Goal: Task Accomplishment & Management: Use online tool/utility

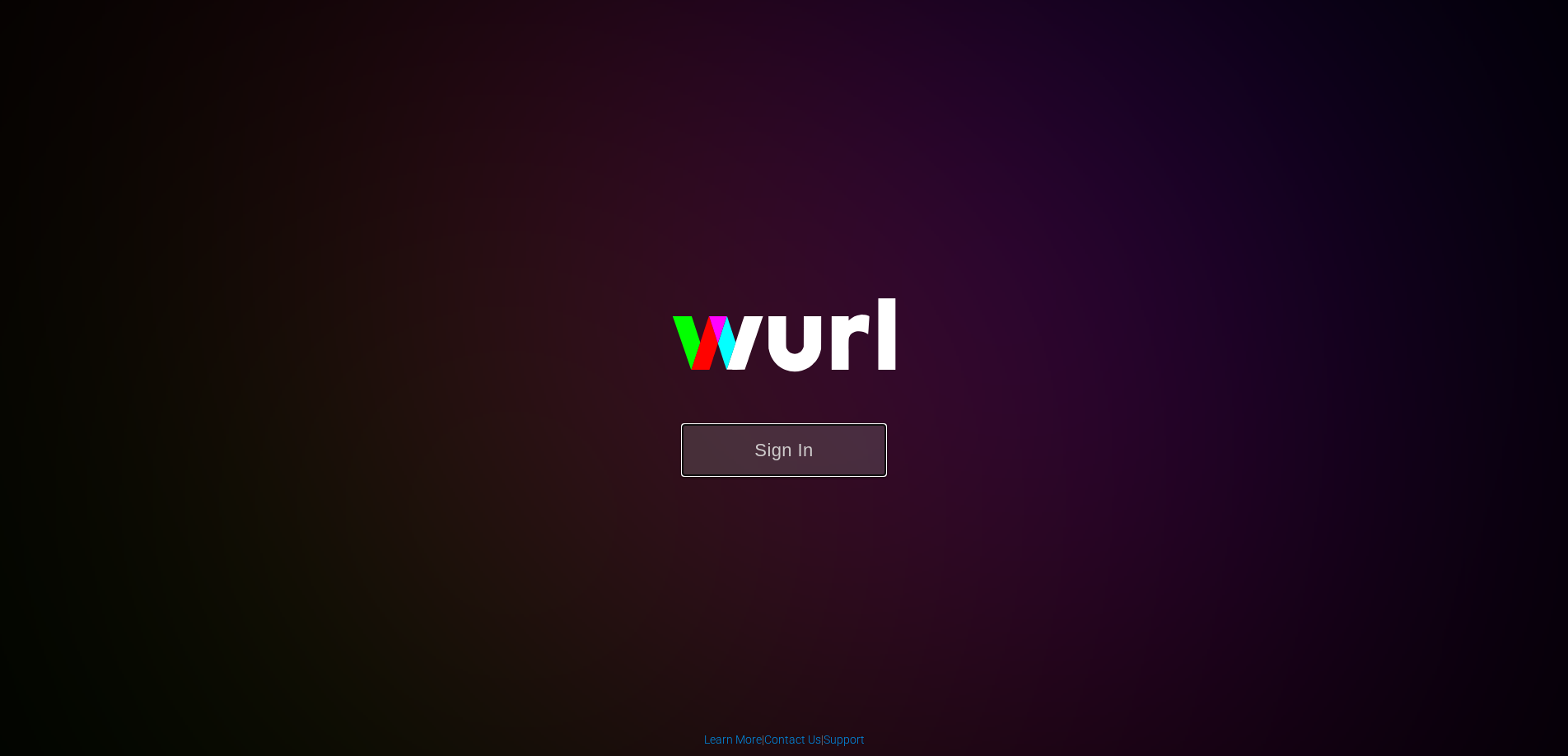
click at [805, 449] on button "Sign In" at bounding box center [784, 450] width 206 height 54
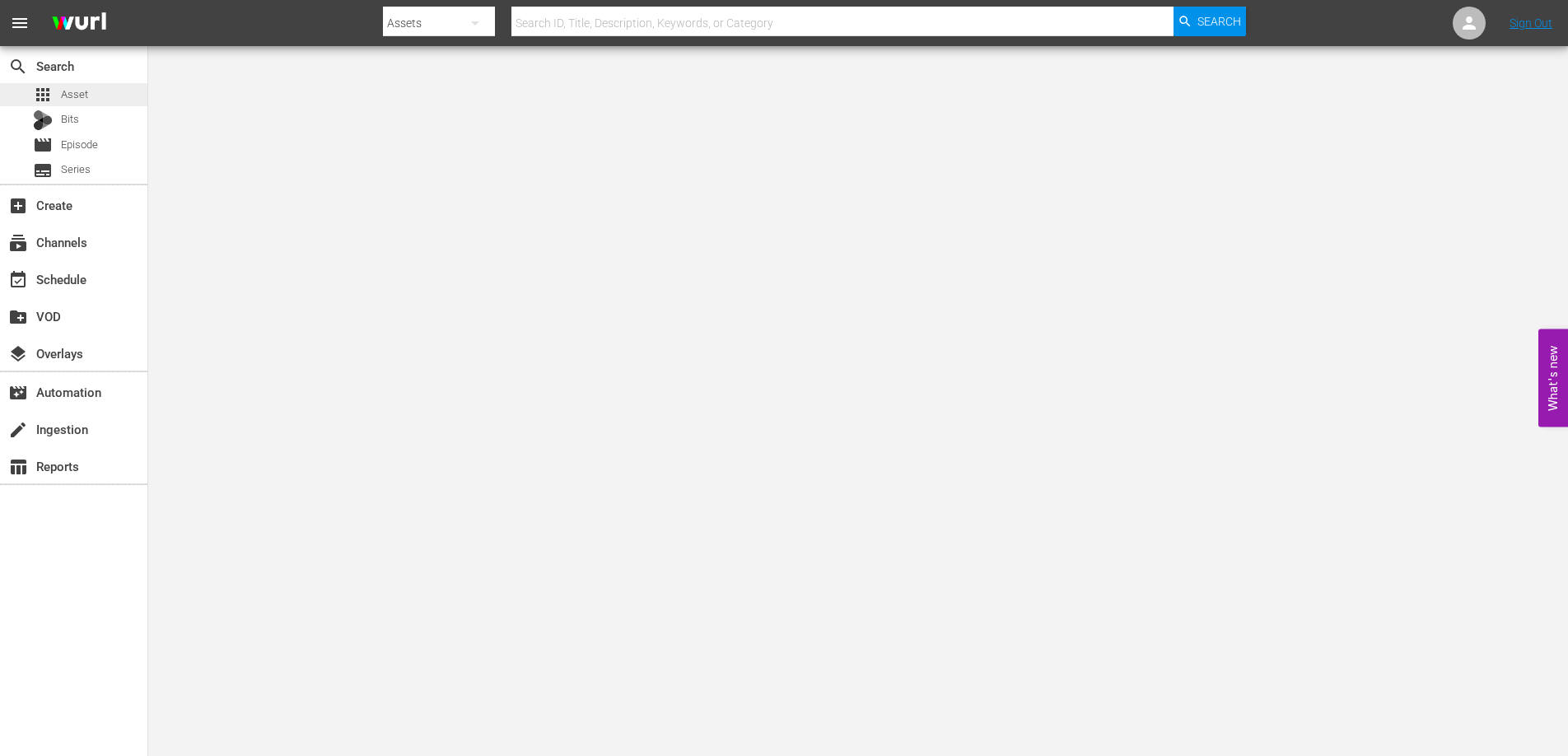
click at [87, 100] on span "Asset" at bounding box center [74, 95] width 27 height 16
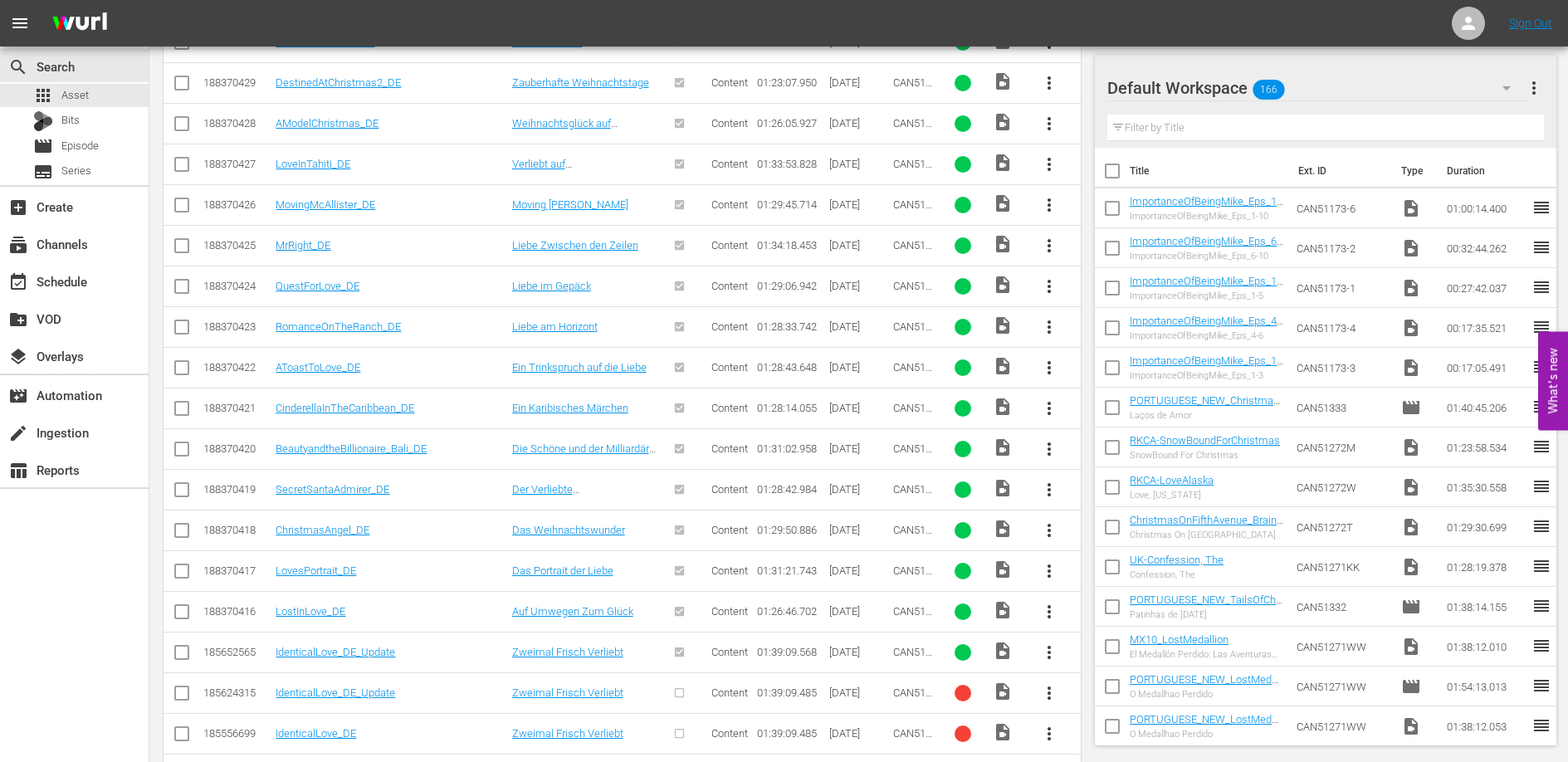
scroll to position [1515, 0]
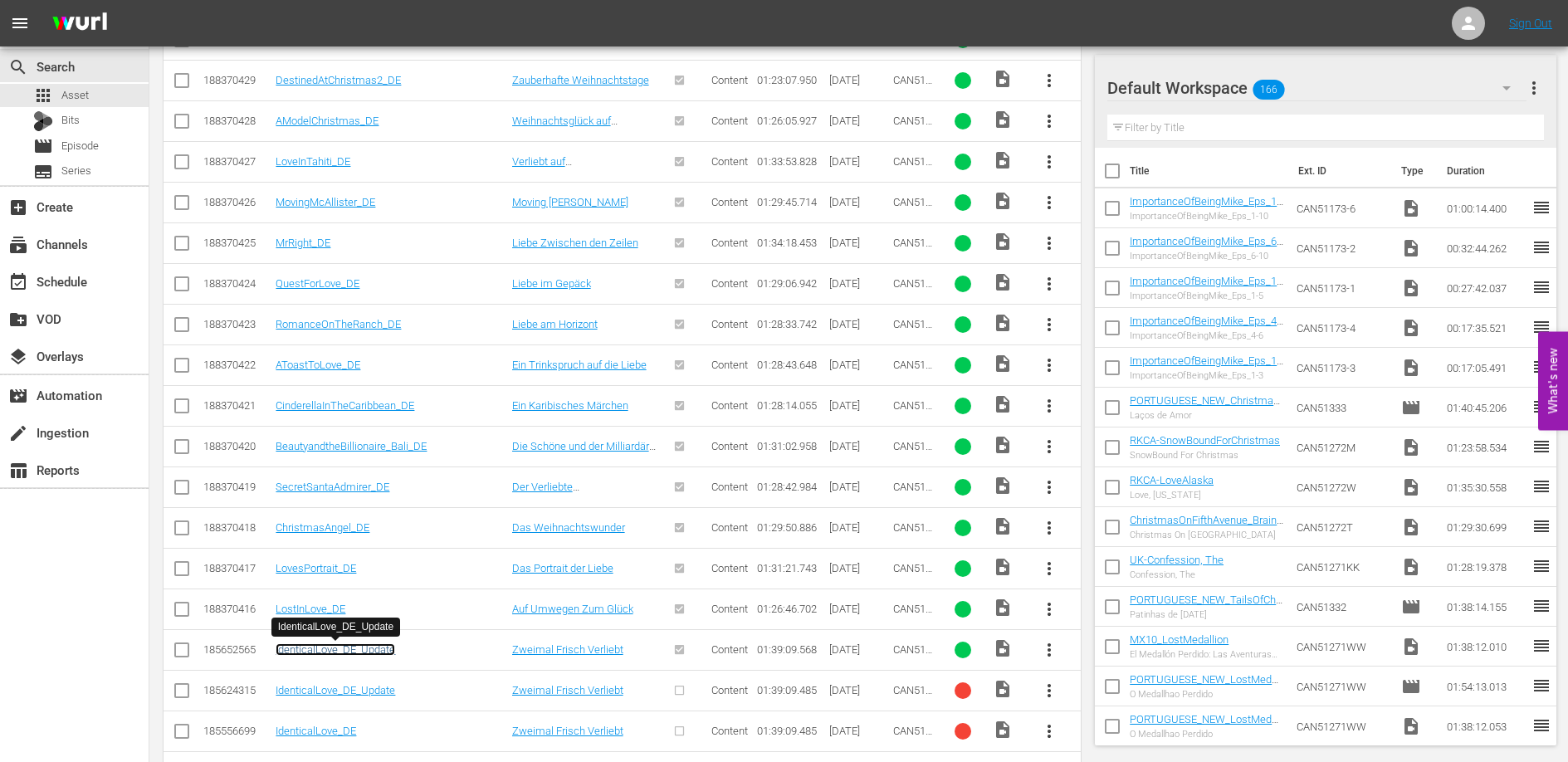
click at [366, 650] on link "IdenticalLove_DE_Update" at bounding box center [335, 649] width 120 height 13
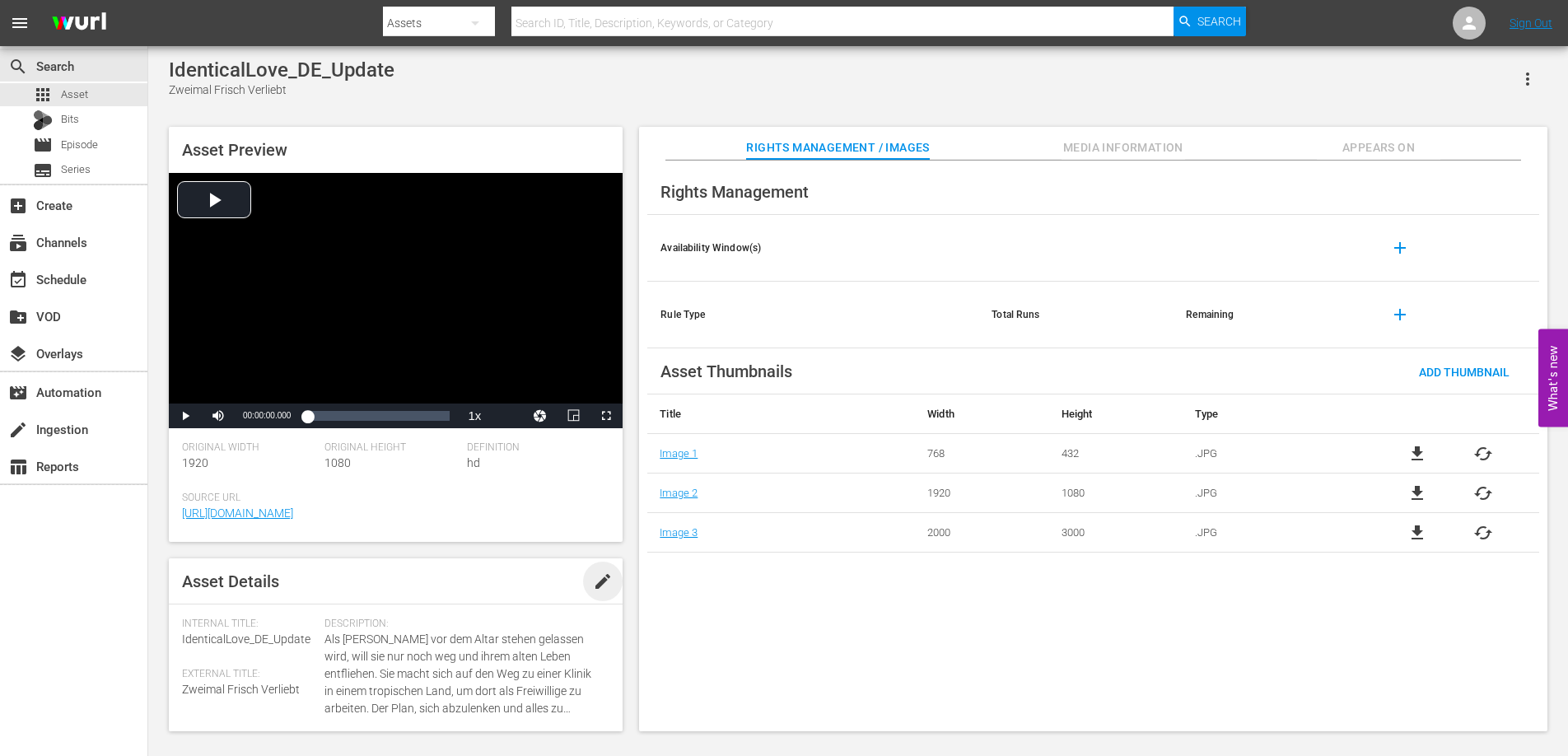
click at [595, 580] on span "edit" at bounding box center [603, 581] width 20 height 20
click at [712, 625] on div "Rights Management Availability Window(s) add Rule Type Total Runs Remaining add…" at bounding box center [1093, 446] width 908 height 571
click at [577, 589] on div "Save" at bounding box center [579, 581] width 72 height 29
click at [1396, 147] on span "Appears On" at bounding box center [1378, 147] width 123 height 21
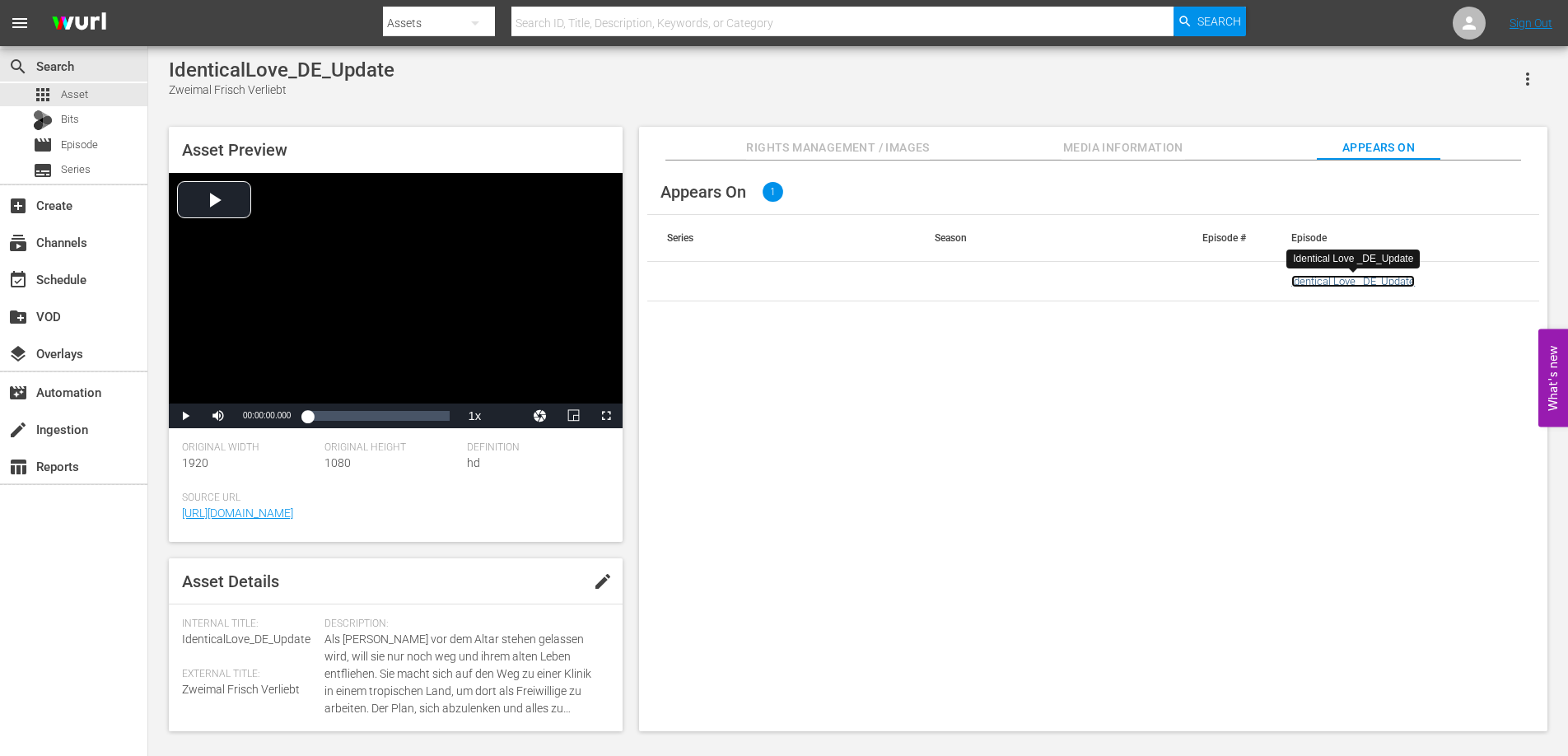
click at [1363, 280] on link "Identical Love _DE_Update" at bounding box center [1353, 281] width 123 height 13
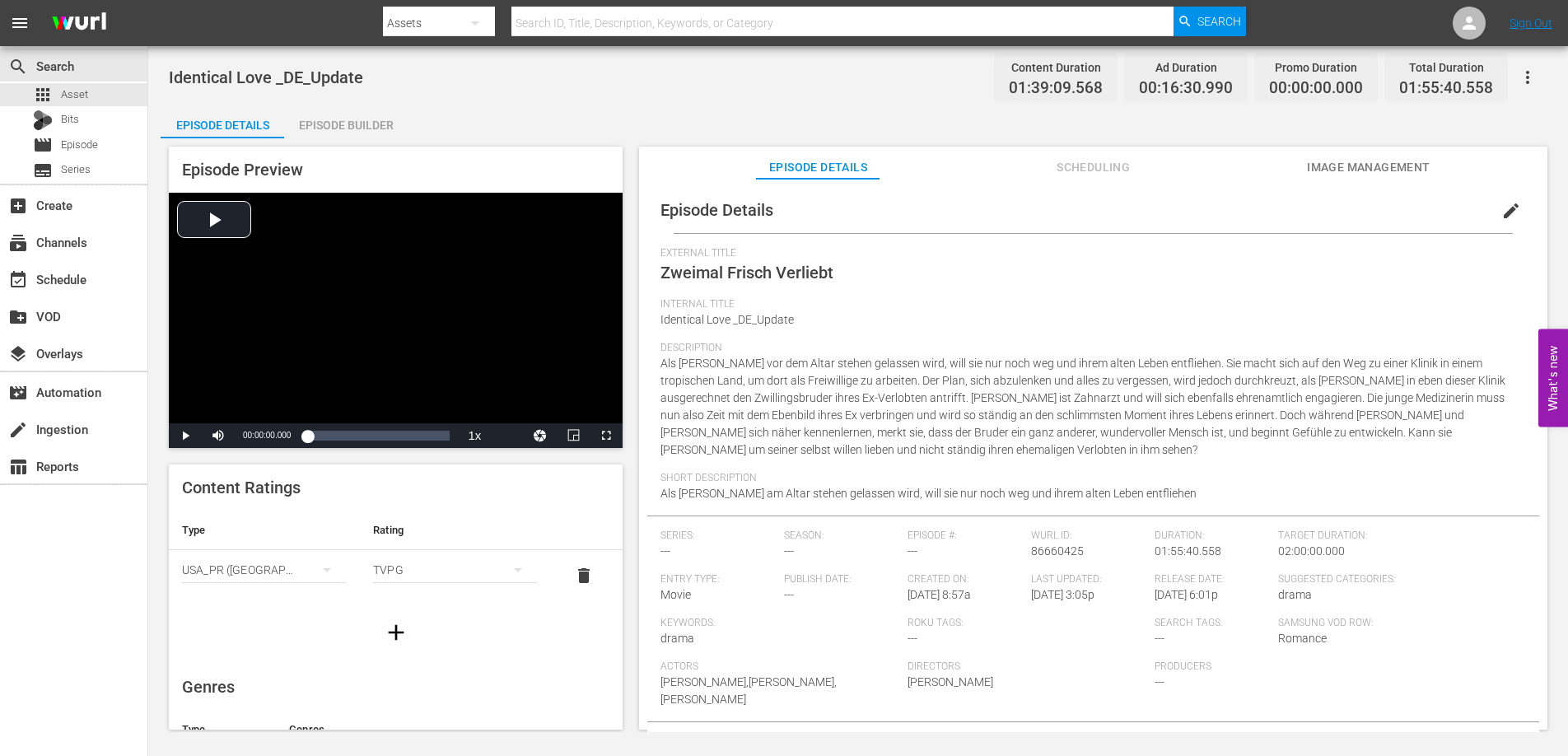
click at [1504, 210] on span "edit" at bounding box center [1512, 211] width 20 height 20
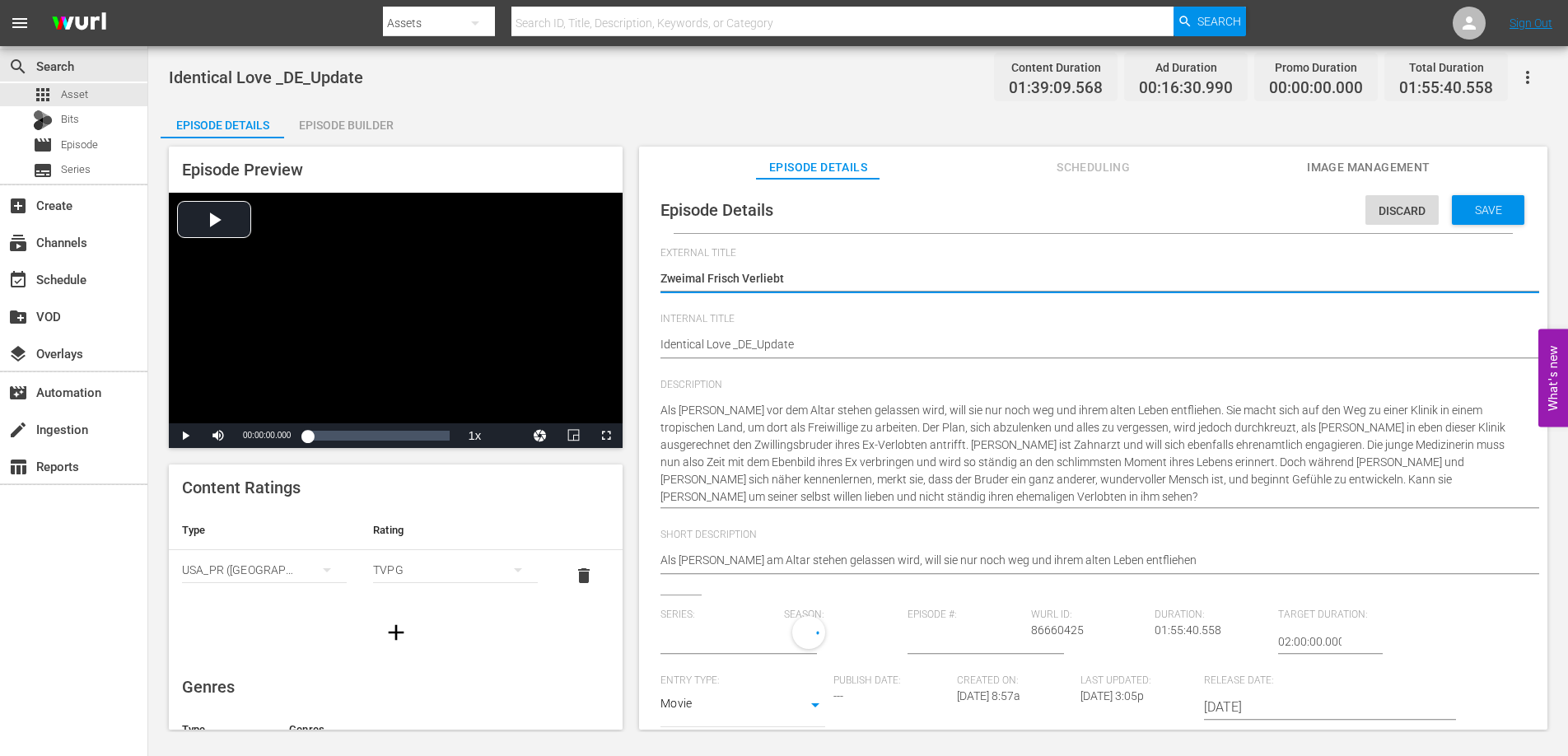
type input "No Series"
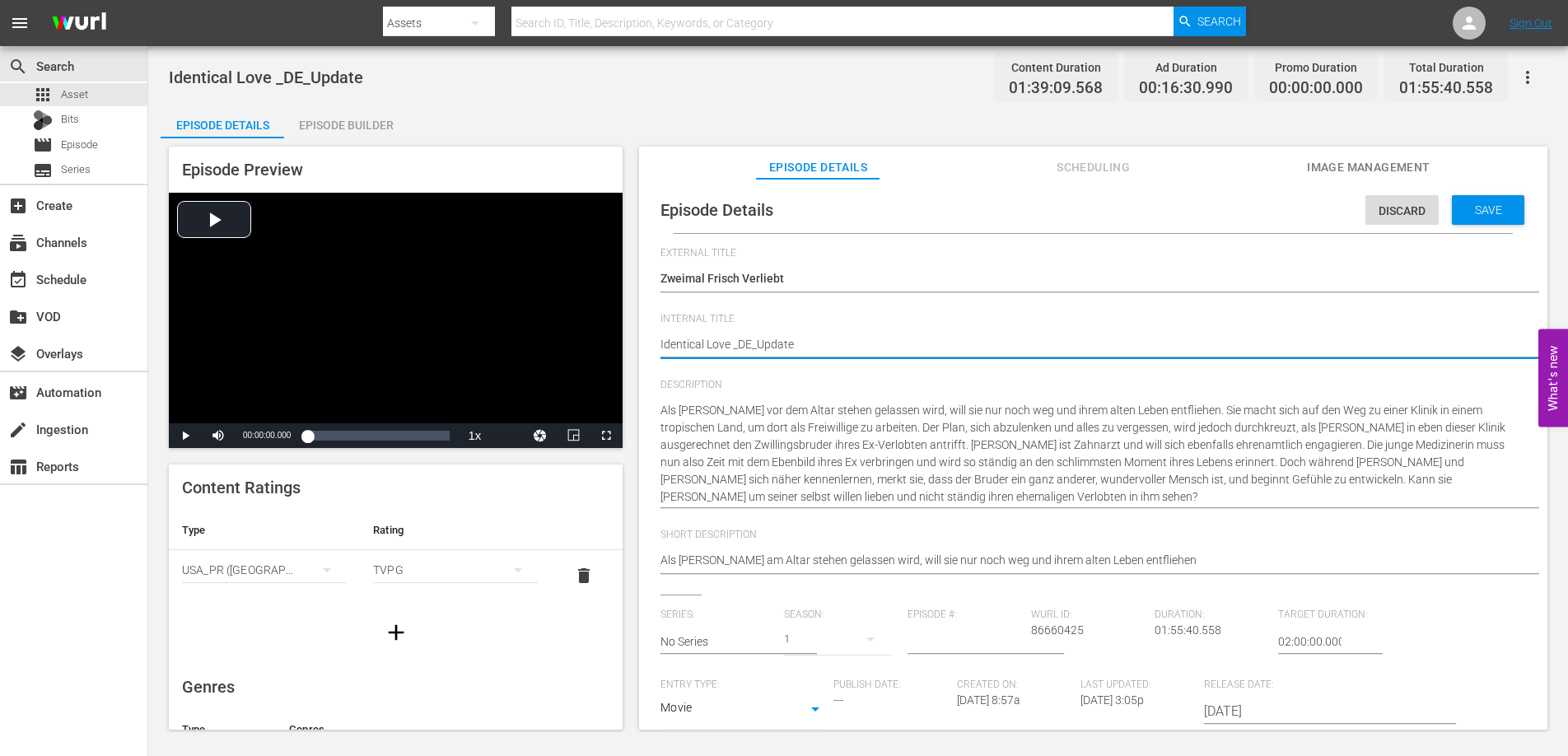
drag, startPoint x: 801, startPoint y: 348, endPoint x: 791, endPoint y: 343, distance: 11.2
type textarea "Identical Love _DE_"
type textarea "Identical Love _DE"
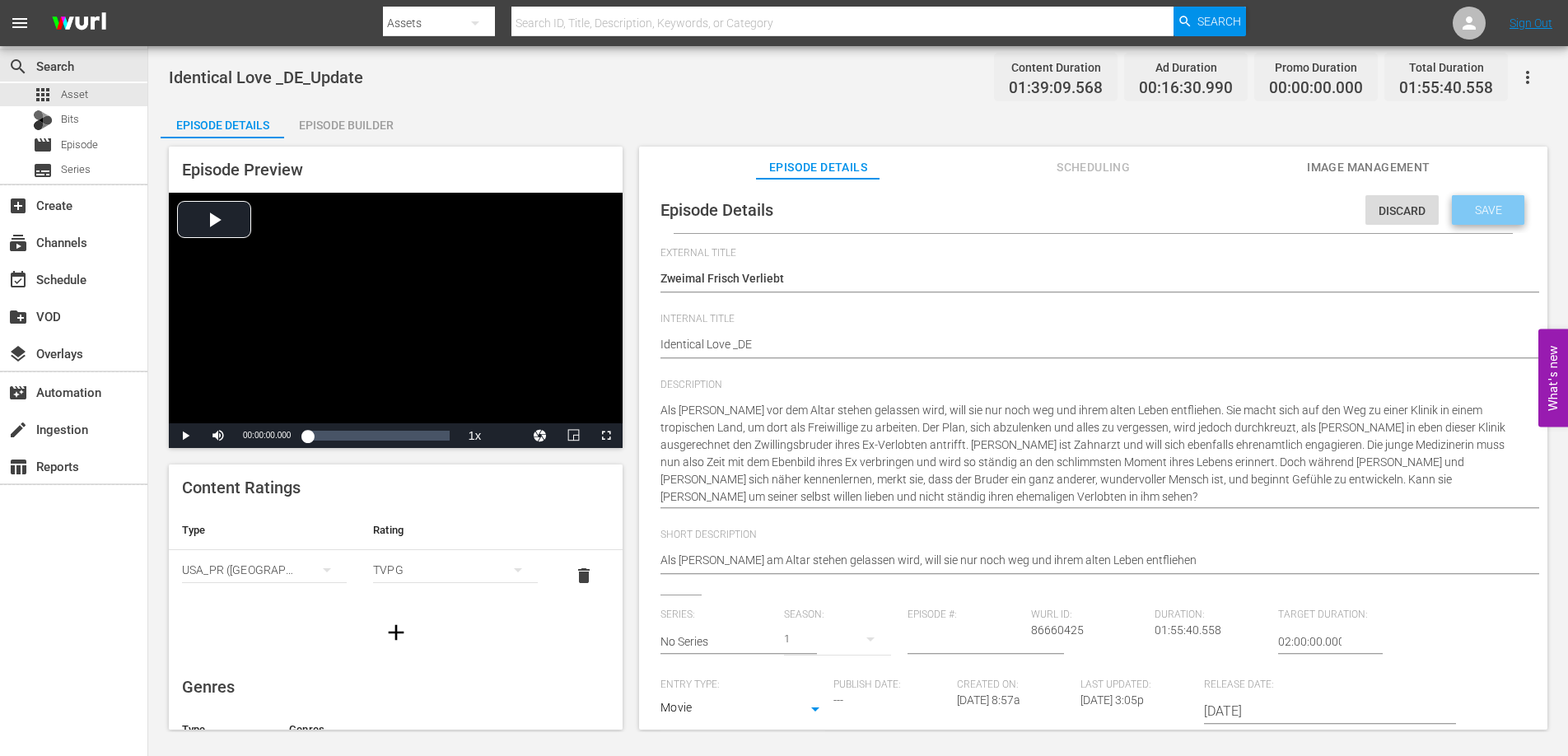
click at [1485, 195] on div "Save" at bounding box center [1488, 209] width 72 height 29
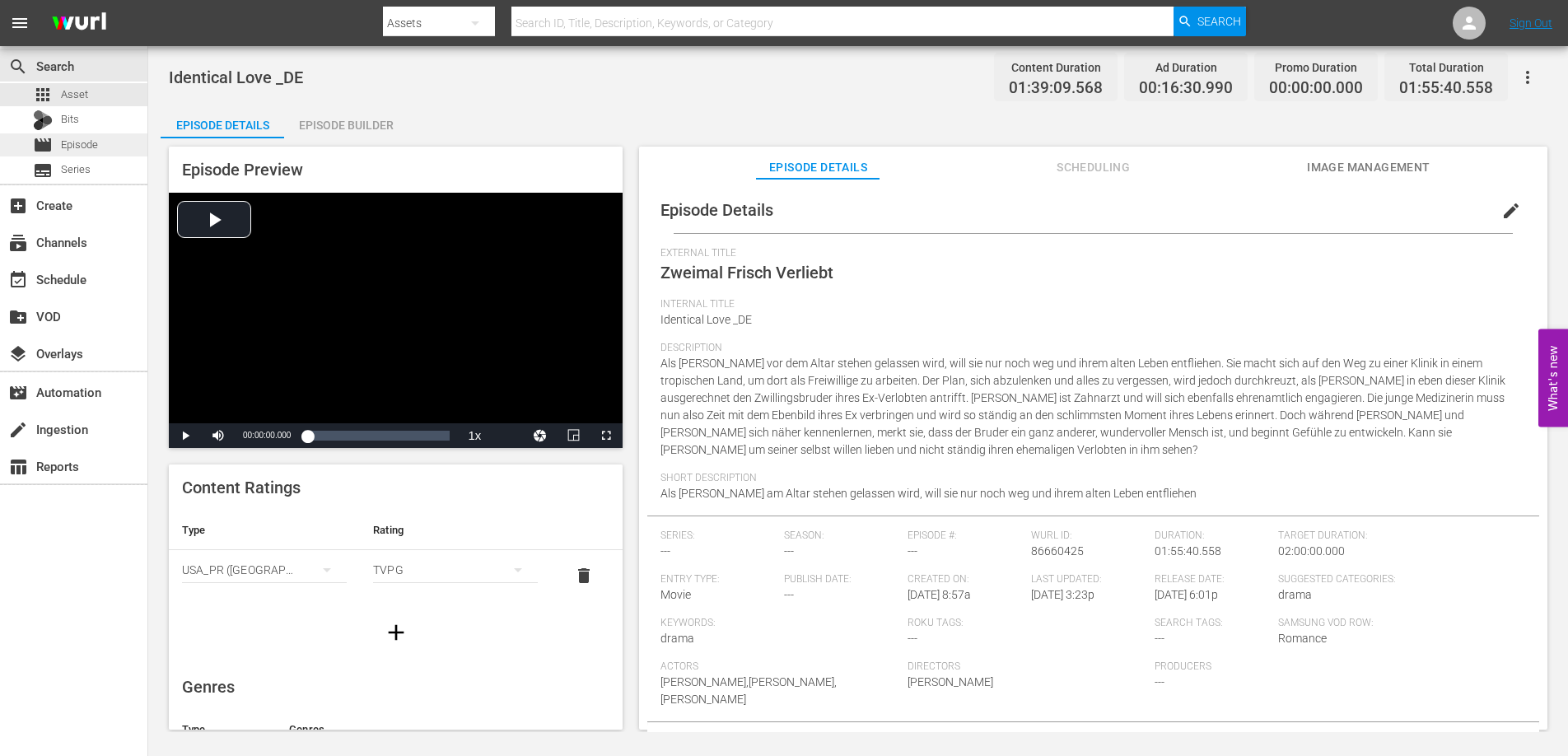
click at [93, 147] on span "Episode" at bounding box center [79, 145] width 37 height 16
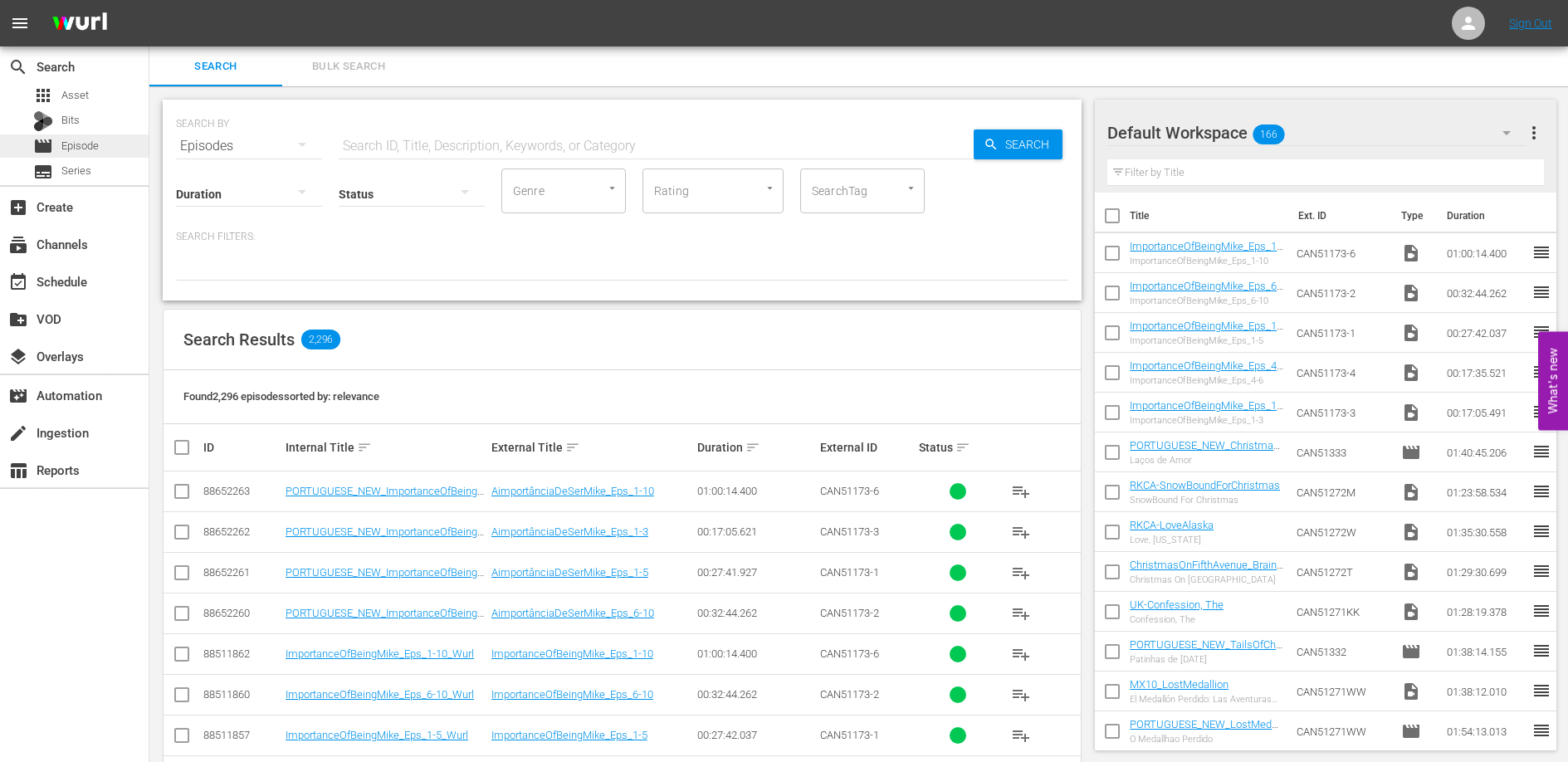
click at [88, 144] on span "Episode" at bounding box center [79, 146] width 37 height 16
drag, startPoint x: 78, startPoint y: 142, endPoint x: 253, endPoint y: 136, distance: 175.1
click at [78, 142] on span "Episode" at bounding box center [79, 146] width 37 height 16
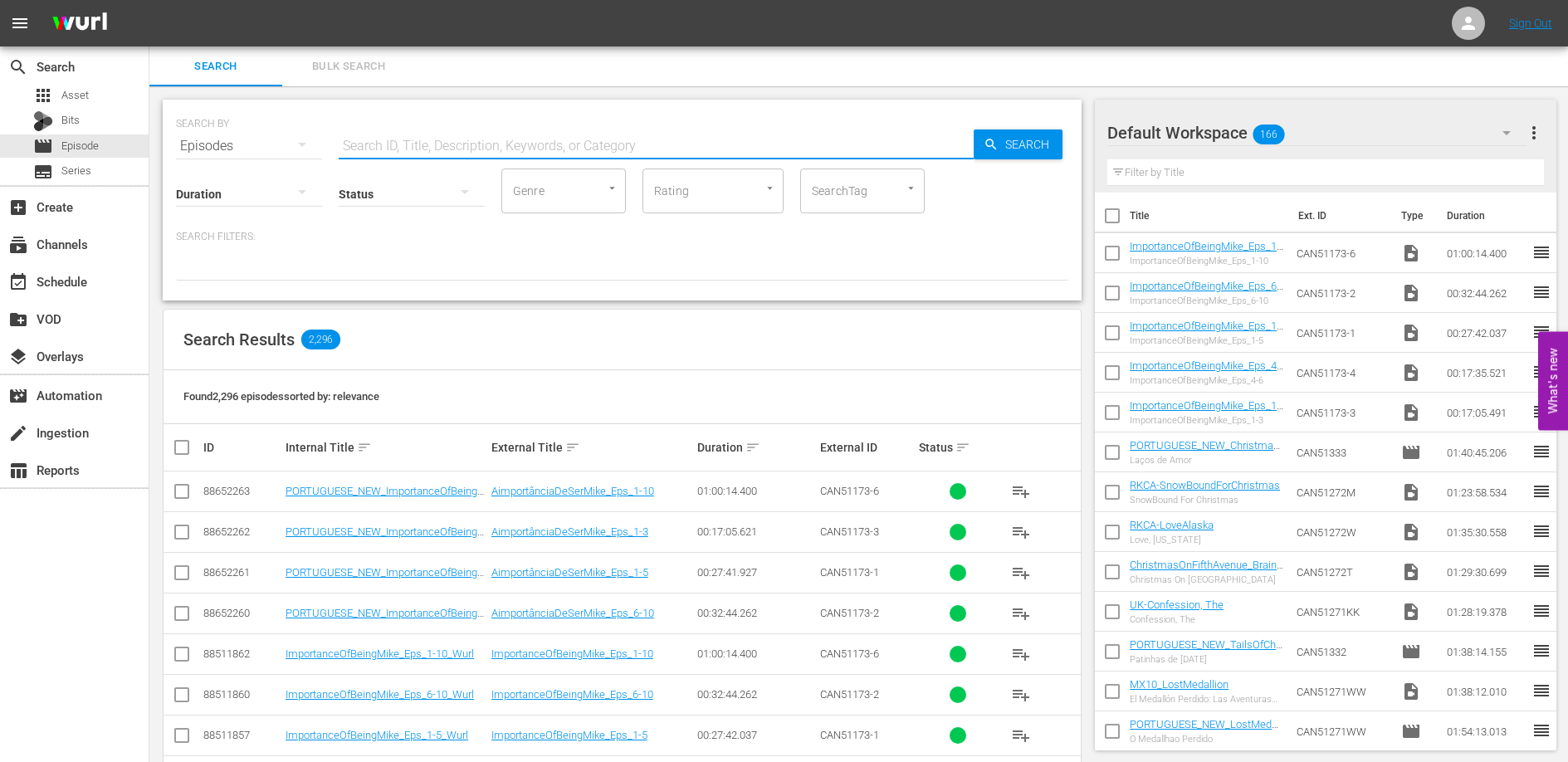
click at [367, 136] on input "text" at bounding box center [656, 146] width 635 height 40
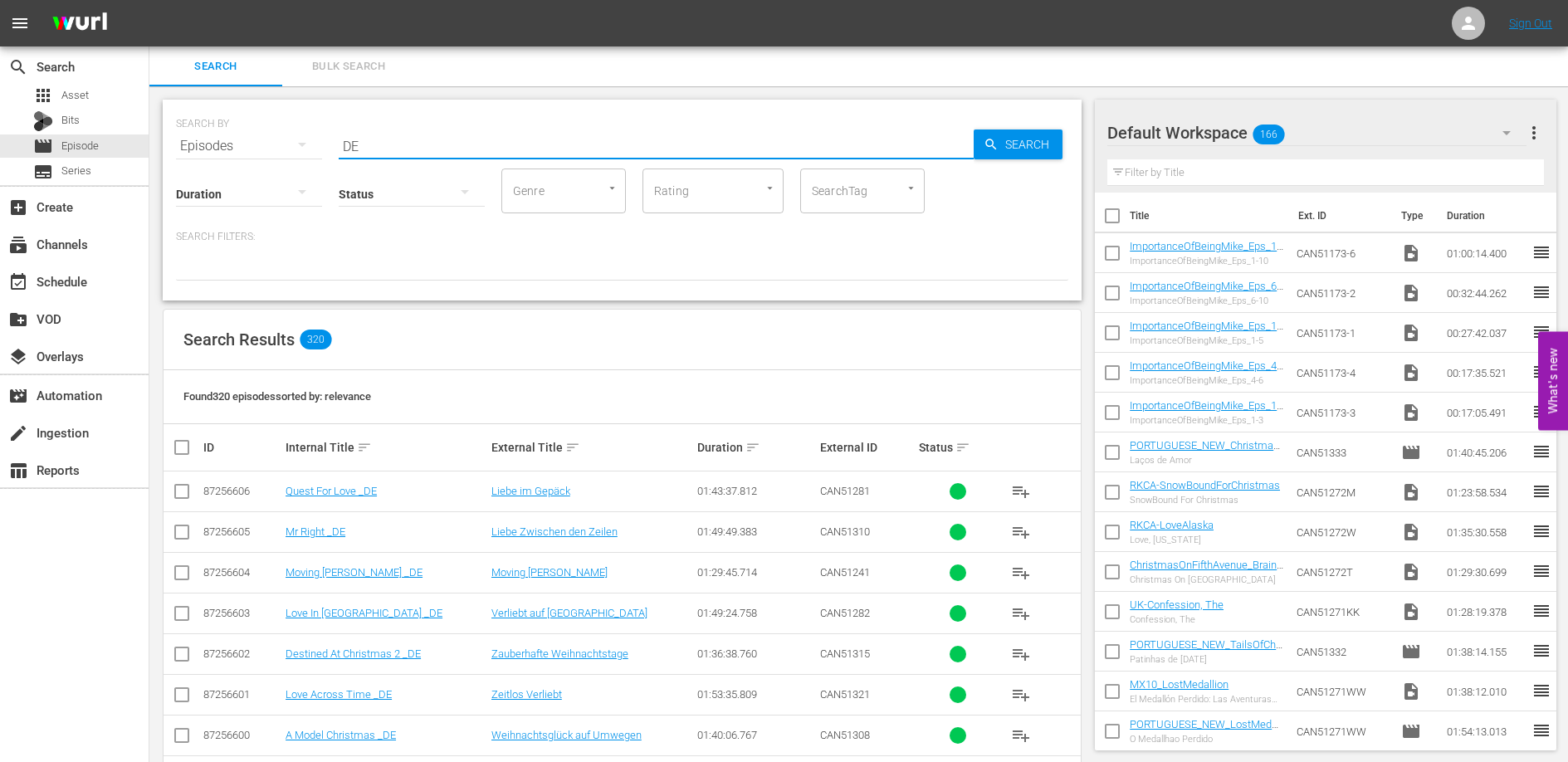
type input "D"
type input "_DE"
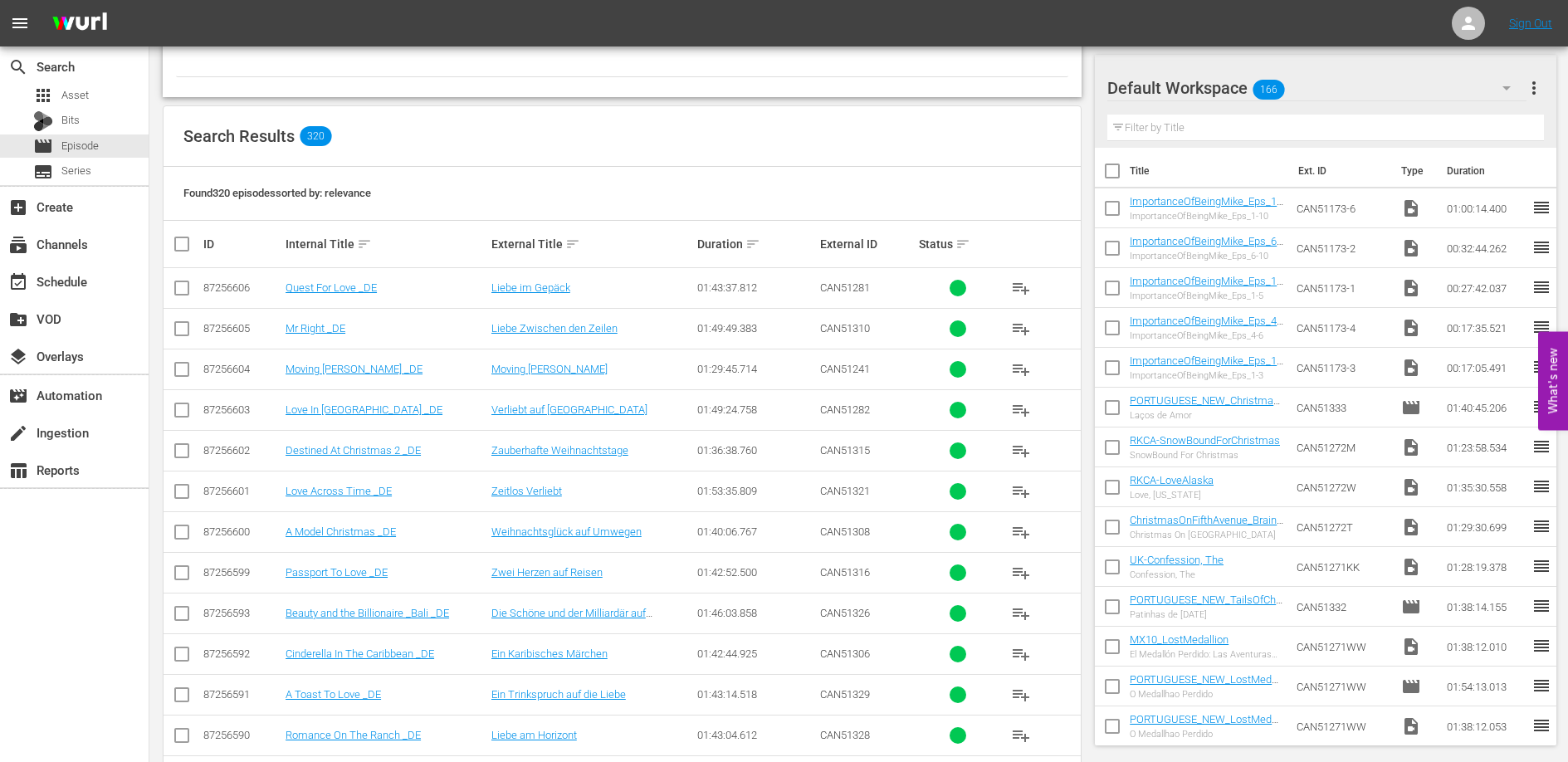
scroll to position [164, 0]
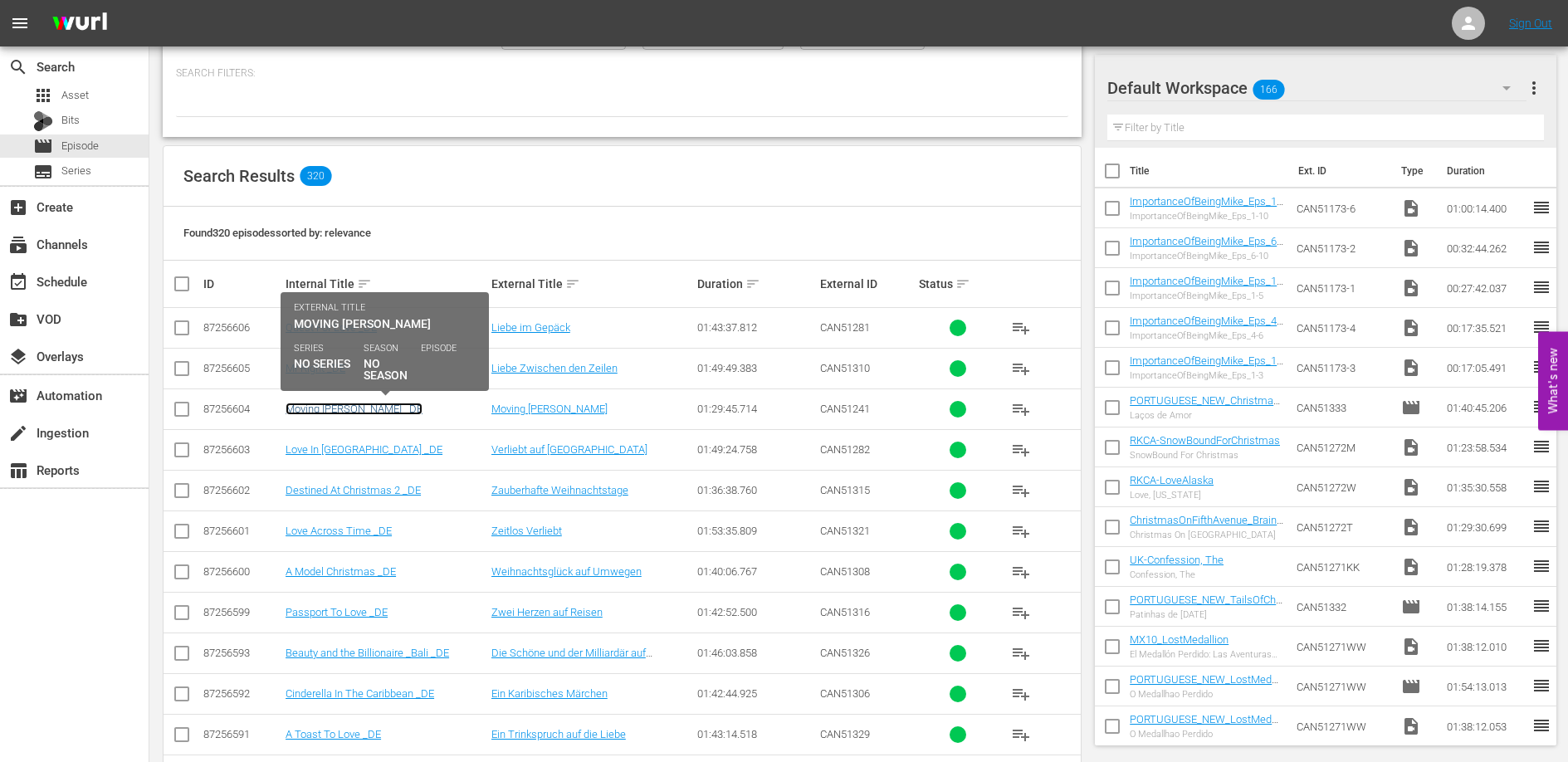
click at [360, 403] on link "Moving McAllister _DE" at bounding box center [354, 409] width 137 height 13
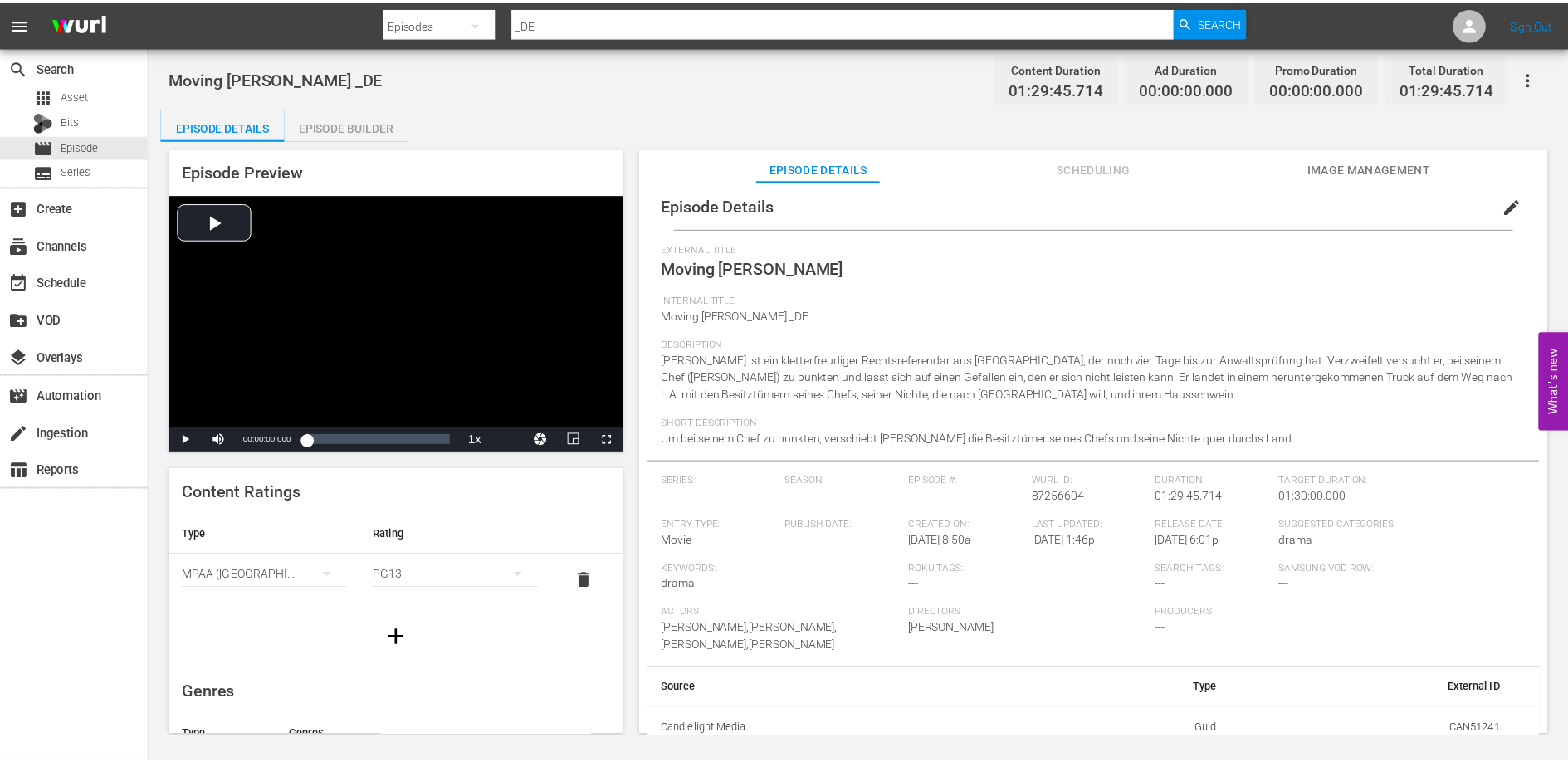
scroll to position [15, 0]
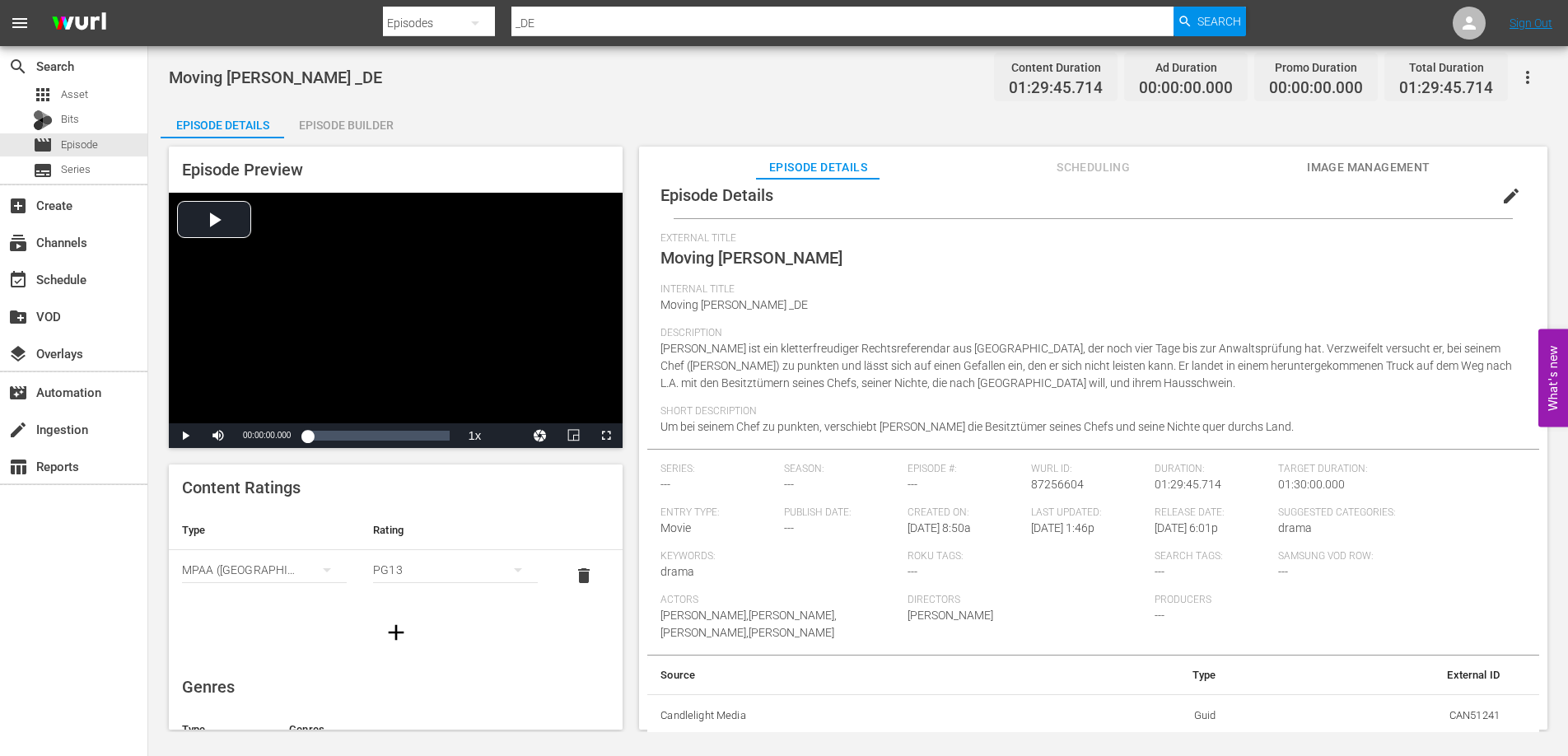
click at [331, 118] on div "Episode Builder" at bounding box center [346, 125] width 123 height 39
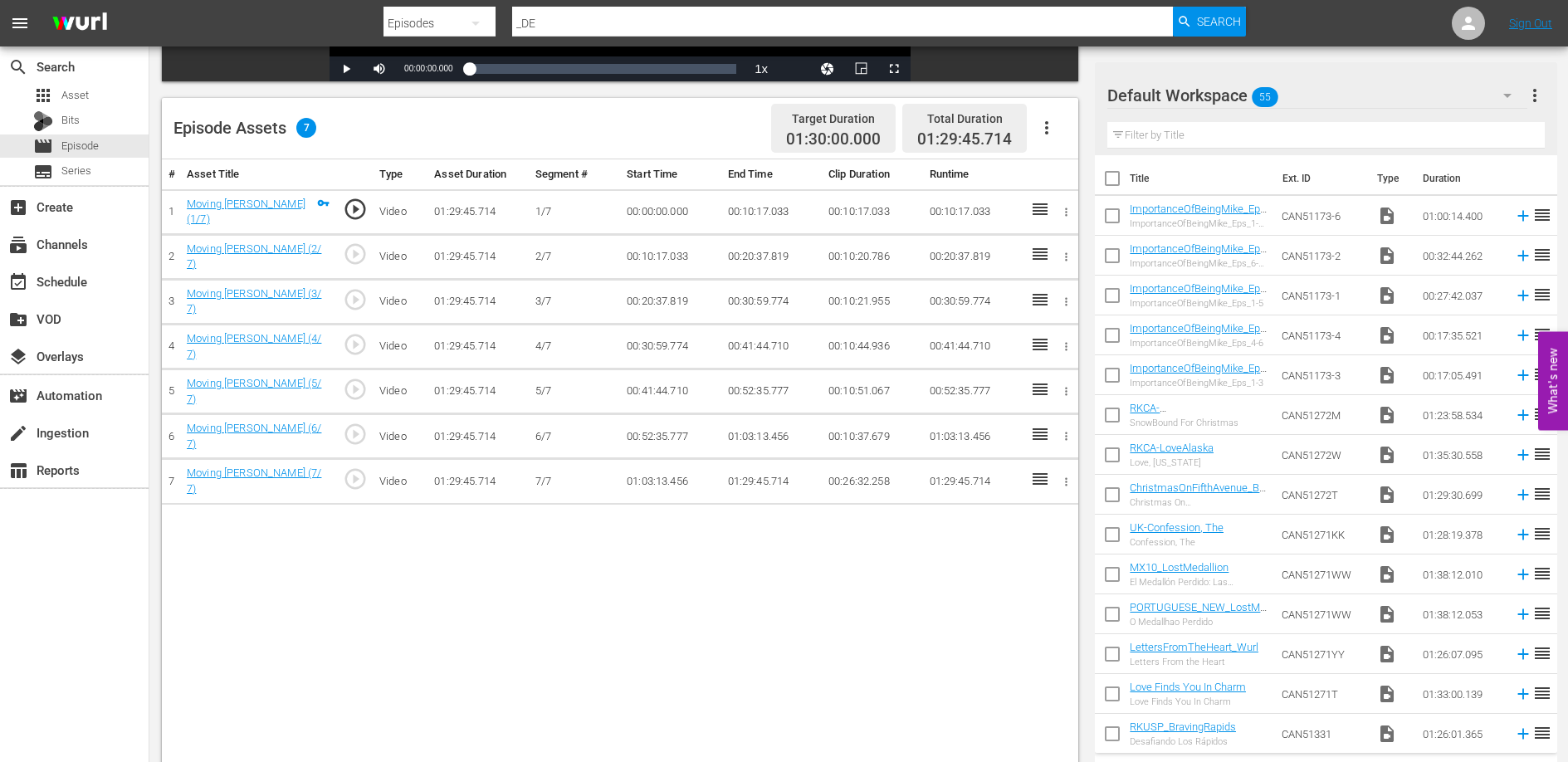
scroll to position [384, 0]
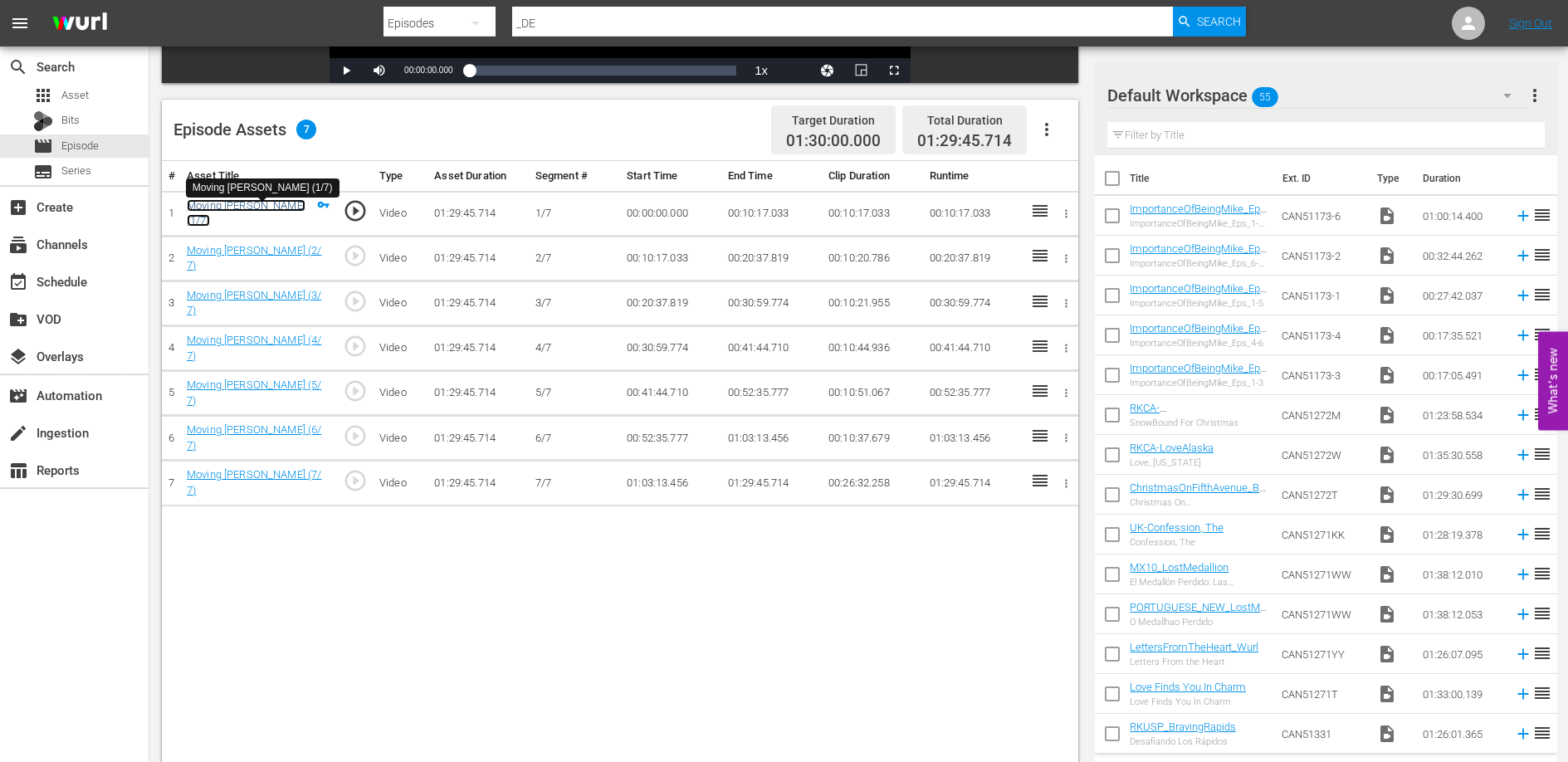
click at [246, 216] on link "Moving McAllister (1/7)" at bounding box center [246, 213] width 119 height 28
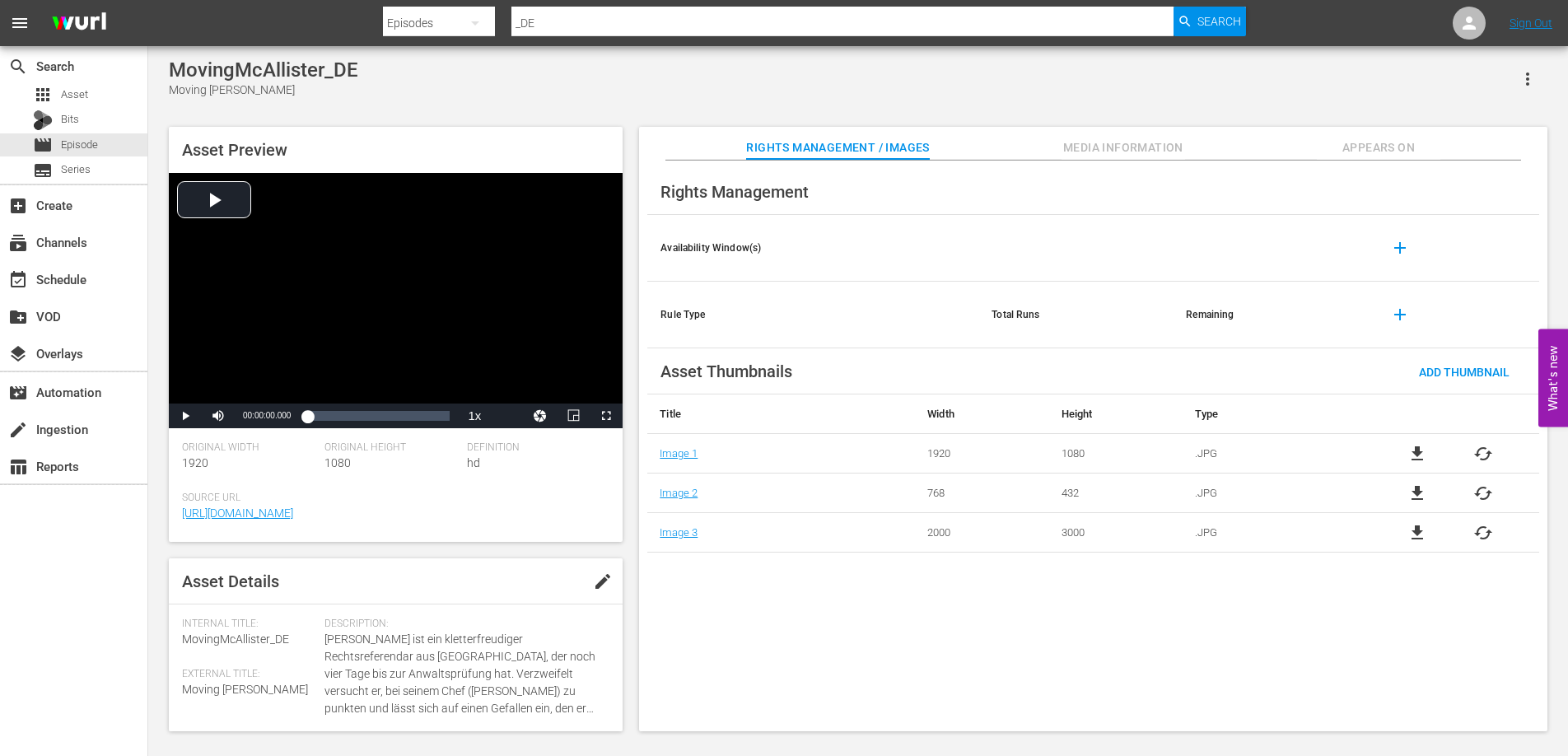
click at [1527, 76] on icon "button" at bounding box center [1528, 79] width 20 height 20
click at [1513, 90] on div "Add To Workspace" at bounding box center [1478, 86] width 112 height 39
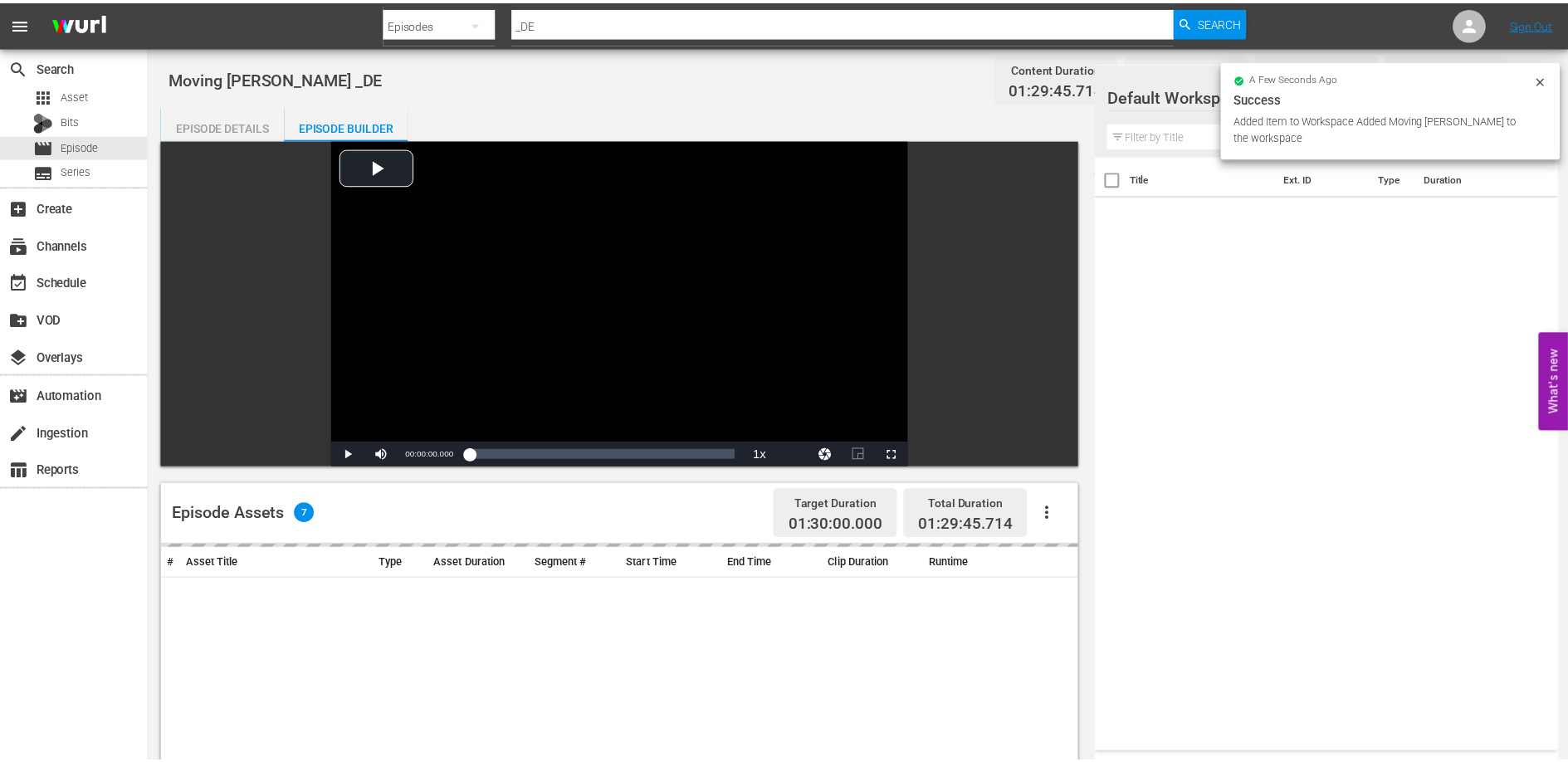
scroll to position [384, 0]
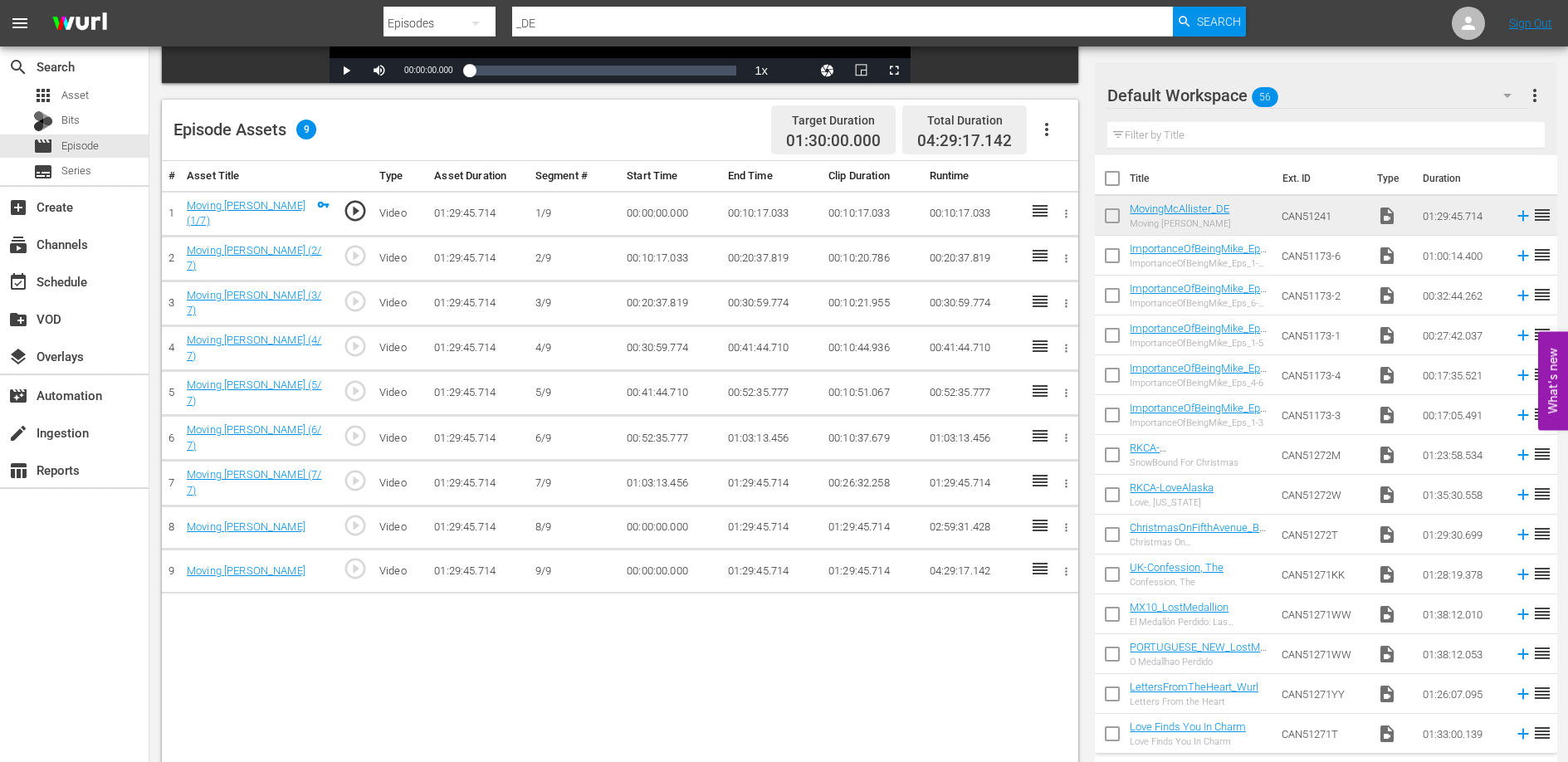
click at [779, 216] on td "00:10:17.033" at bounding box center [771, 213] width 100 height 45
click at [755, 213] on td "00:10:17.033" at bounding box center [771, 213] width 100 height 45
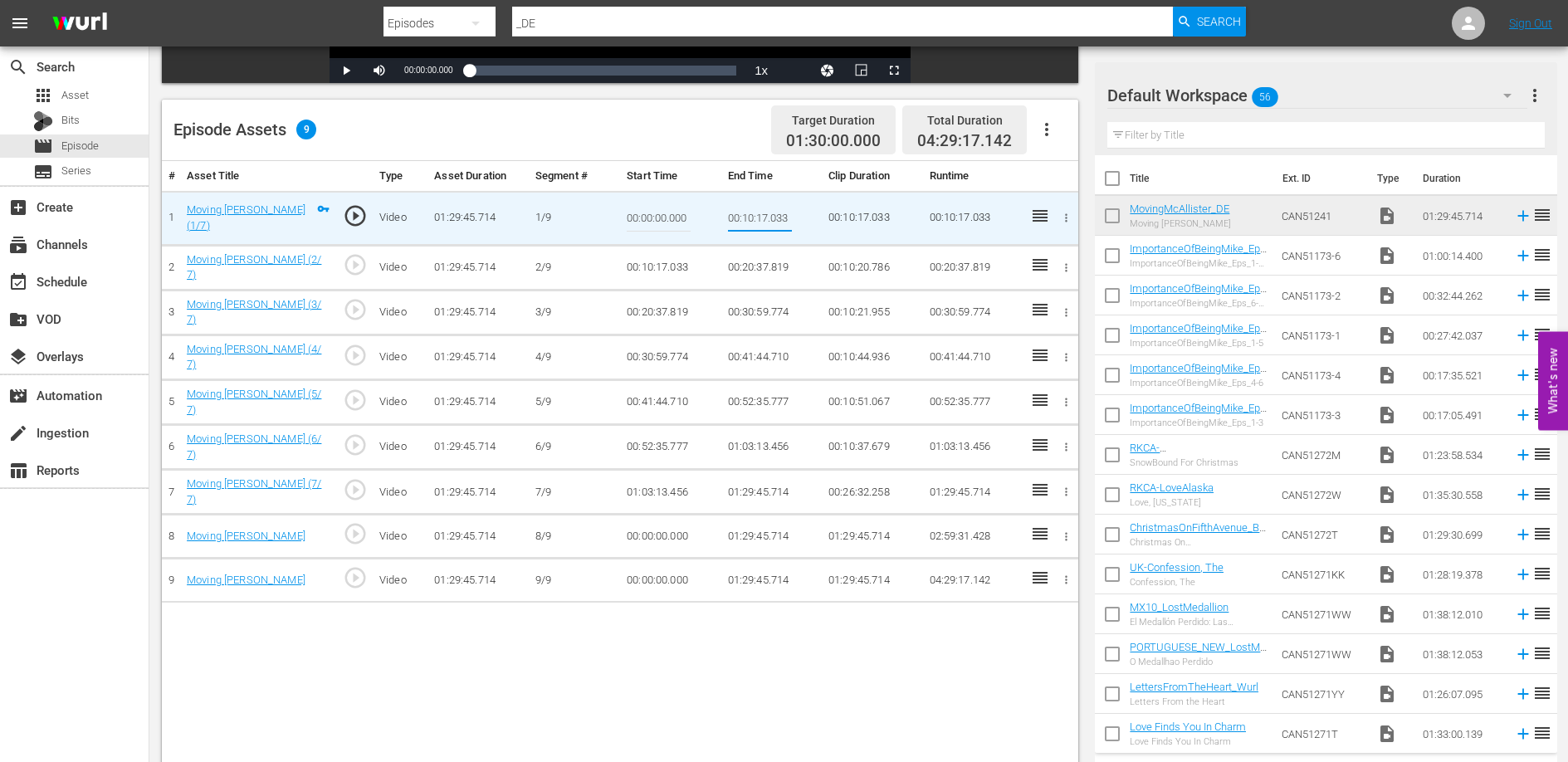
click at [755, 213] on input "00:10:17.033" at bounding box center [759, 218] width 64 height 40
click at [766, 264] on td "00:20:37.819" at bounding box center [771, 268] width 100 height 45
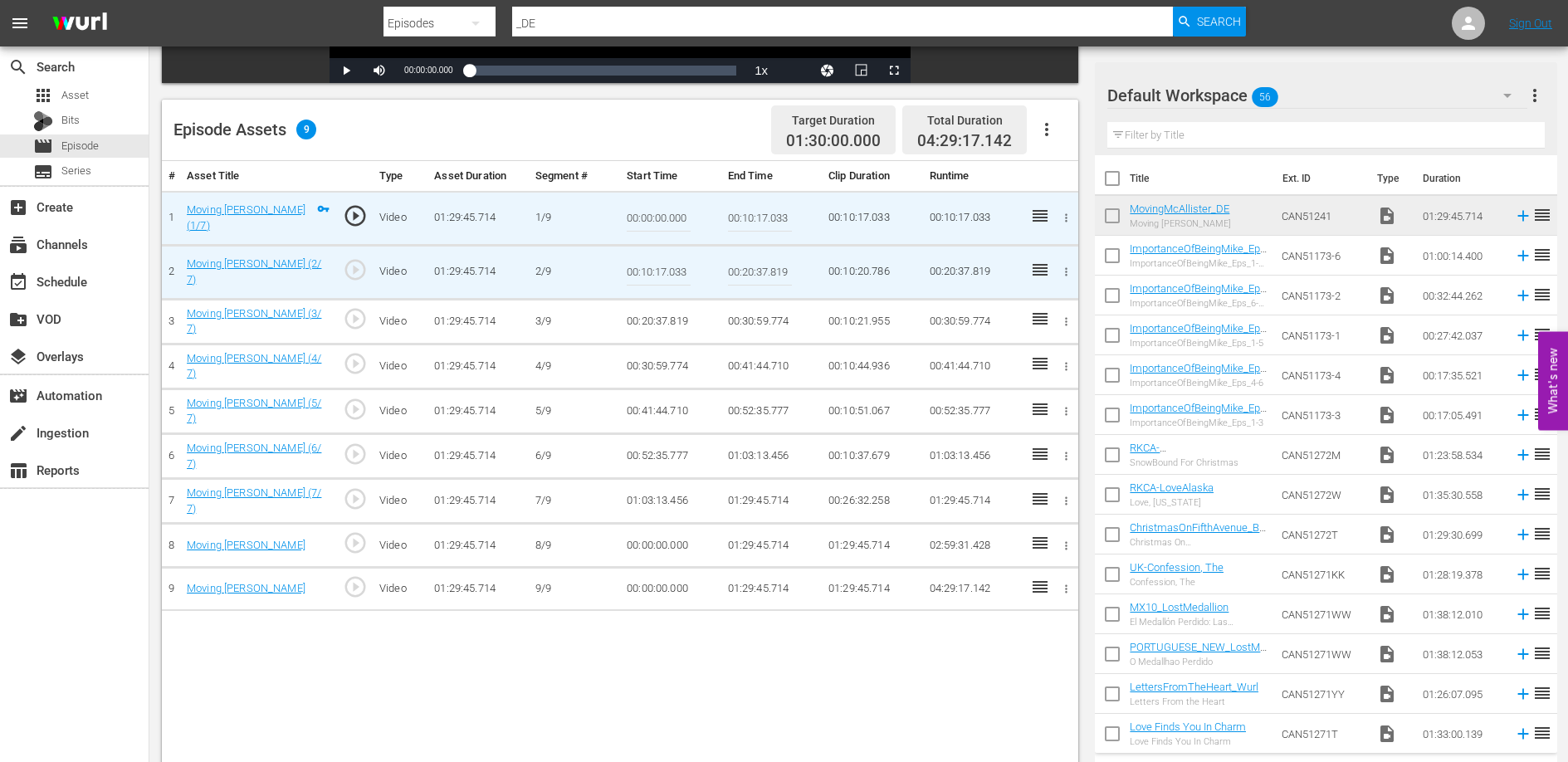
click at [766, 264] on input "00:20:37.819" at bounding box center [759, 272] width 64 height 40
click at [735, 324] on td "00:30:59.774" at bounding box center [771, 322] width 100 height 45
click at [756, 323] on td "00:30:59.774" at bounding box center [771, 322] width 100 height 45
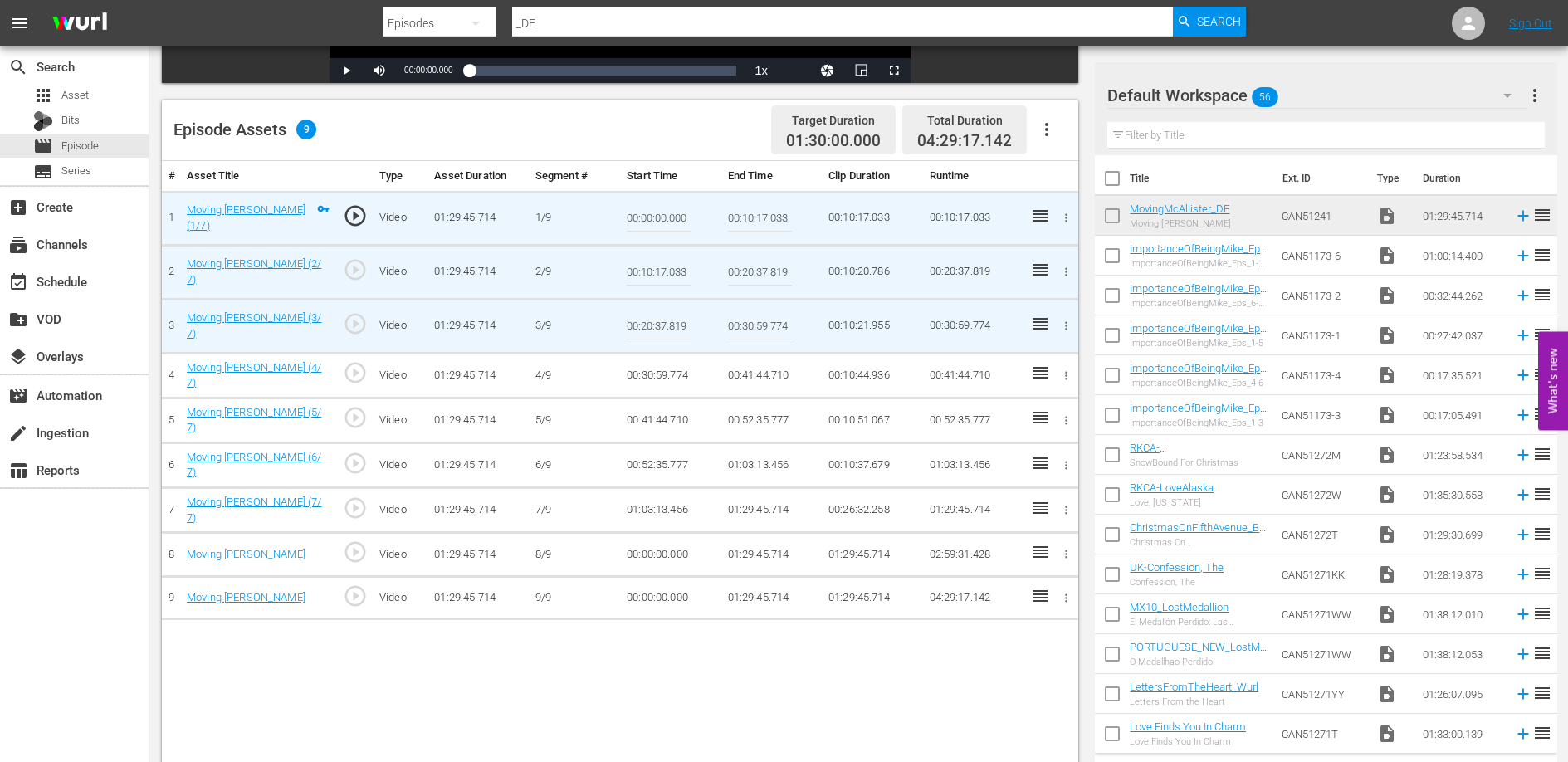
click at [756, 323] on input "00:30:59.774" at bounding box center [759, 326] width 64 height 40
click at [763, 375] on td "00:41:44.710" at bounding box center [771, 376] width 100 height 45
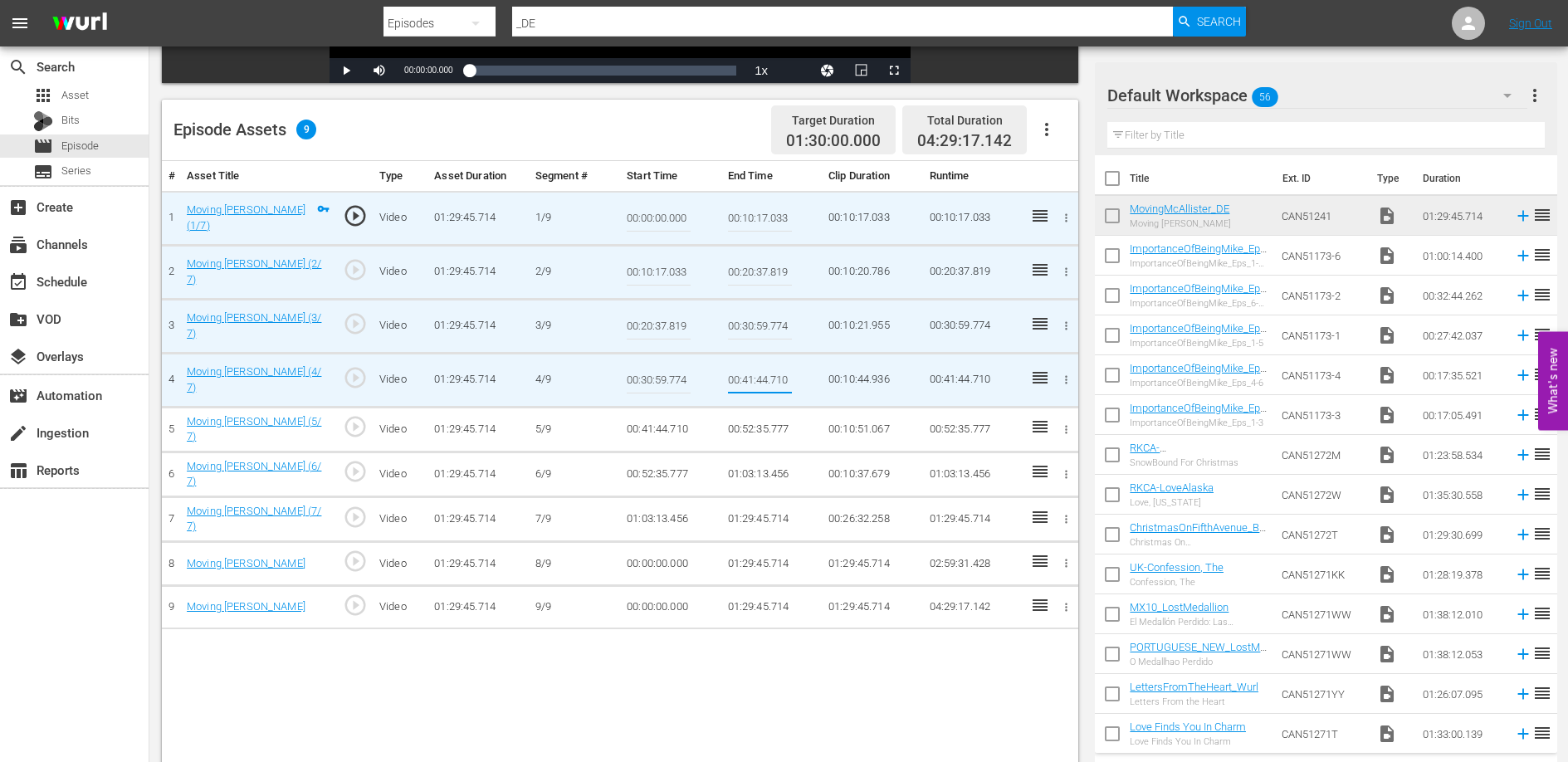
click at [763, 375] on input "00:41:44.710" at bounding box center [759, 380] width 64 height 40
click at [745, 435] on td "00:52:35.777" at bounding box center [771, 429] width 100 height 45
click at [752, 428] on td "00:52:35.777" at bounding box center [771, 429] width 100 height 45
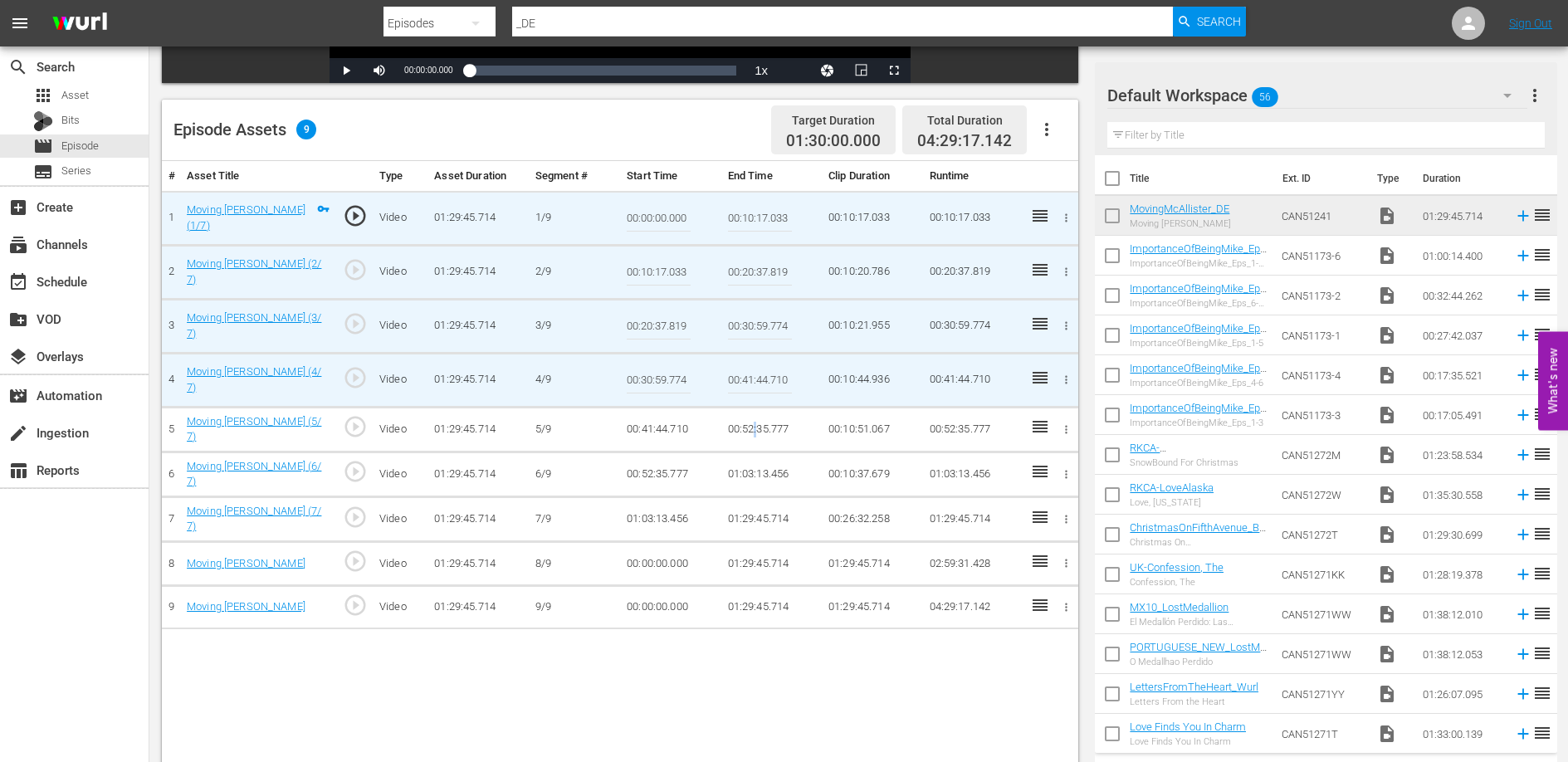
click at [752, 428] on td "00:52:35.777" at bounding box center [771, 429] width 100 height 45
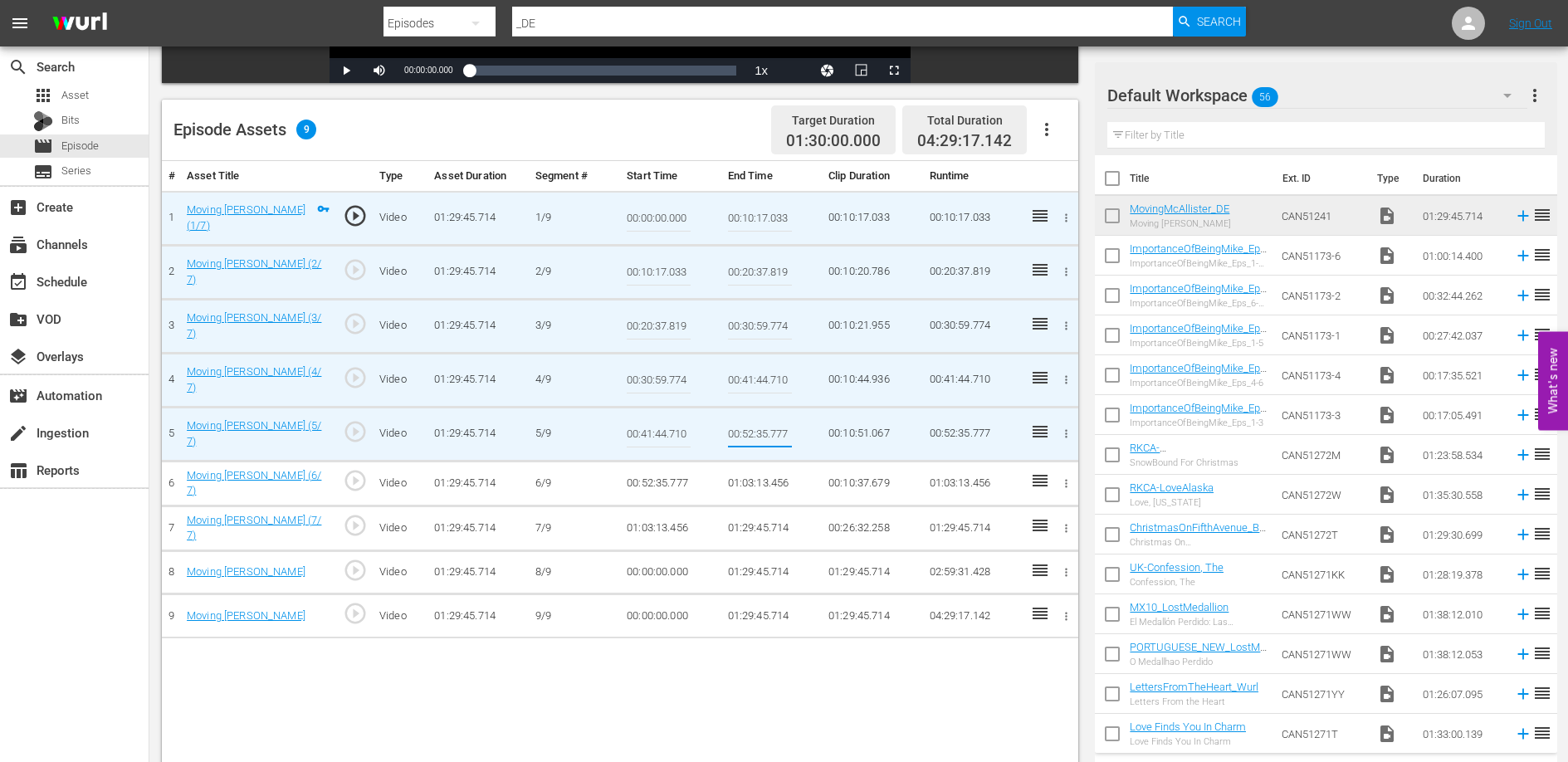
click at [752, 428] on input "00:52:35.777" at bounding box center [759, 434] width 64 height 40
click at [775, 476] on td "01:03:13.456" at bounding box center [771, 483] width 100 height 45
click at [763, 480] on td "01:03:13.456" at bounding box center [771, 483] width 100 height 45
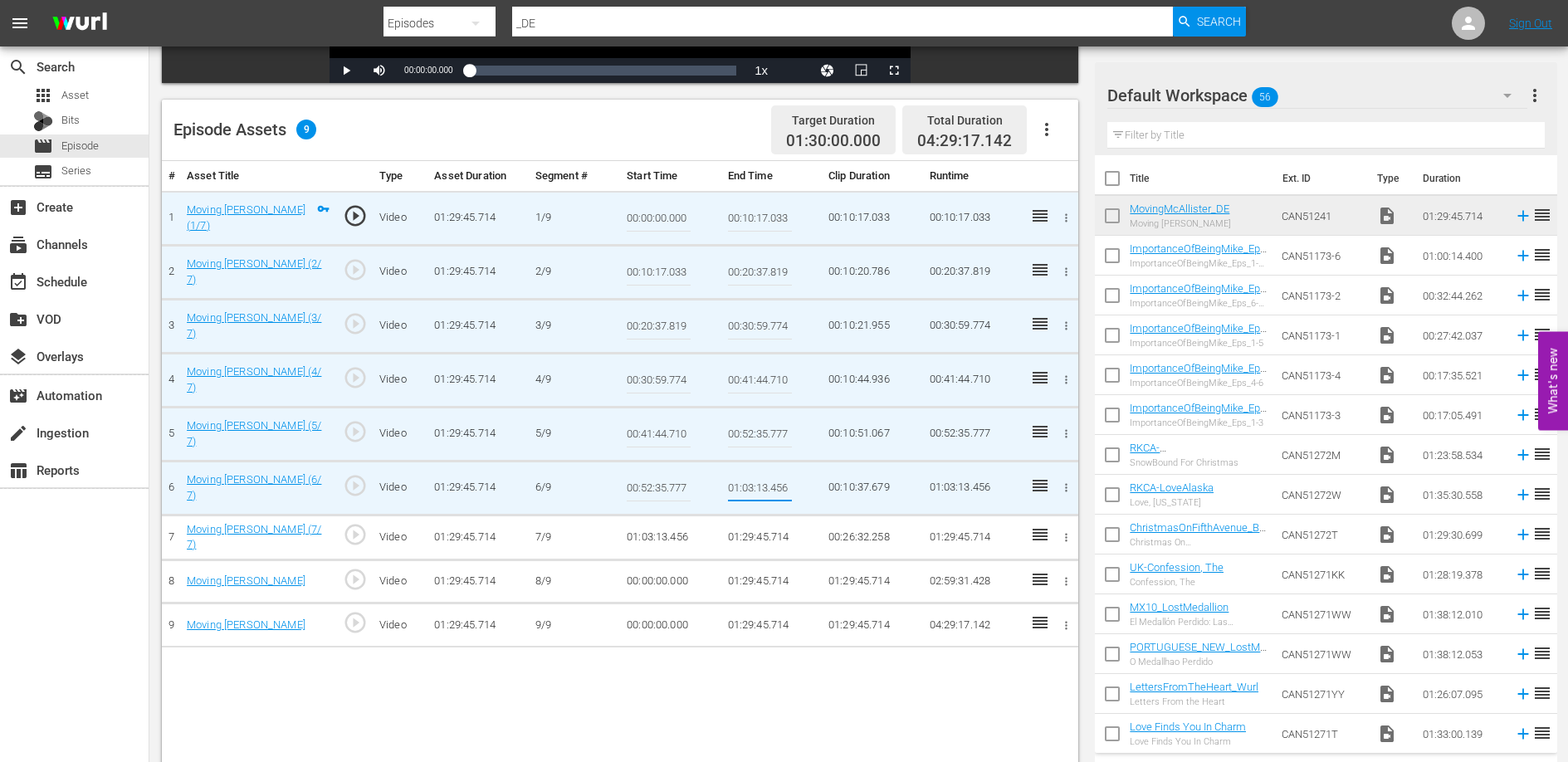
click at [763, 480] on input "01:03:13.456" at bounding box center [759, 488] width 64 height 40
click at [672, 584] on td "00:00:00.000" at bounding box center [669, 581] width 100 height 44
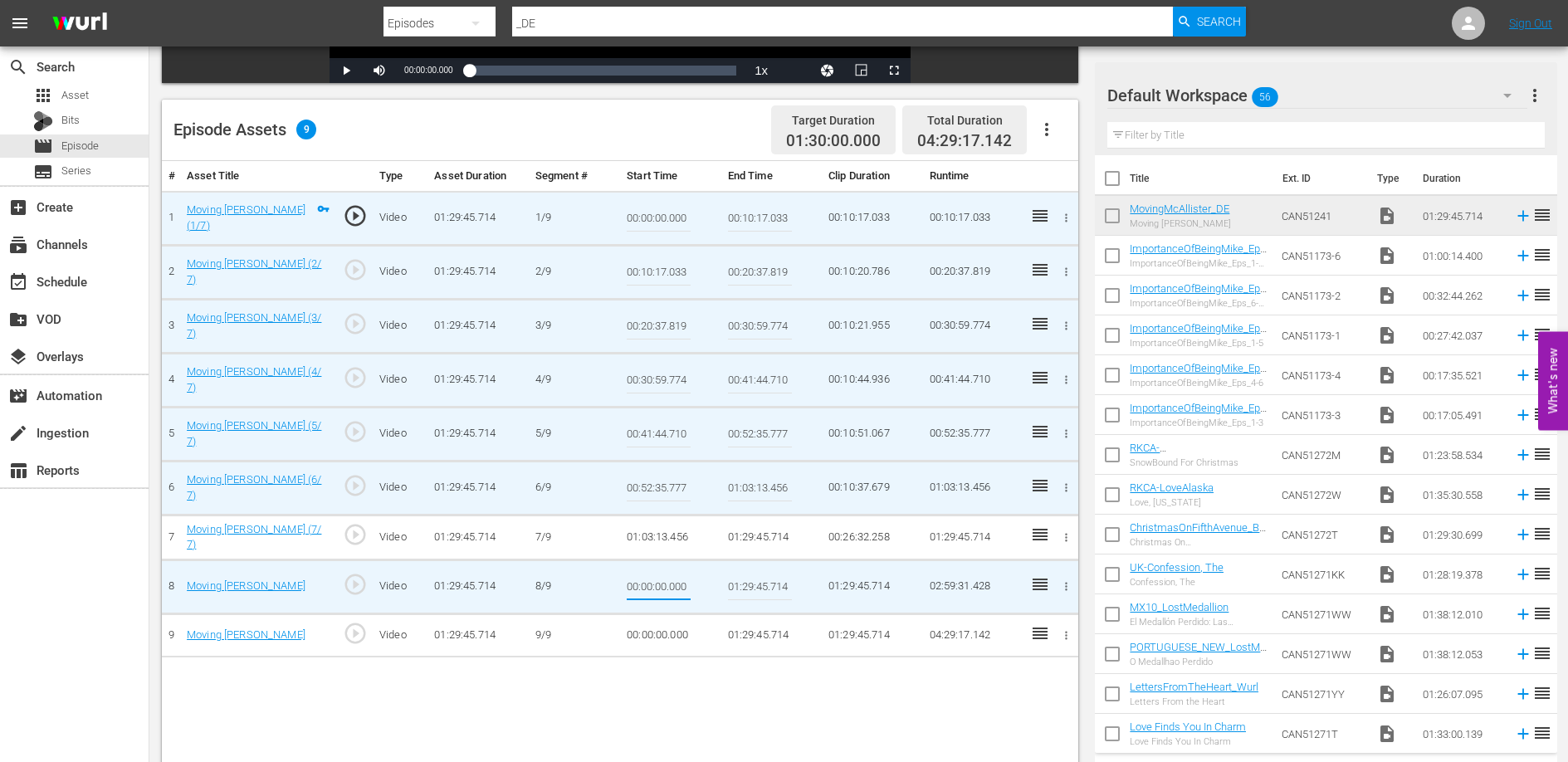
type input "00:18:07.086"
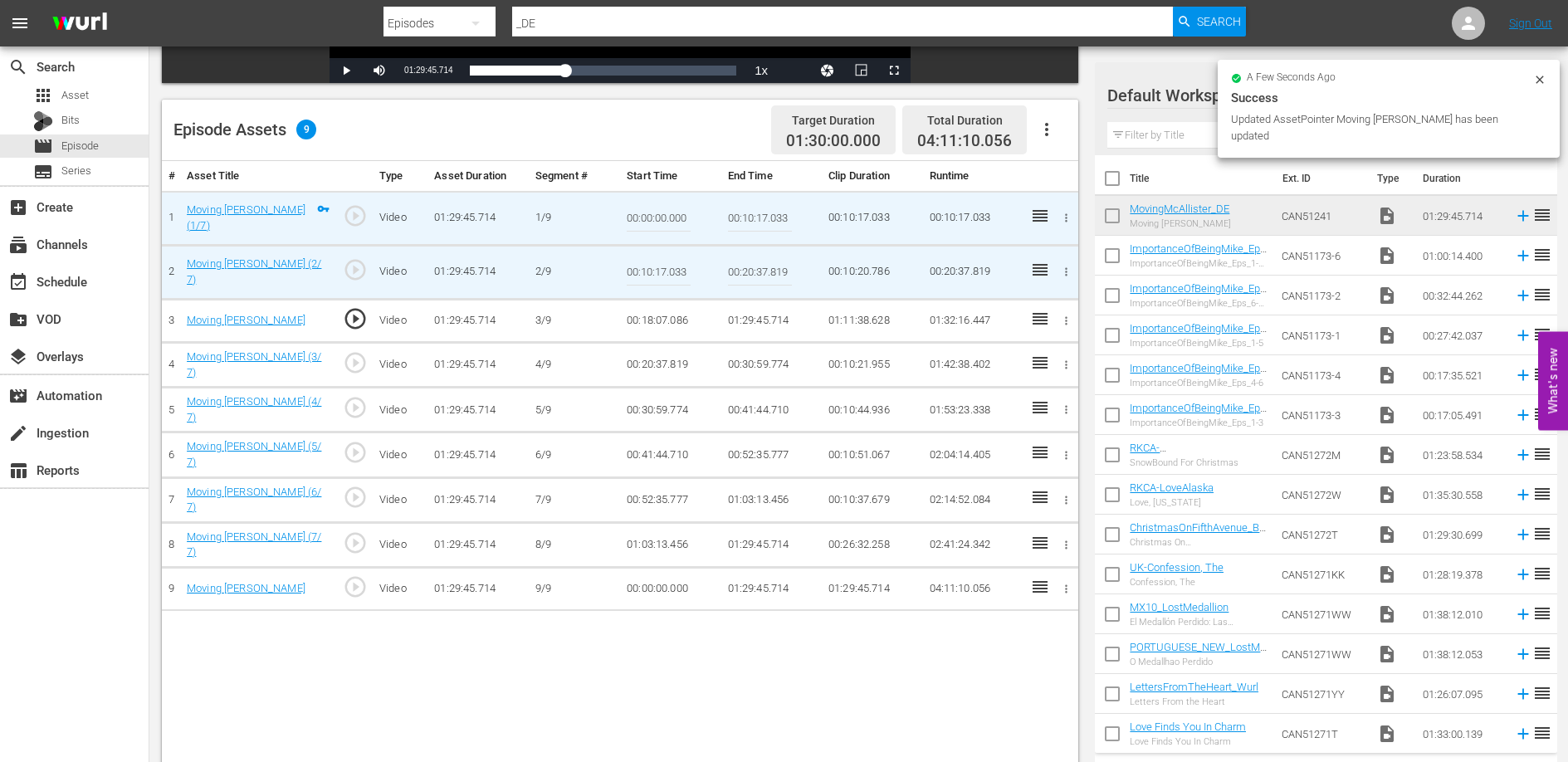
click at [655, 322] on td "00:18:07.086" at bounding box center [669, 321] width 100 height 44
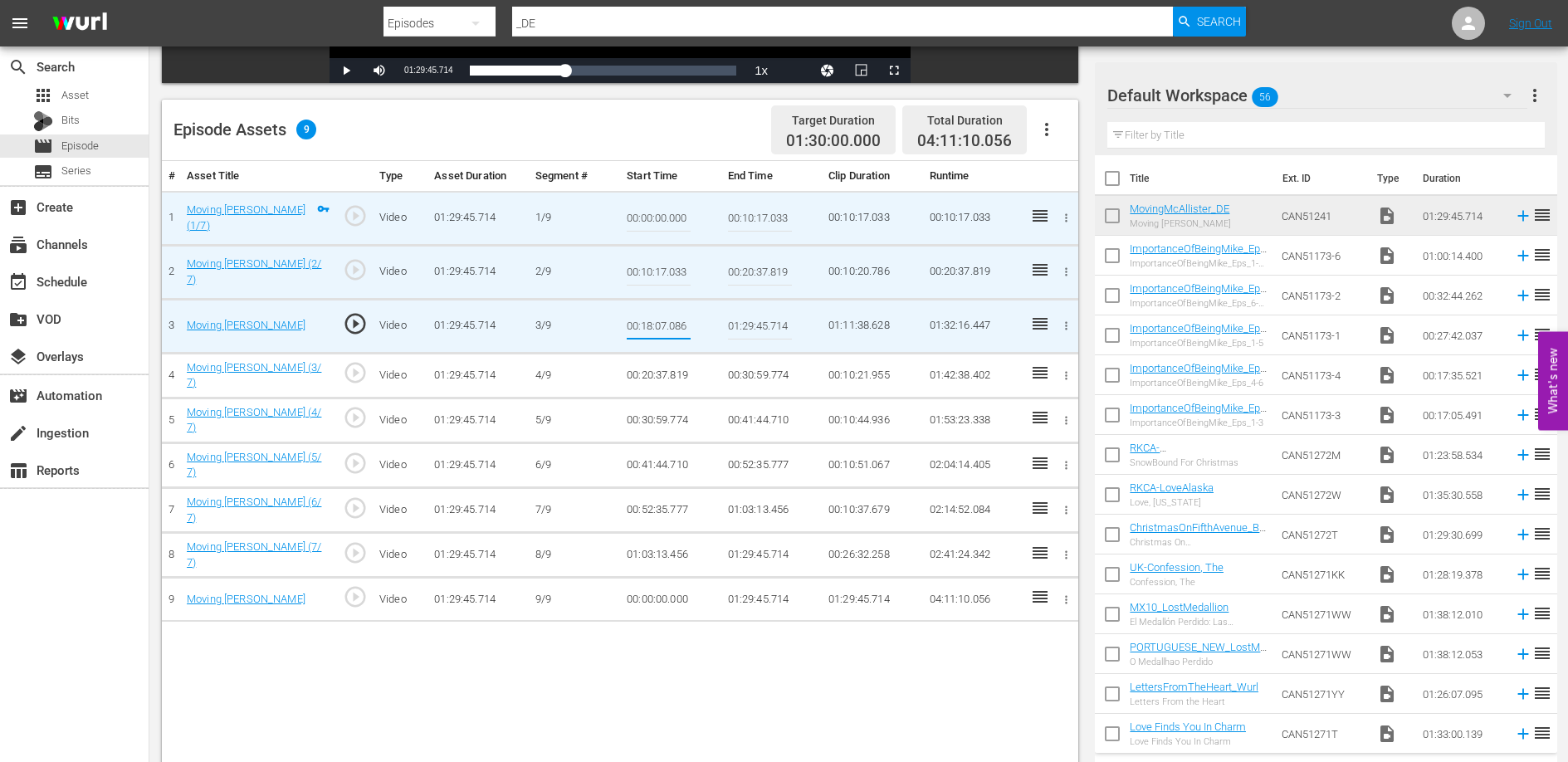
click at [750, 271] on input "00:20:37.819" at bounding box center [759, 272] width 64 height 40
paste input "18:07.086"
type input "00:18:07.086"
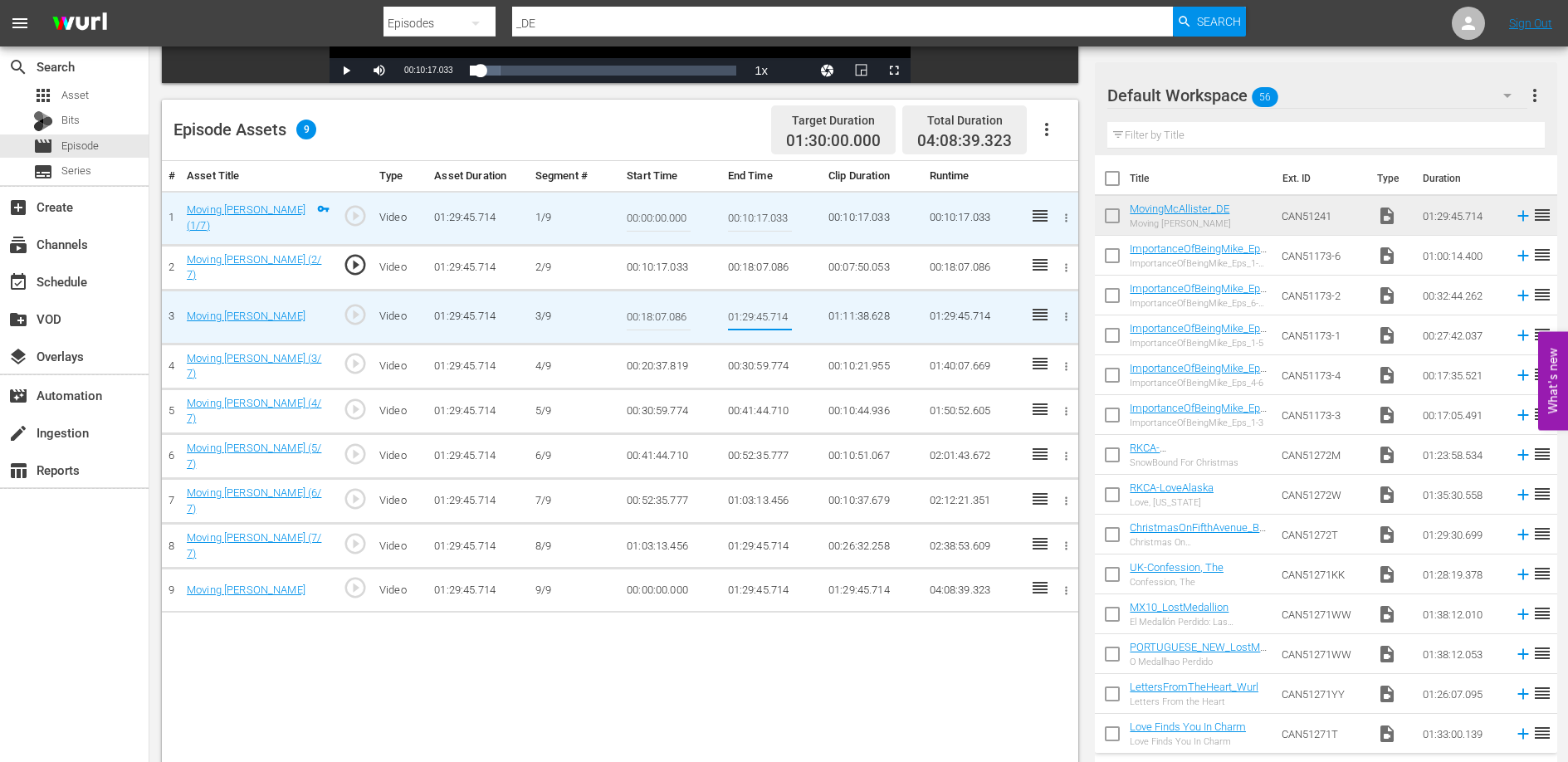
click at [744, 317] on input "01:29:45.714" at bounding box center [759, 317] width 64 height 40
click at [745, 315] on input "01:29:45.714" at bounding box center [759, 317] width 64 height 40
paste input "0:25:17.47"
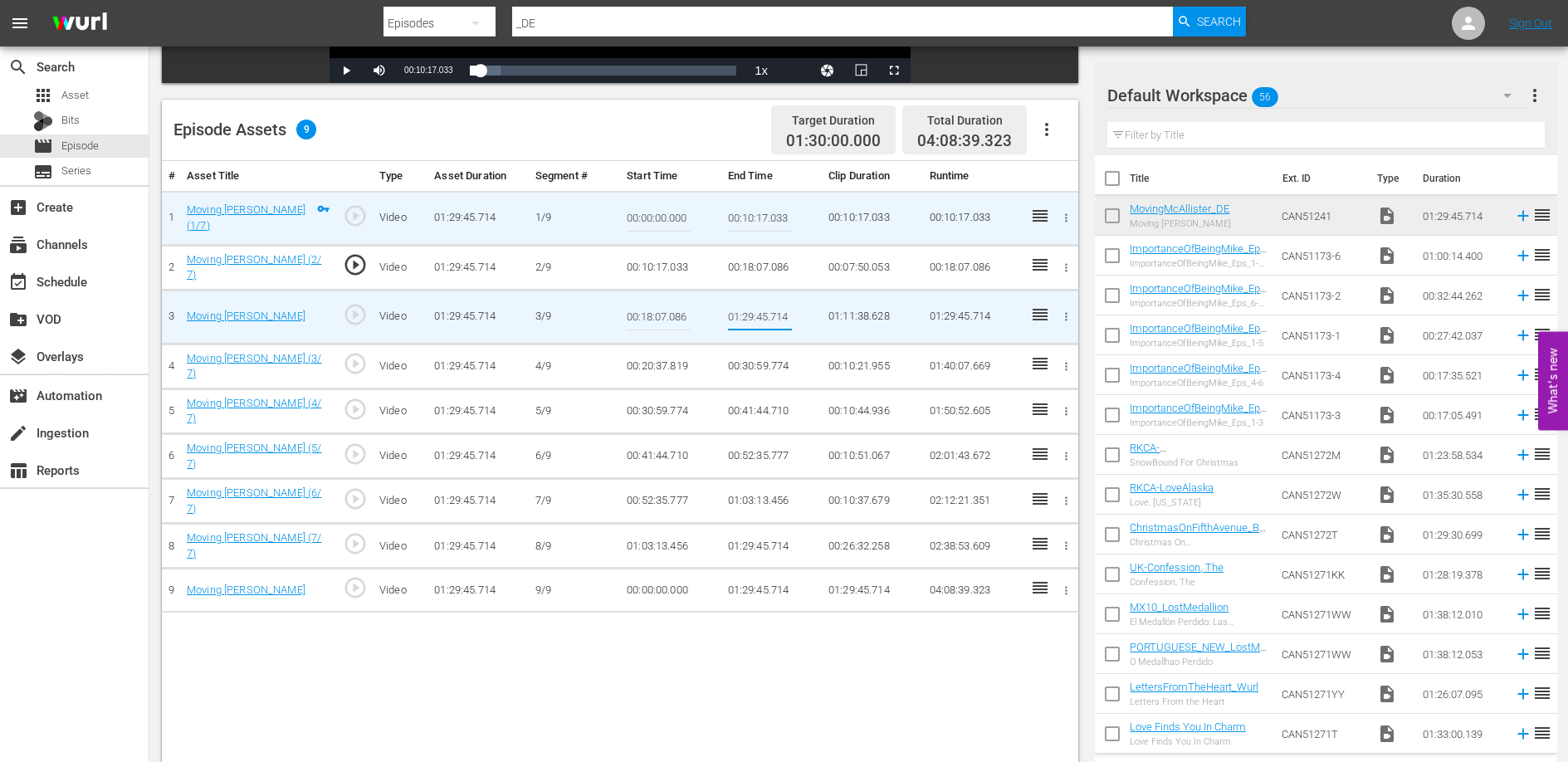
type input "00:25:17.474"
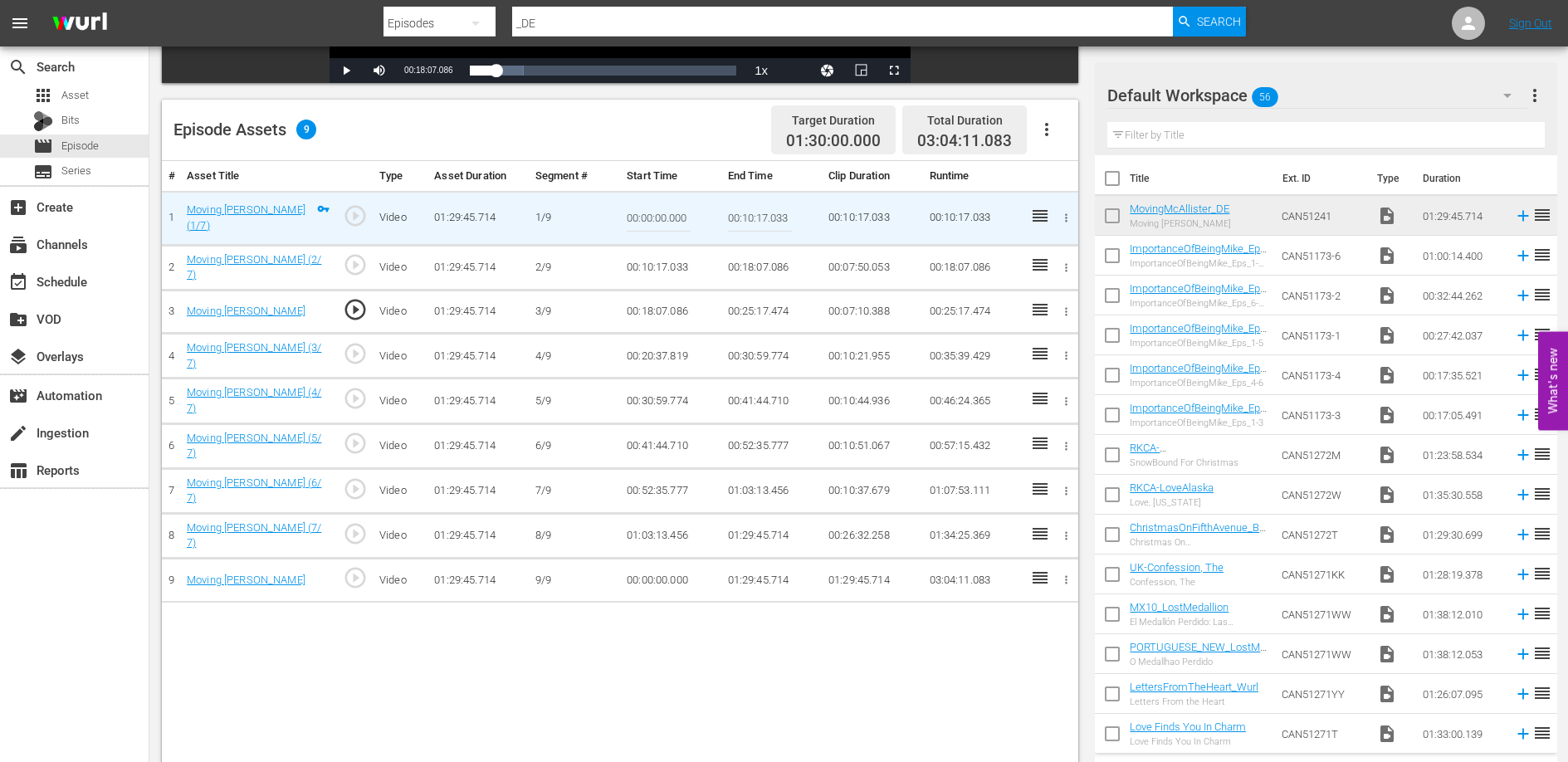
click at [656, 350] on td "00:20:37.819" at bounding box center [669, 356] width 100 height 45
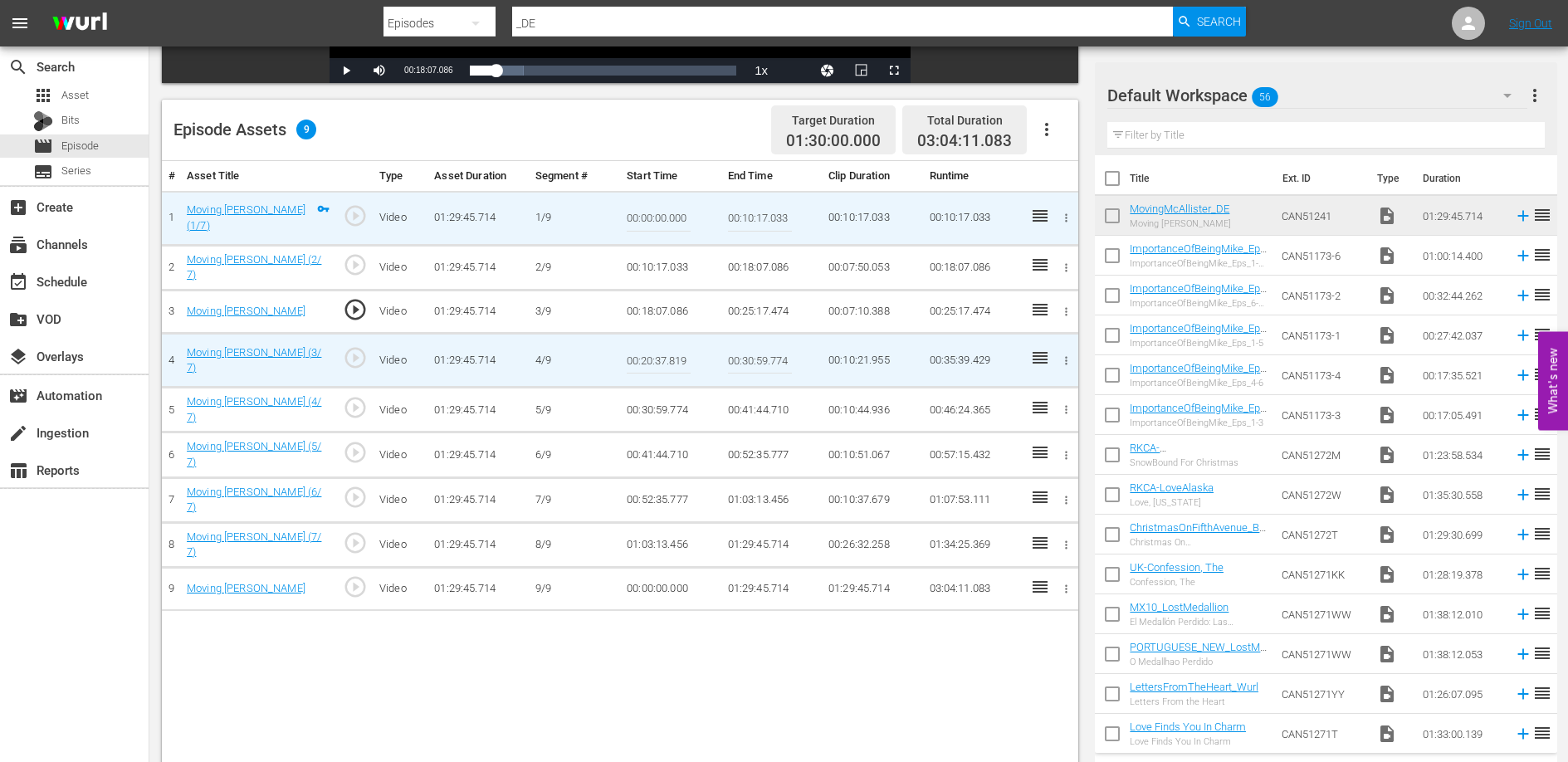
click at [656, 350] on input "00:20:37.819" at bounding box center [658, 360] width 64 height 40
paste input "5:17.474"
type input "00:25:17.474"
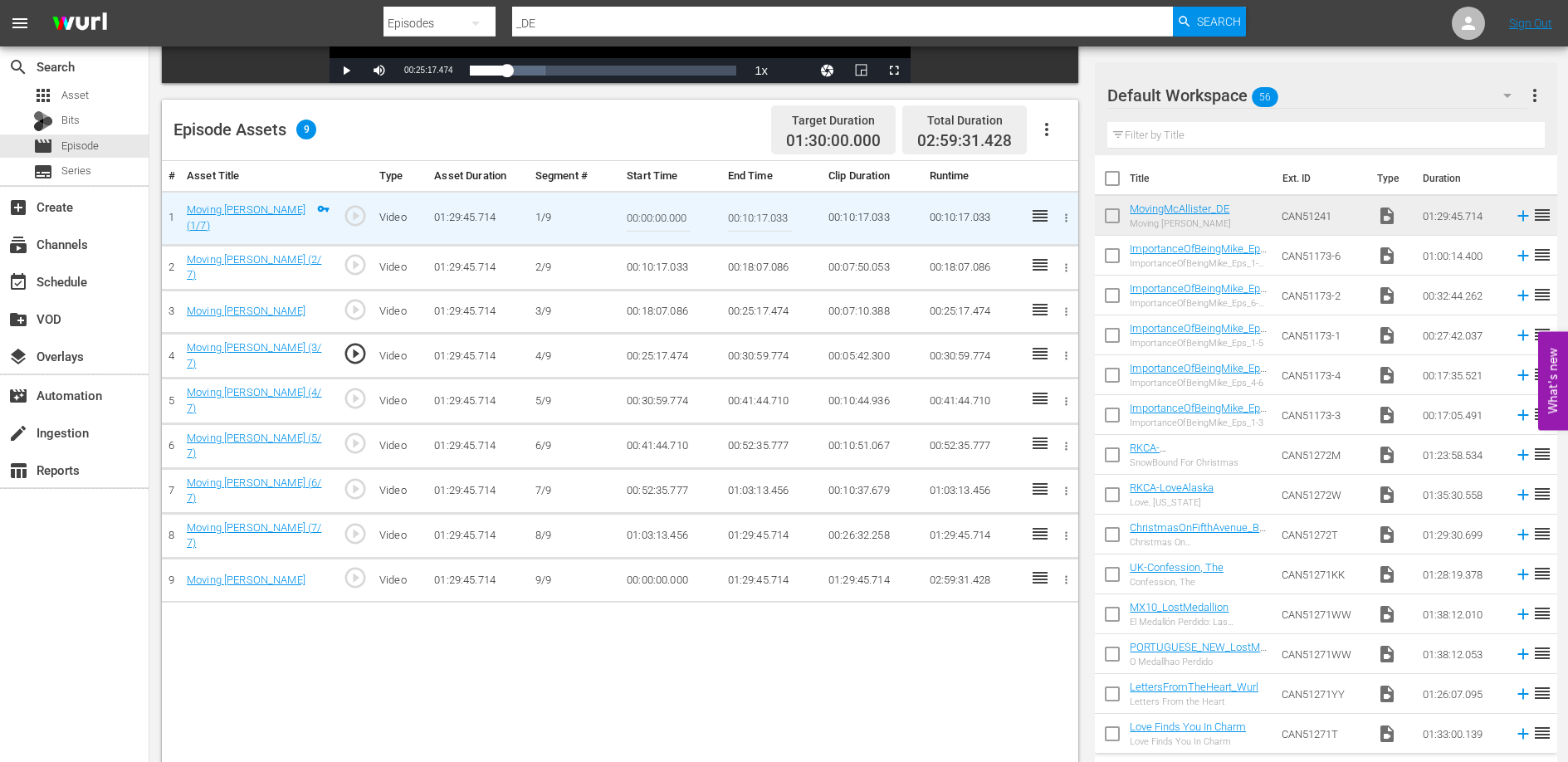
click at [666, 675] on div "# Asset Title Type Asset Duration Segment # Start Time End Time Clip Duration R…" at bounding box center [620, 480] width 916 height 638
click at [660, 575] on td "00:00:00.000" at bounding box center [669, 580] width 100 height 44
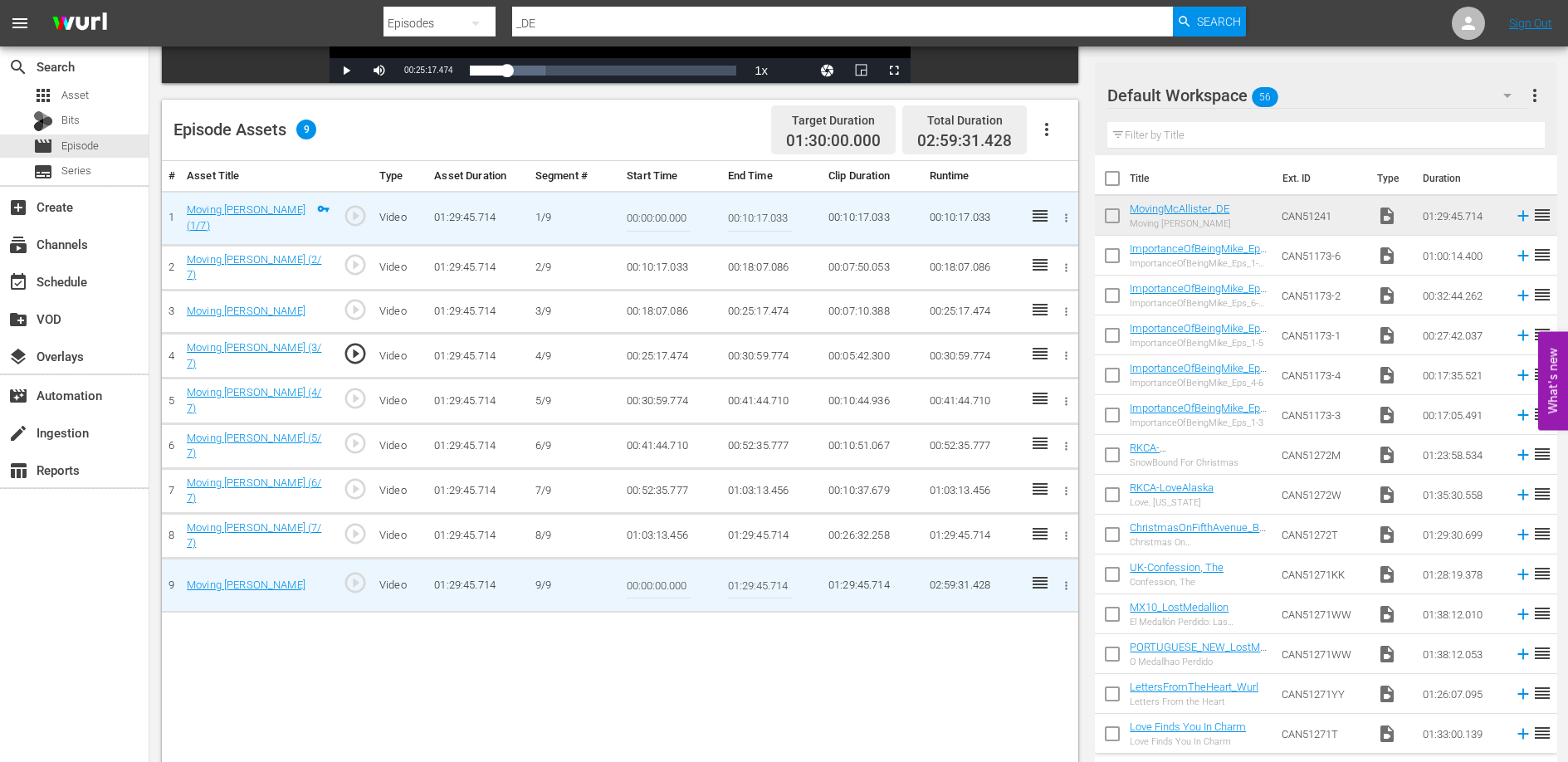
click at [660, 575] on input "00:00:00.000" at bounding box center [658, 585] width 64 height 40
paste input "1:10:07.912"
type input "01:10:07.912"
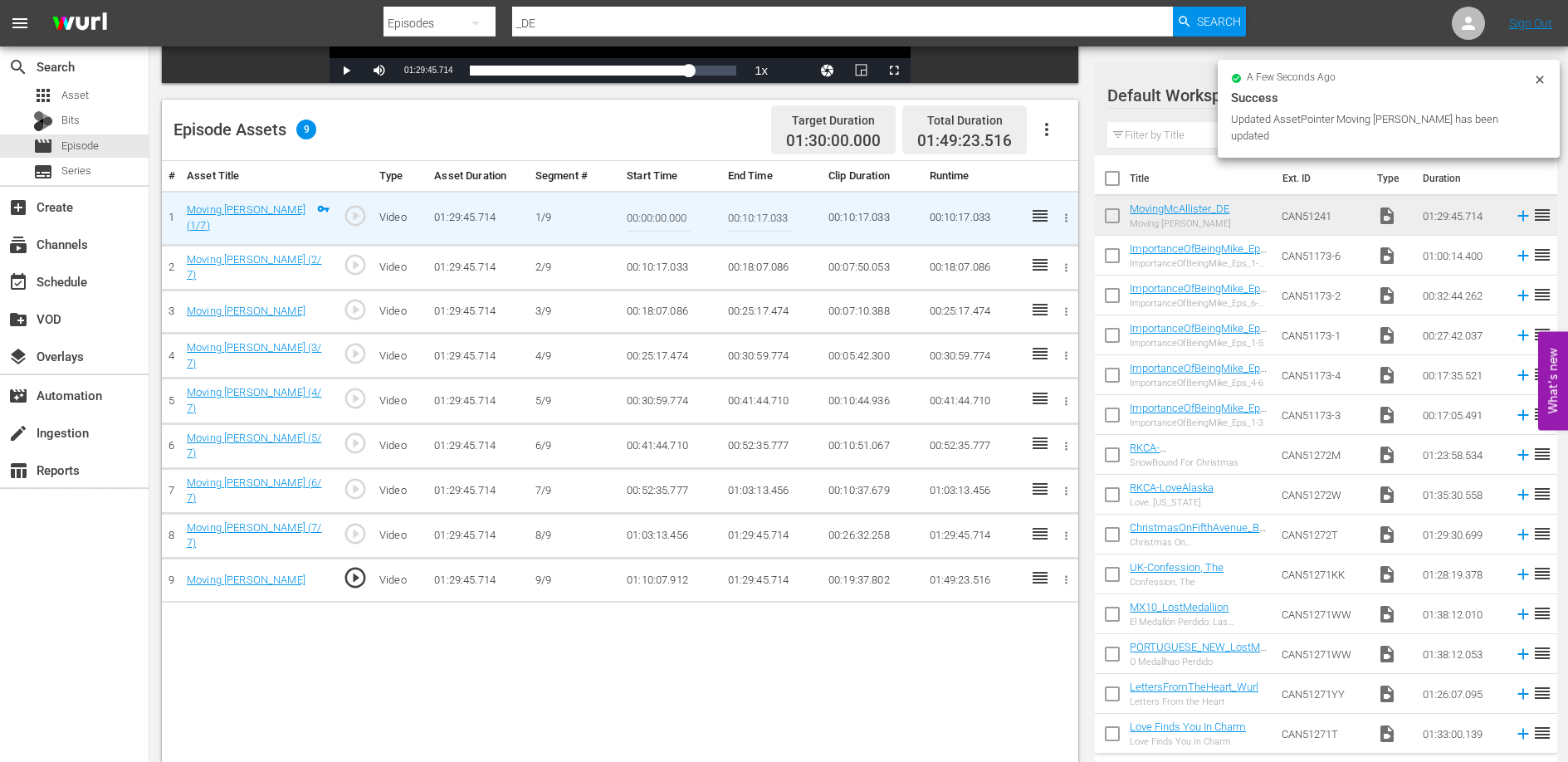
click at [761, 531] on td "01:29:45.714" at bounding box center [771, 535] width 100 height 45
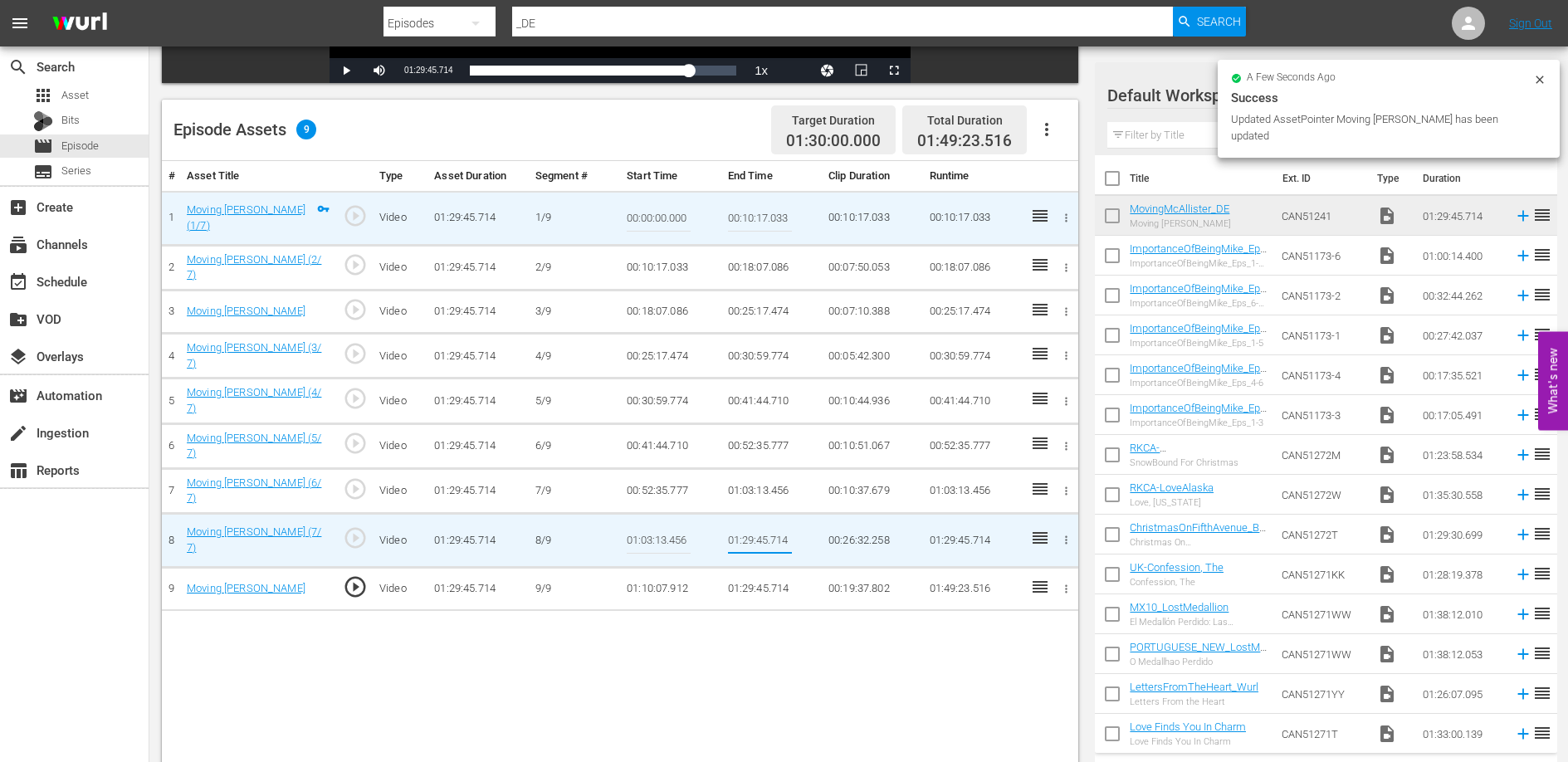
click at [761, 531] on input "01:29:45.714" at bounding box center [759, 540] width 64 height 40
type input "01:10:07.912"
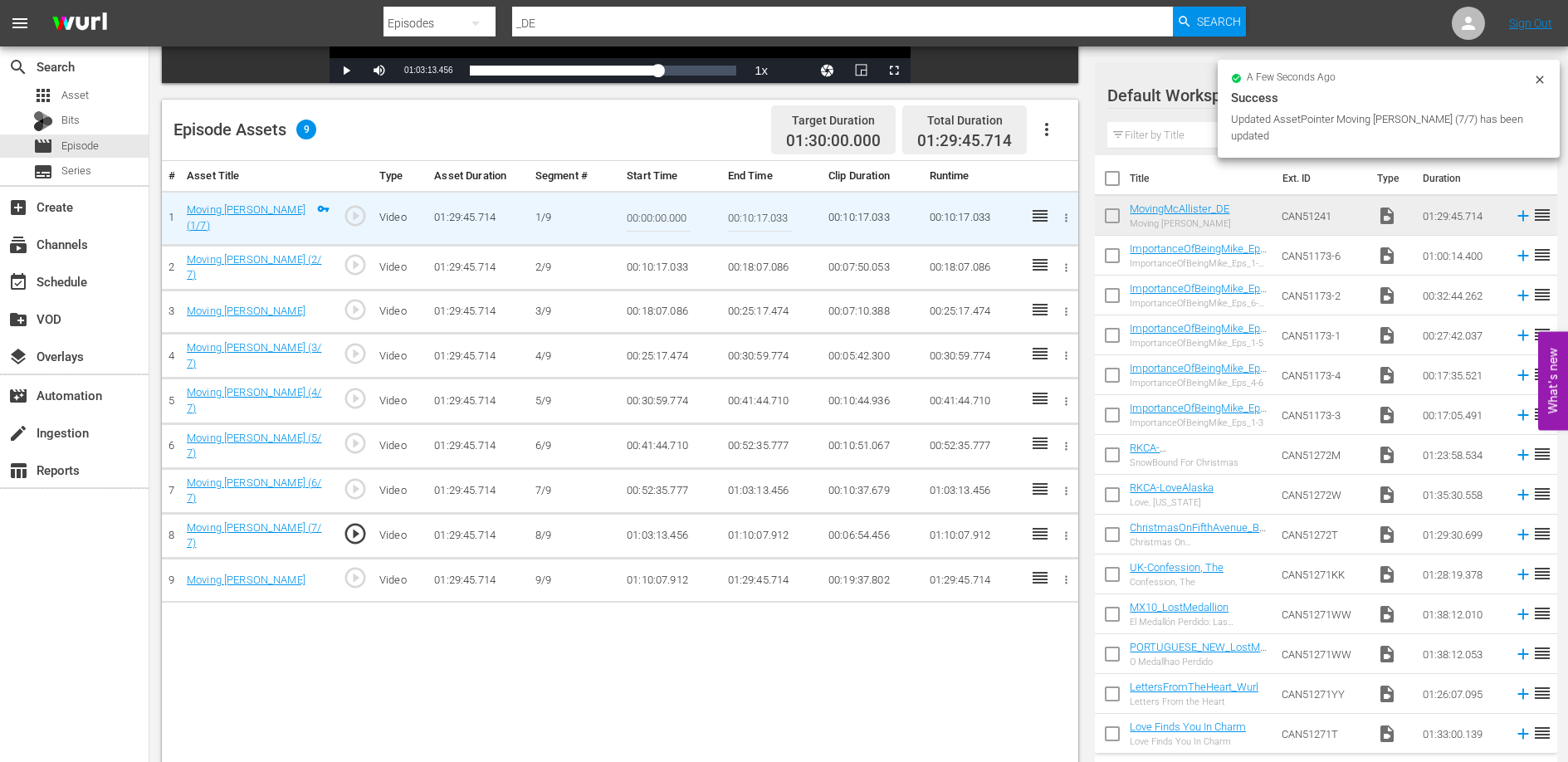
click at [647, 684] on div "# Asset Title Type Asset Duration Segment # Start Time End Time Clip Duration R…" at bounding box center [620, 480] width 916 height 638
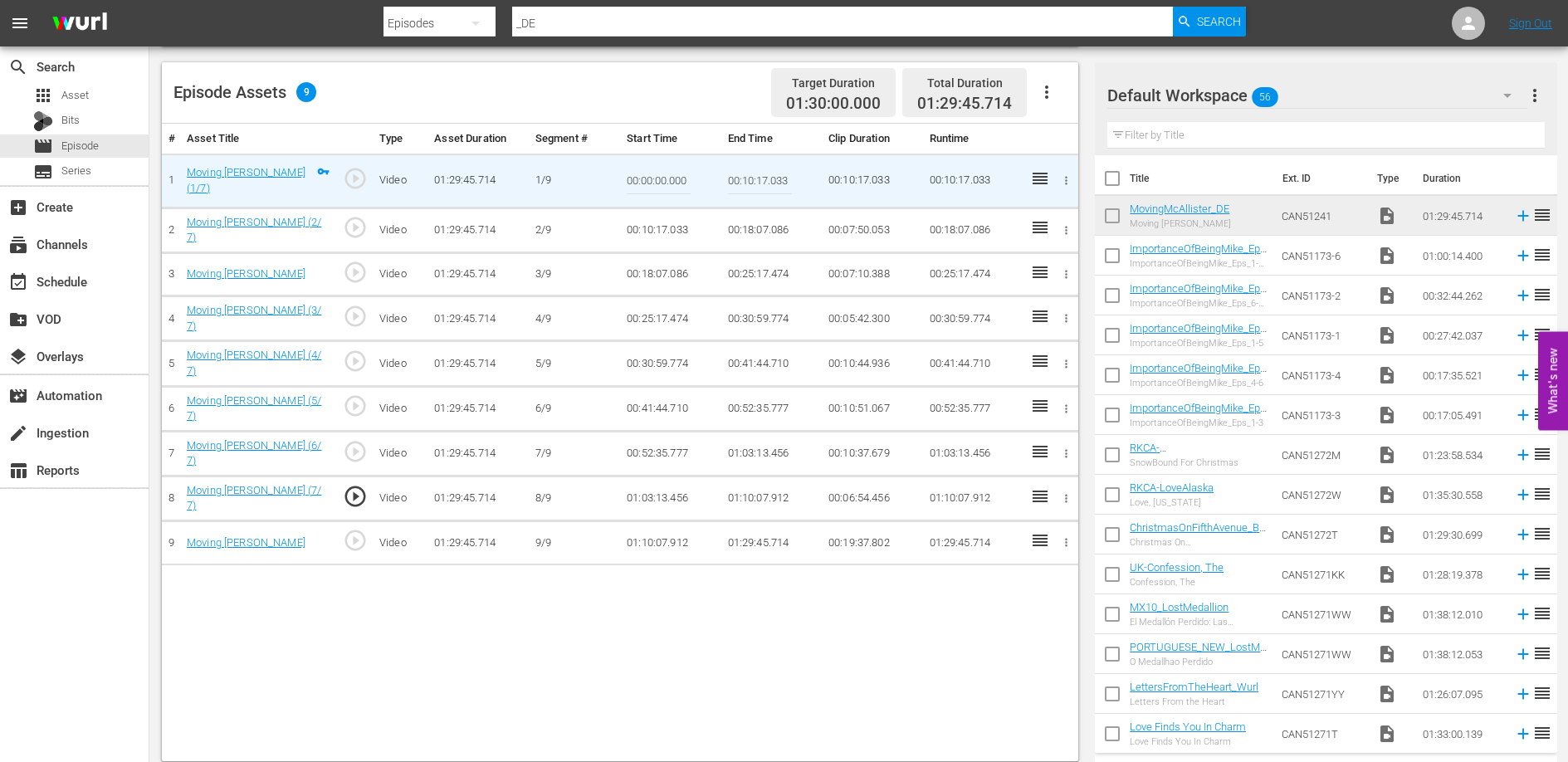
scroll to position [432, 0]
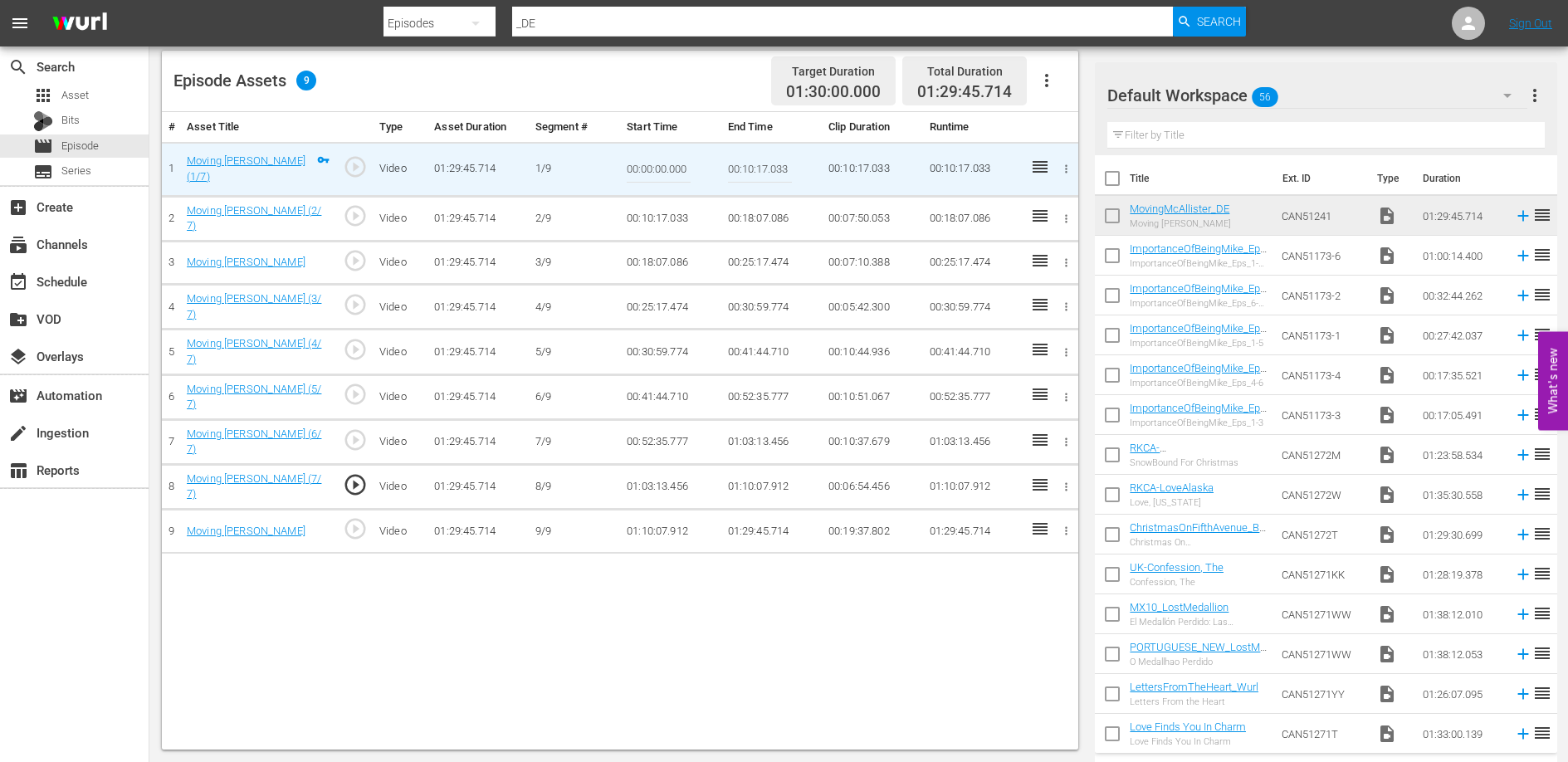
click at [691, 595] on div "# Asset Title Type Asset Duration Segment # Start Time End Time Clip Duration R…" at bounding box center [620, 431] width 916 height 638
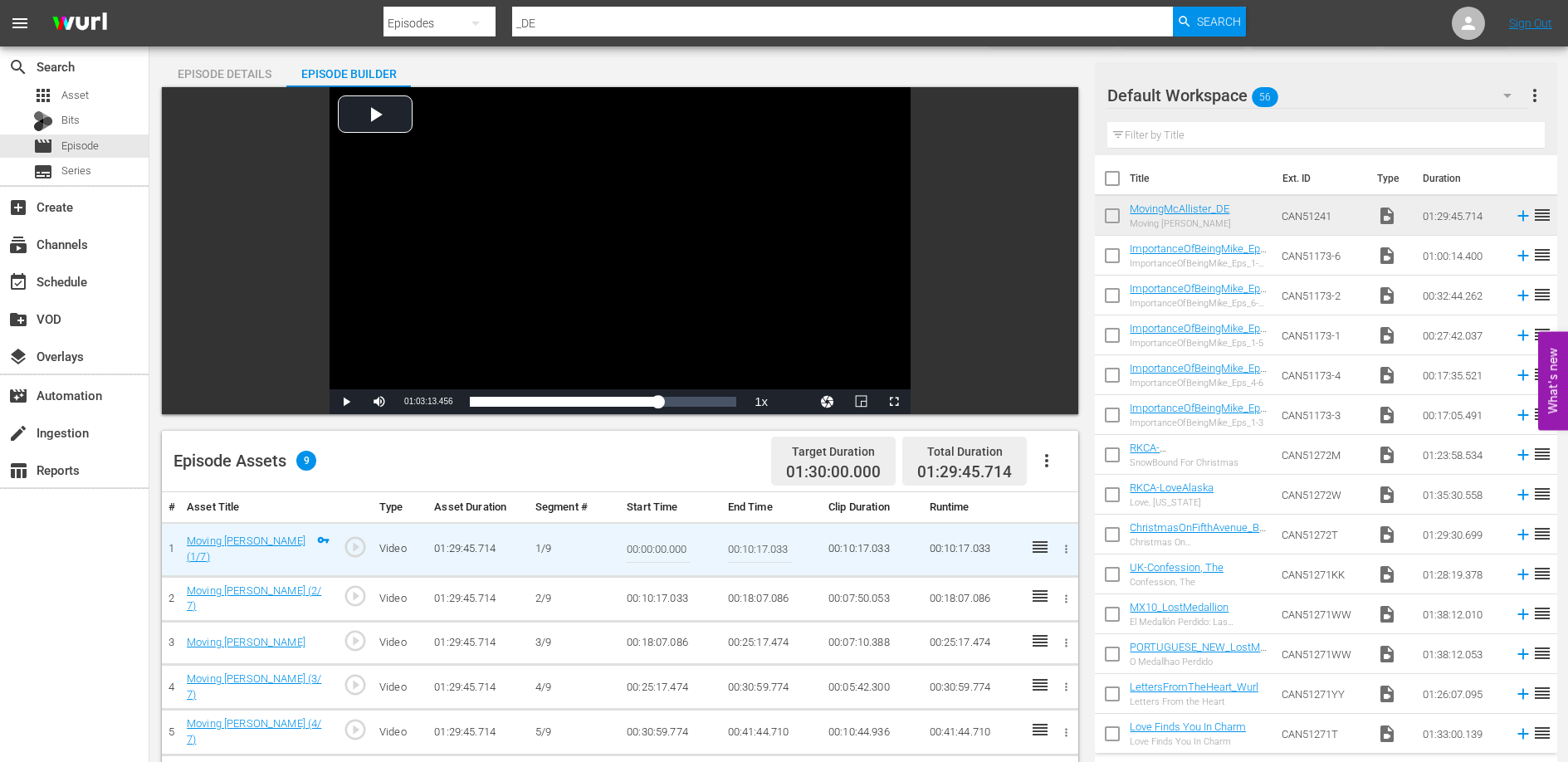
scroll to position [0, 0]
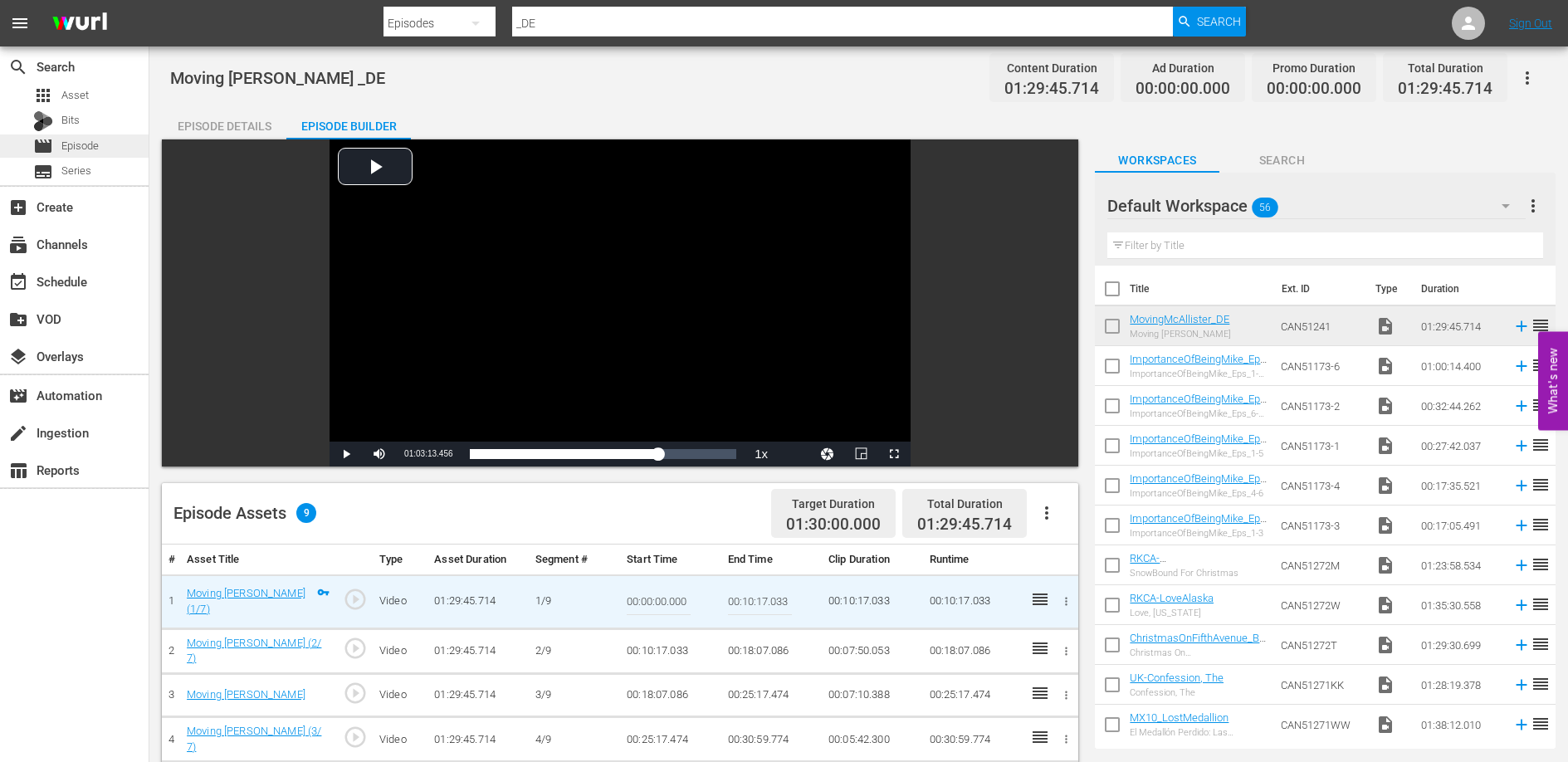
click at [100, 142] on div "movie Episode" at bounding box center [74, 146] width 149 height 23
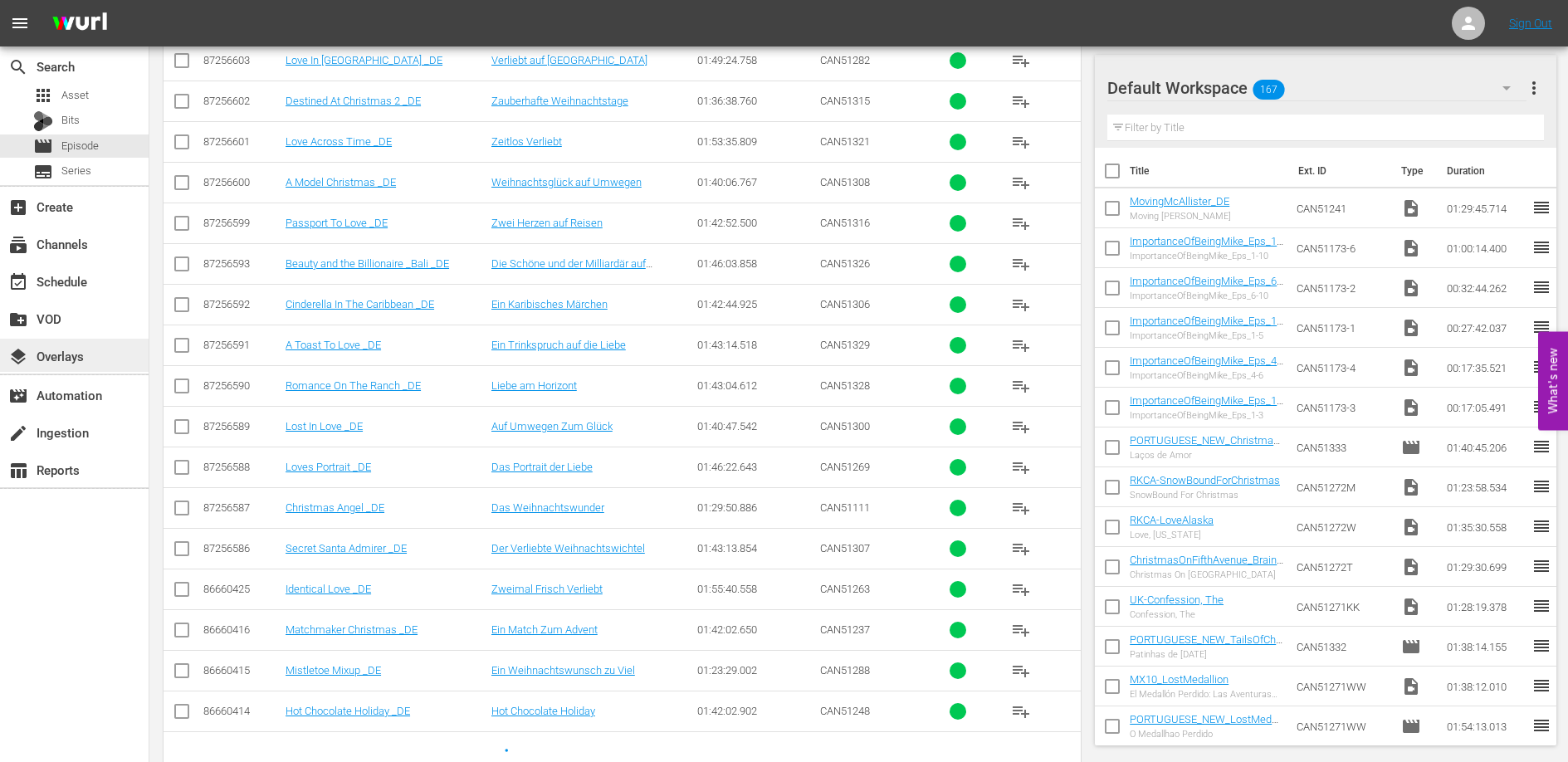
scroll to position [594, 0]
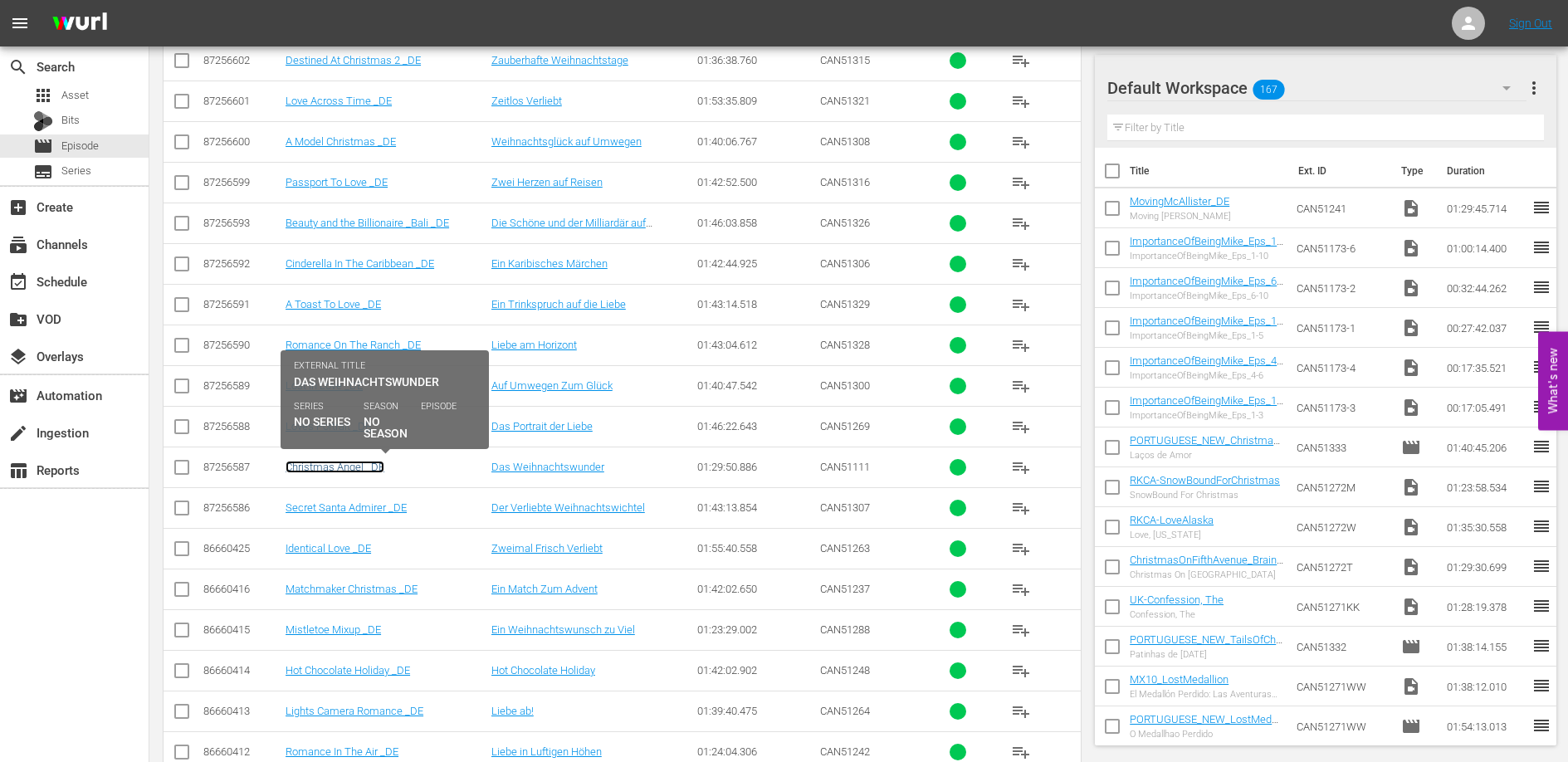
click at [351, 467] on link "Christmas Angel _DE" at bounding box center [335, 467] width 99 height 13
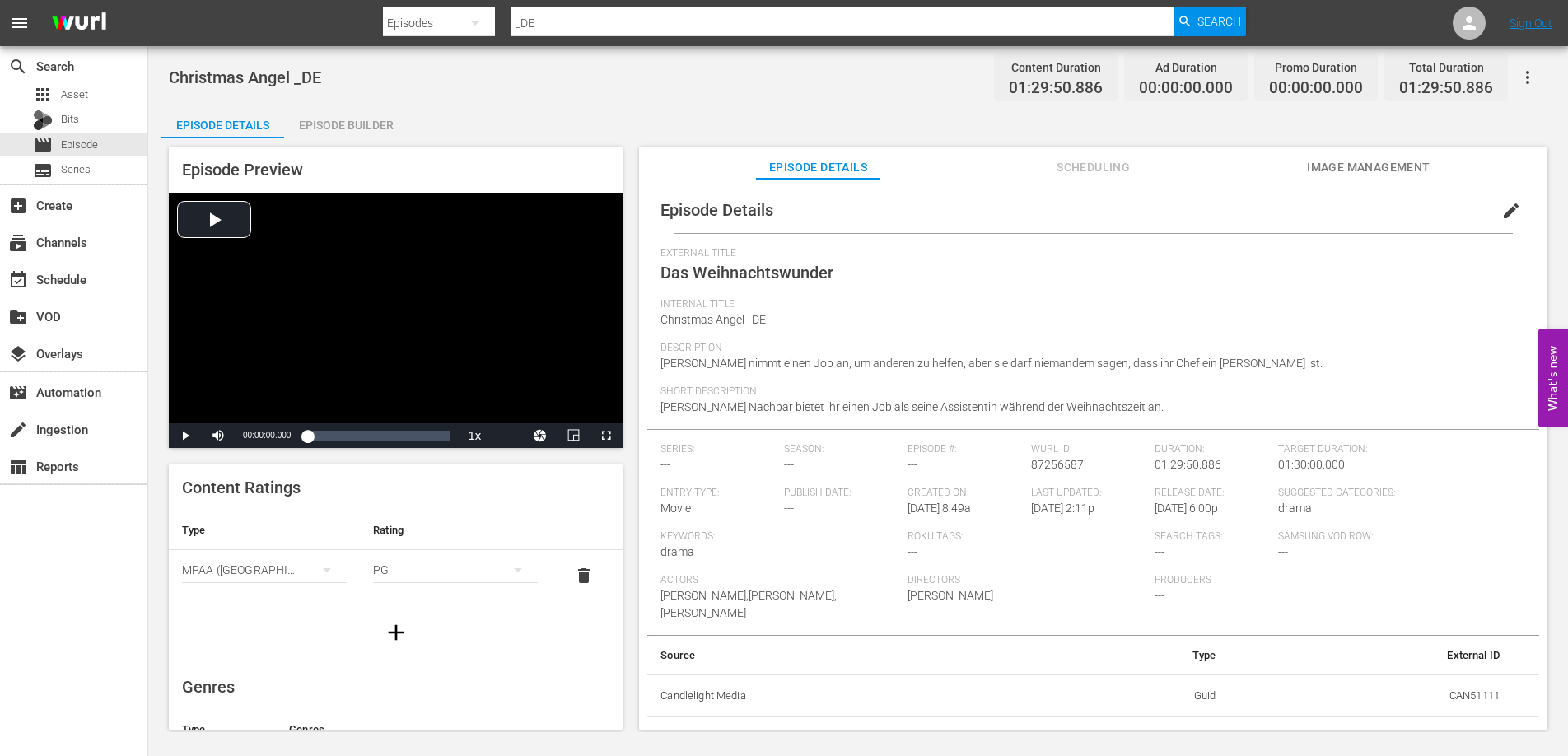
click at [1351, 171] on span "Image Management" at bounding box center [1369, 167] width 123 height 21
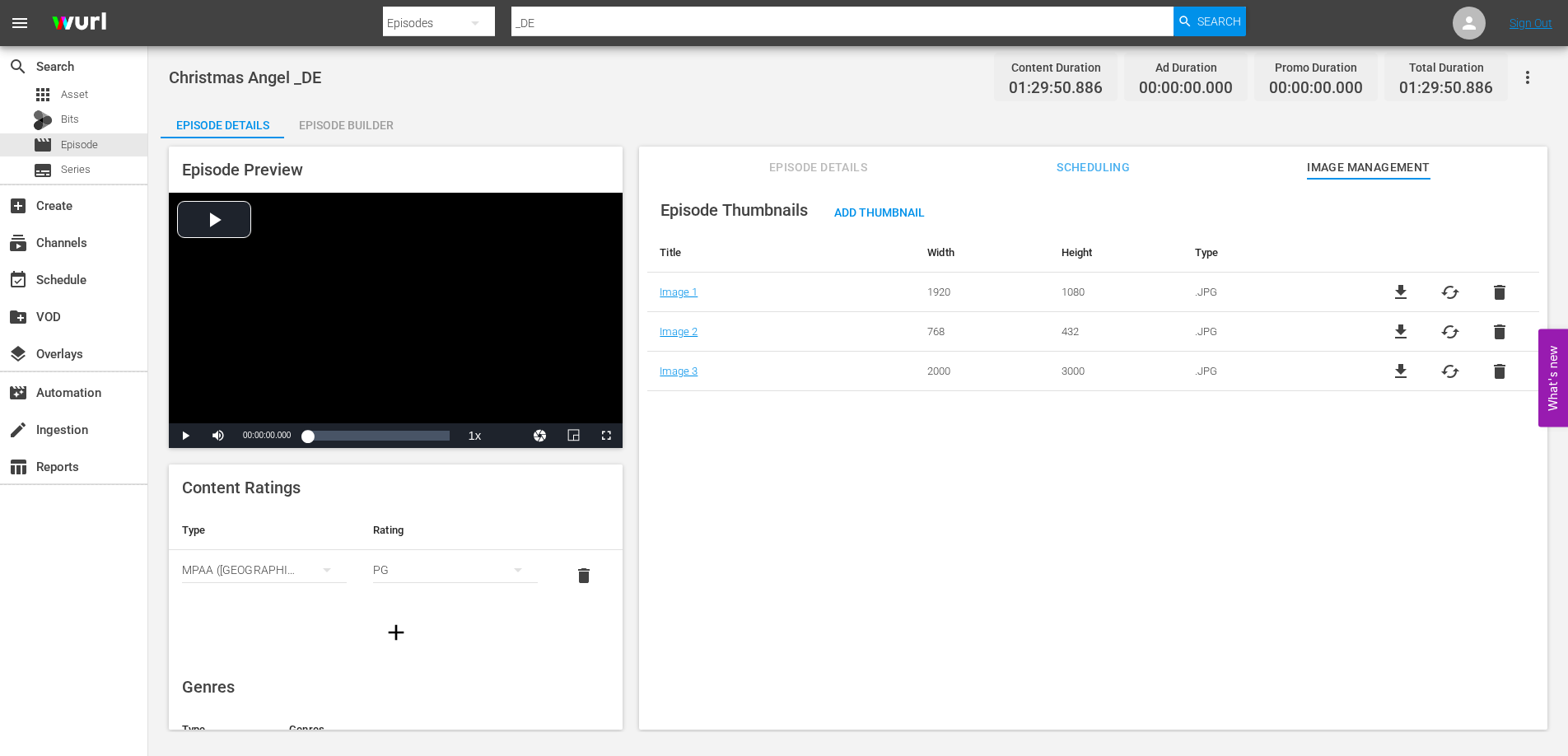
click at [819, 168] on span "Episode Details" at bounding box center [818, 167] width 123 height 21
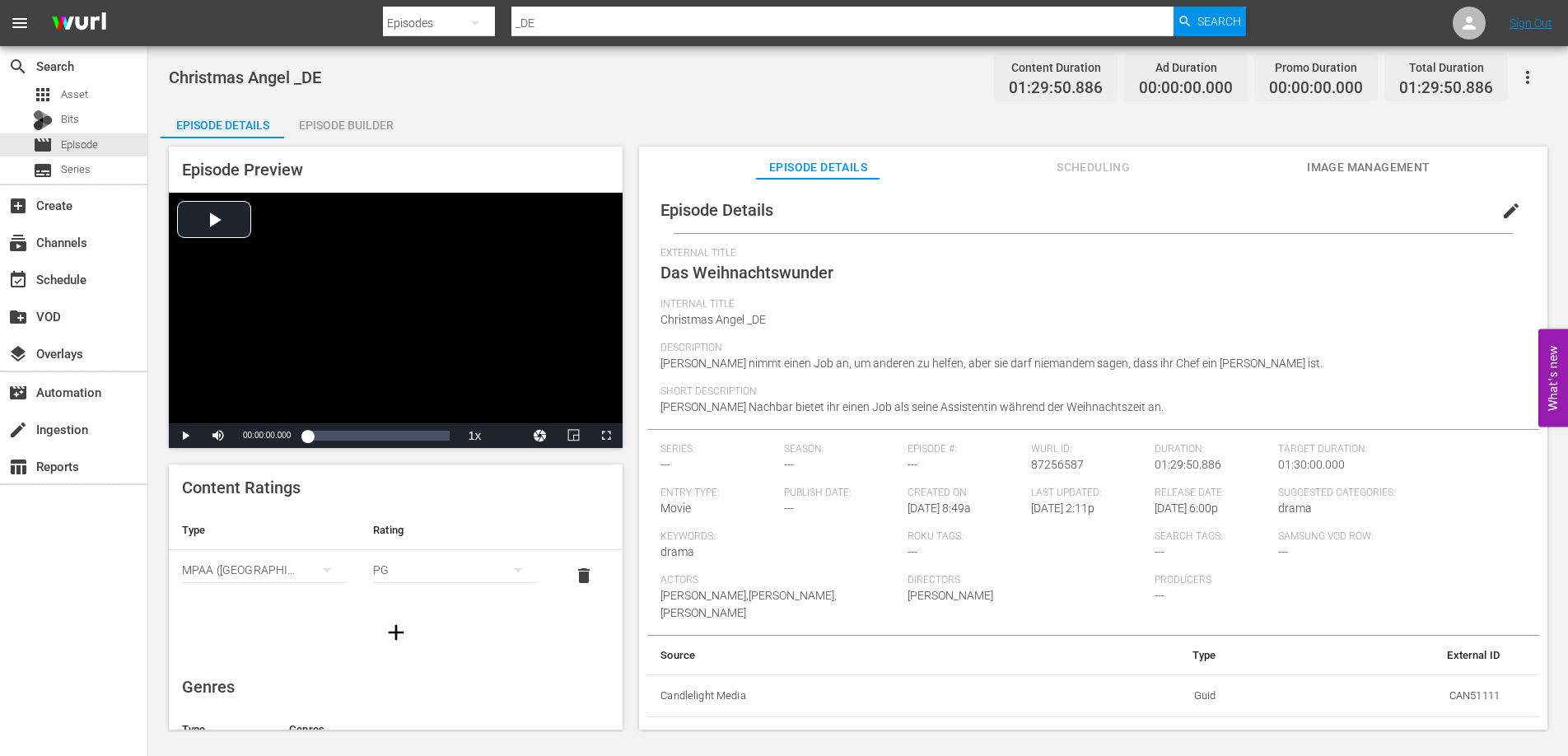
click at [345, 129] on div "Episode Builder" at bounding box center [346, 125] width 123 height 39
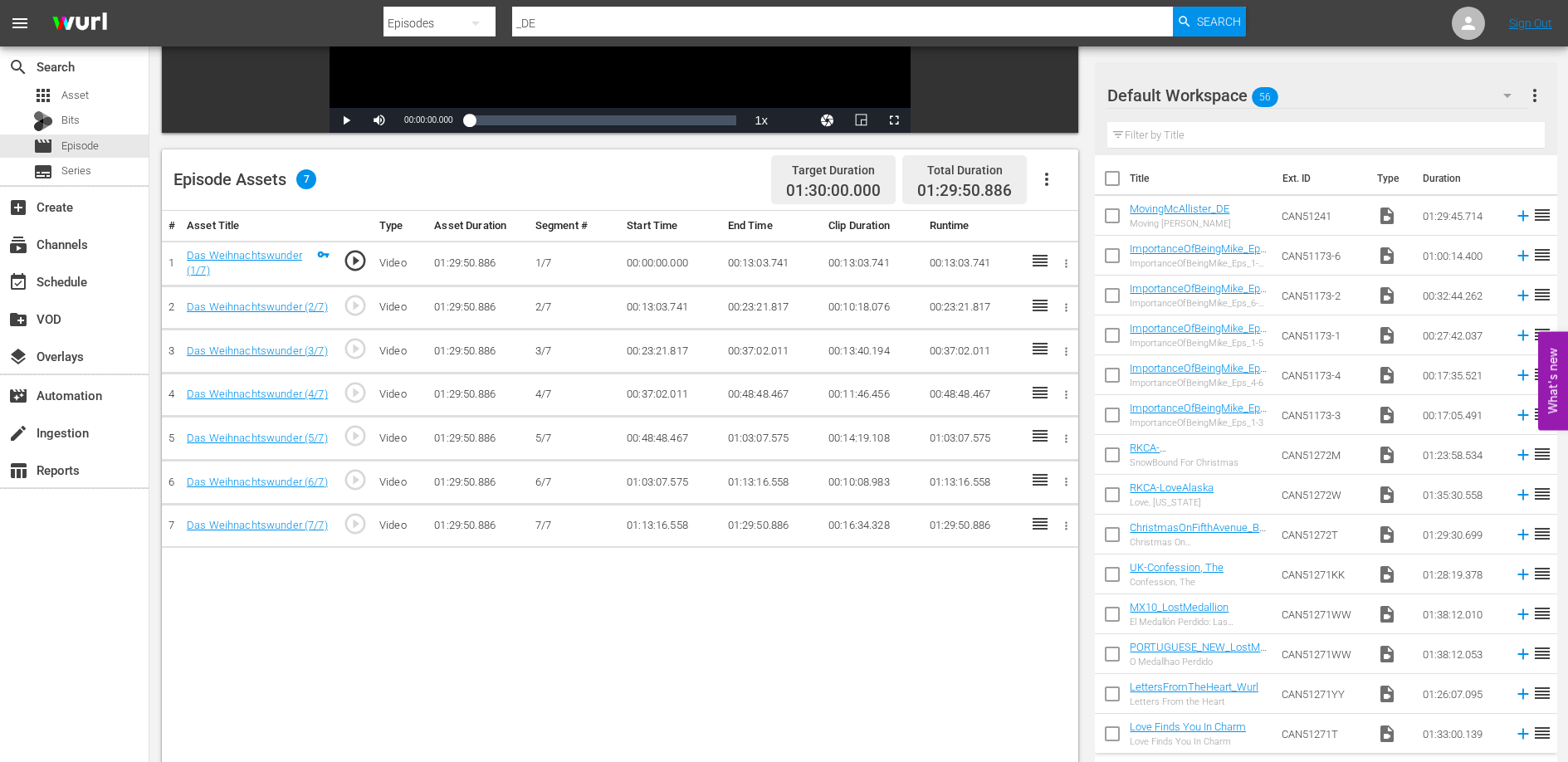
scroll to position [331, 0]
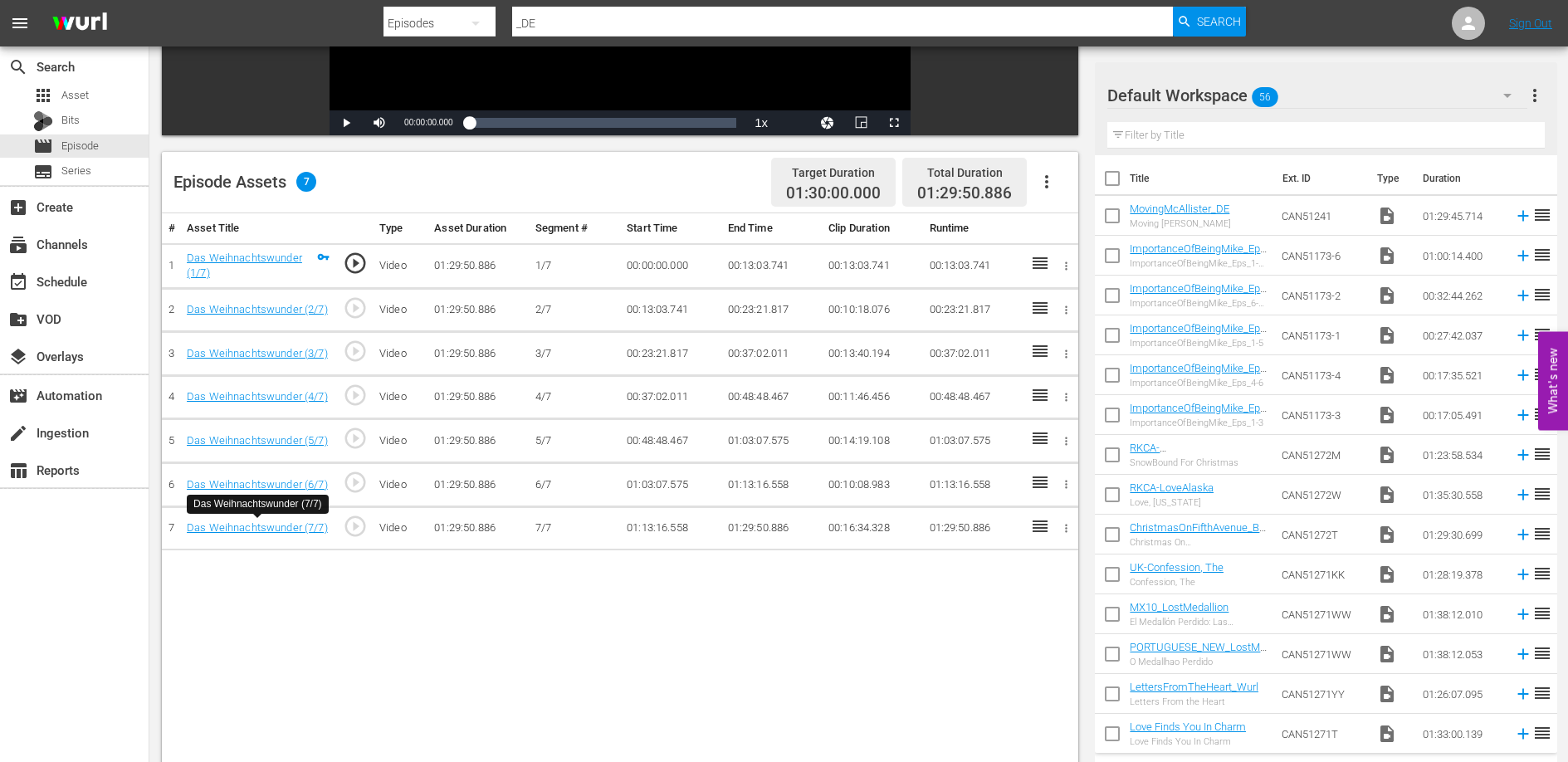
drag, startPoint x: 617, startPoint y: 645, endPoint x: 626, endPoint y: 603, distance: 43.0
click at [618, 644] on div "# Asset Title Type Asset Duration Segment # Start Time End Time Clip Duration R…" at bounding box center [620, 532] width 916 height 638
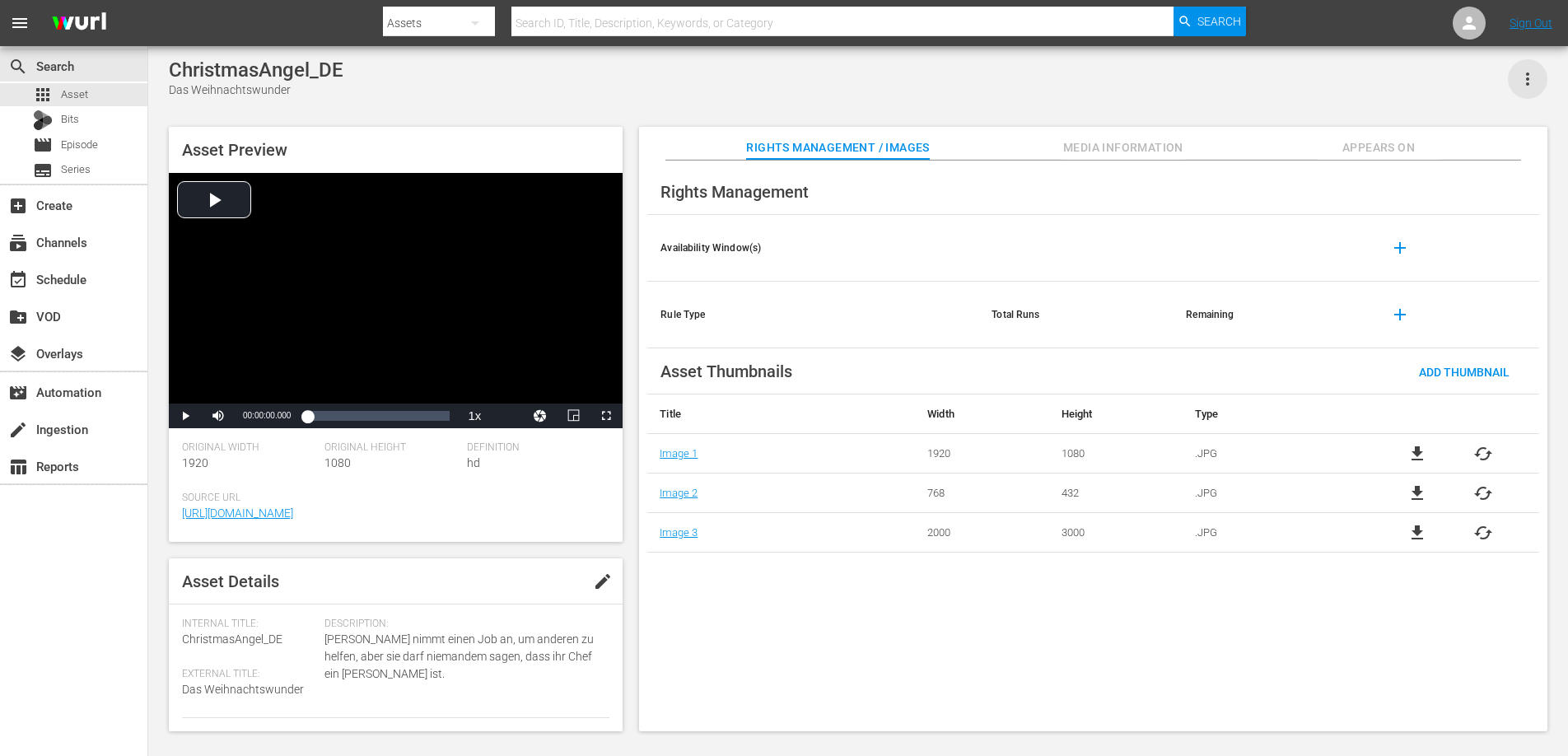
click at [1519, 79] on icon "button" at bounding box center [1528, 79] width 20 height 20
click at [1497, 88] on div "Add To Workspace" at bounding box center [1478, 86] width 112 height 39
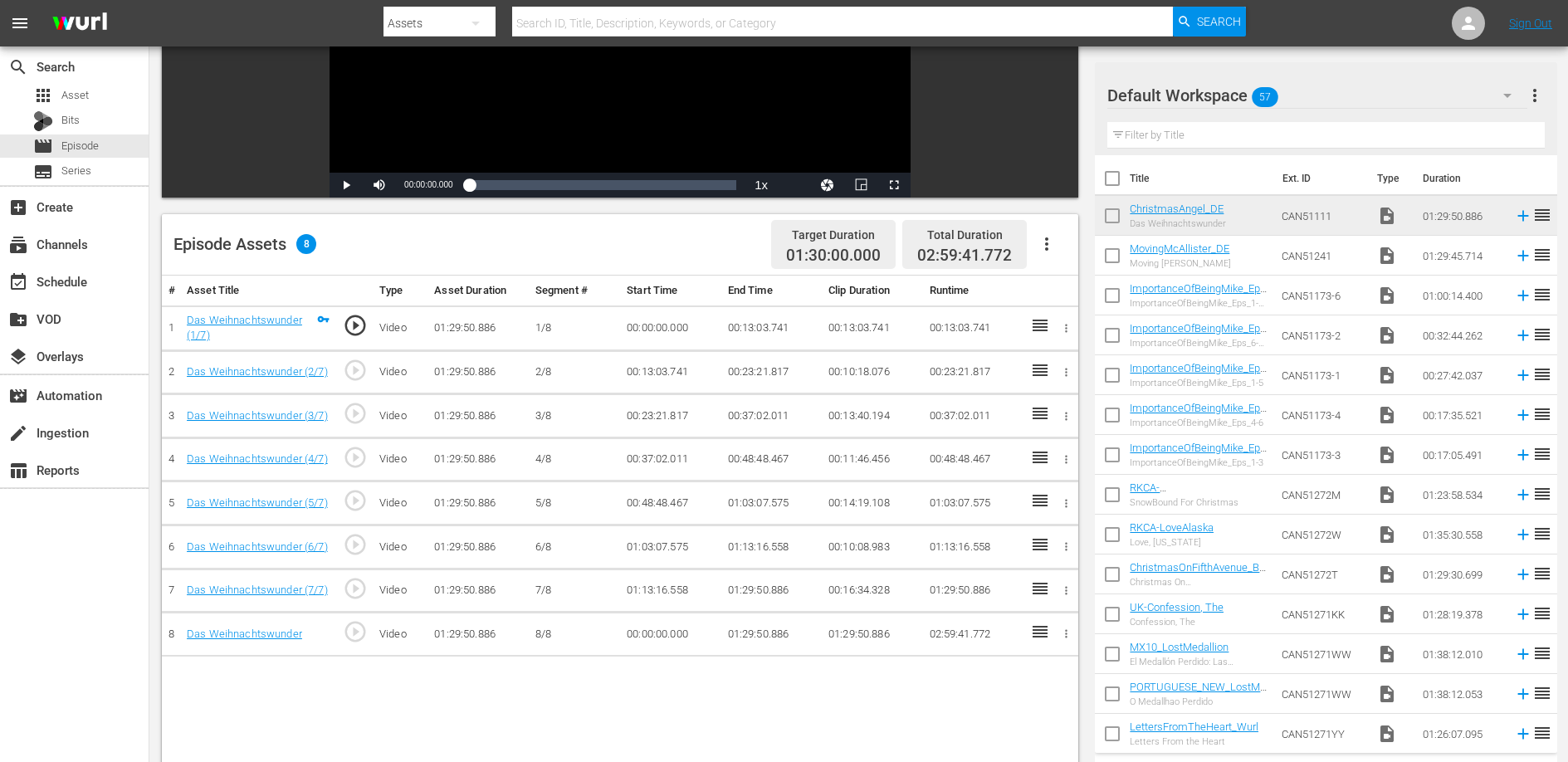
scroll to position [382, 0]
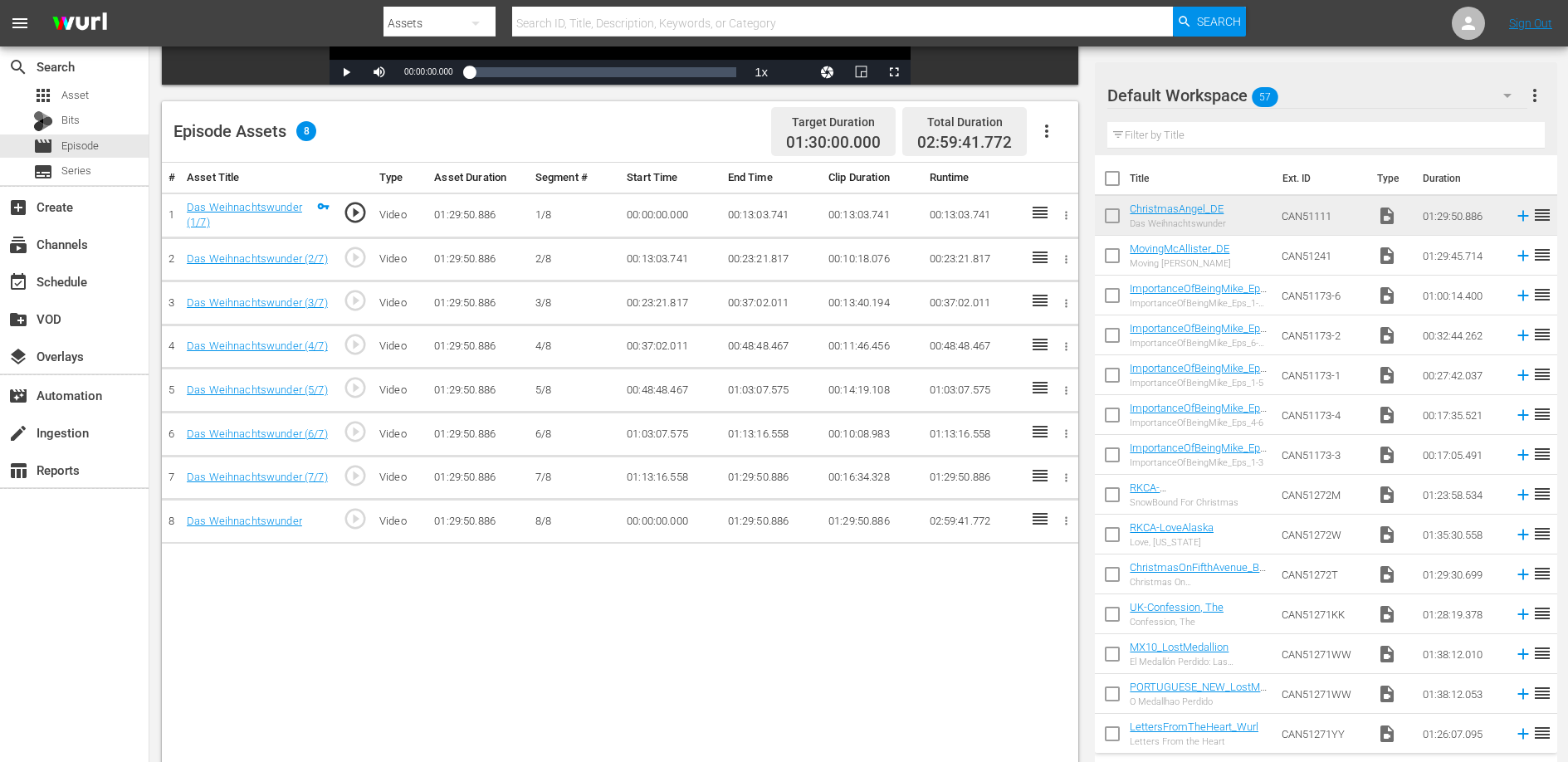
drag, startPoint x: 1277, startPoint y: 211, endPoint x: 1123, endPoint y: 44, distance: 227.2
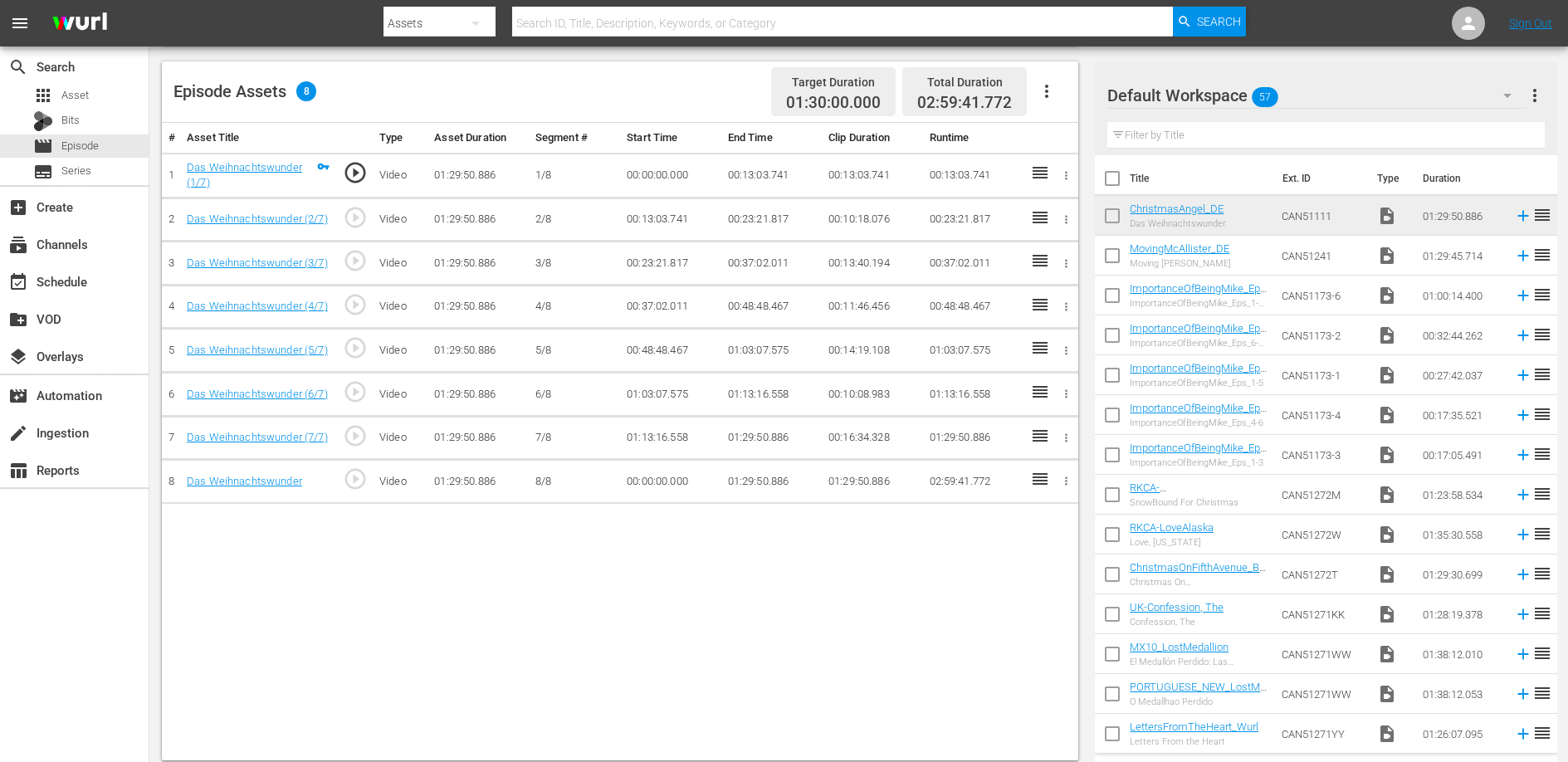
scroll to position [408, 0]
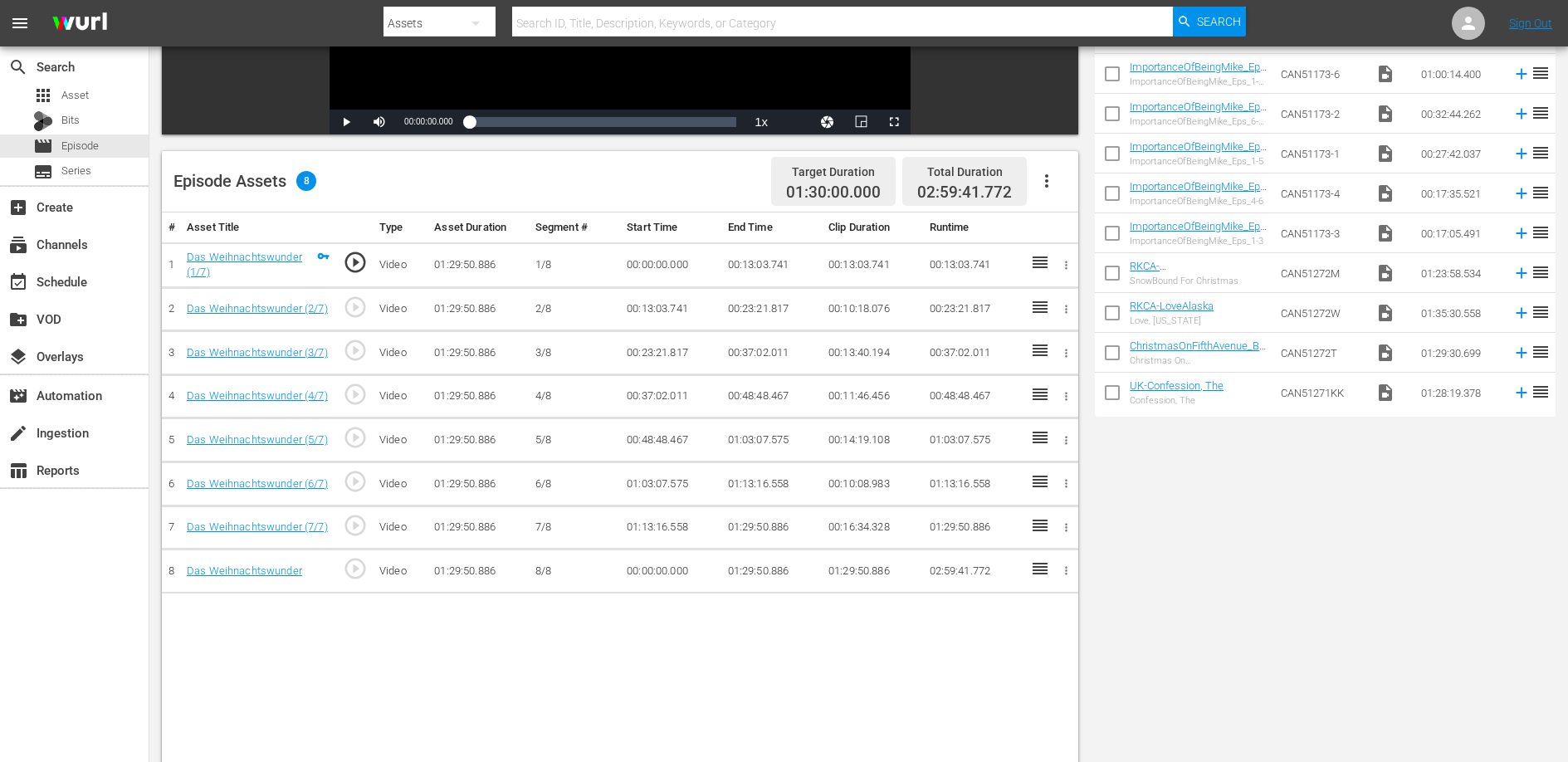
scroll to position [432, 0]
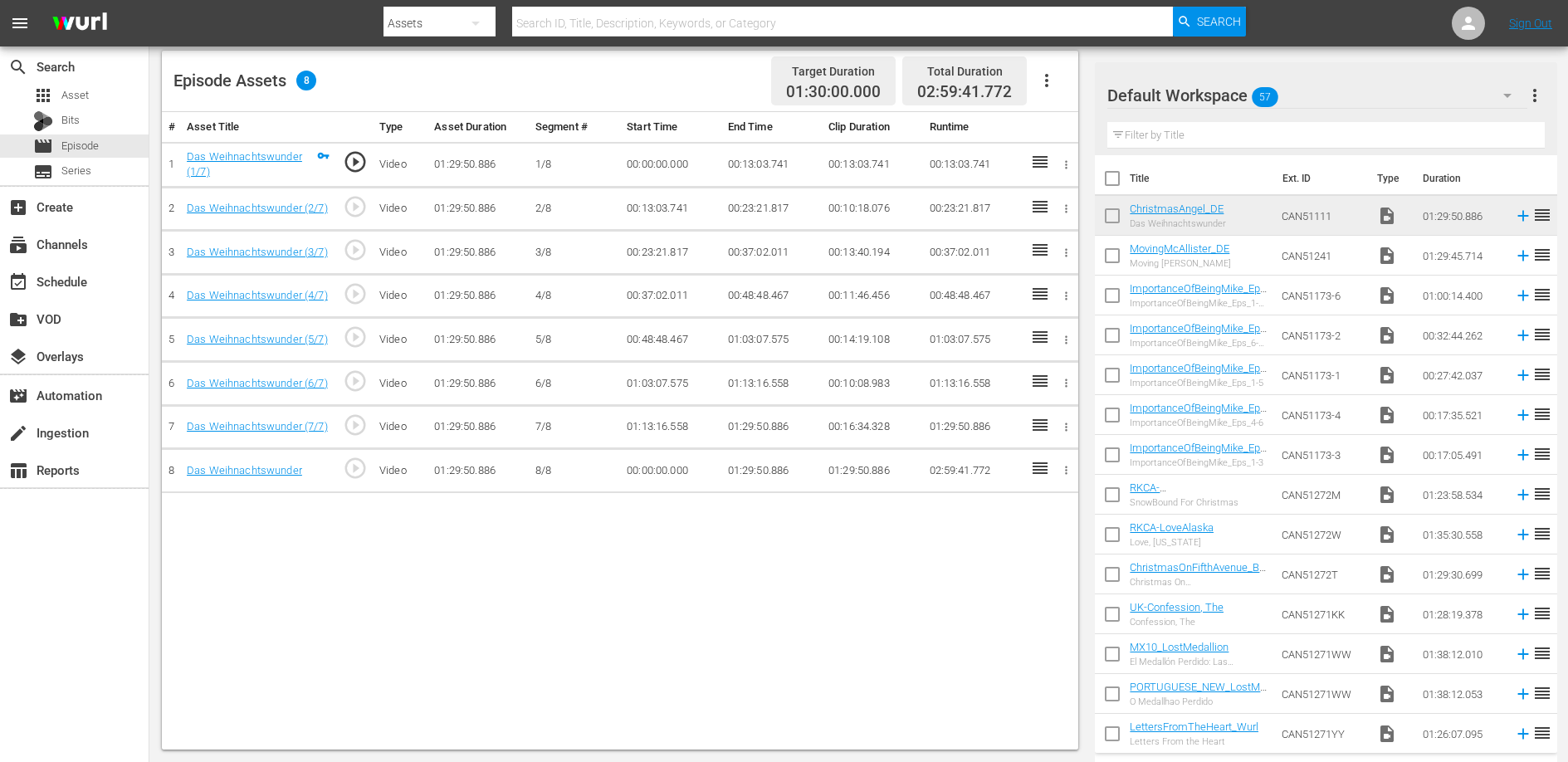
click at [711, 586] on div "# Asset Title Type Asset Duration Segment # Start Time End Time Clip Duration R…" at bounding box center [620, 431] width 916 height 638
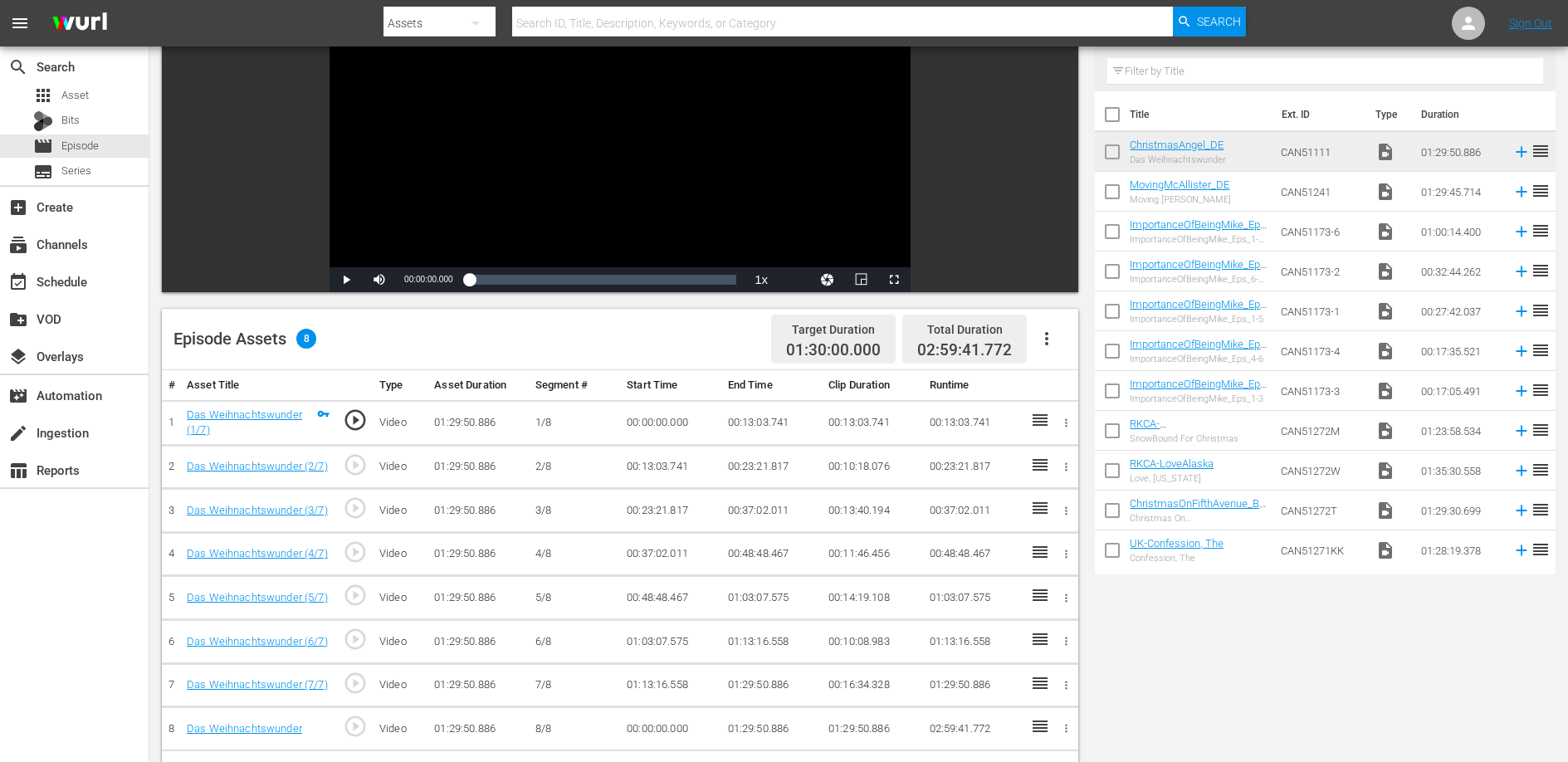
scroll to position [0, 0]
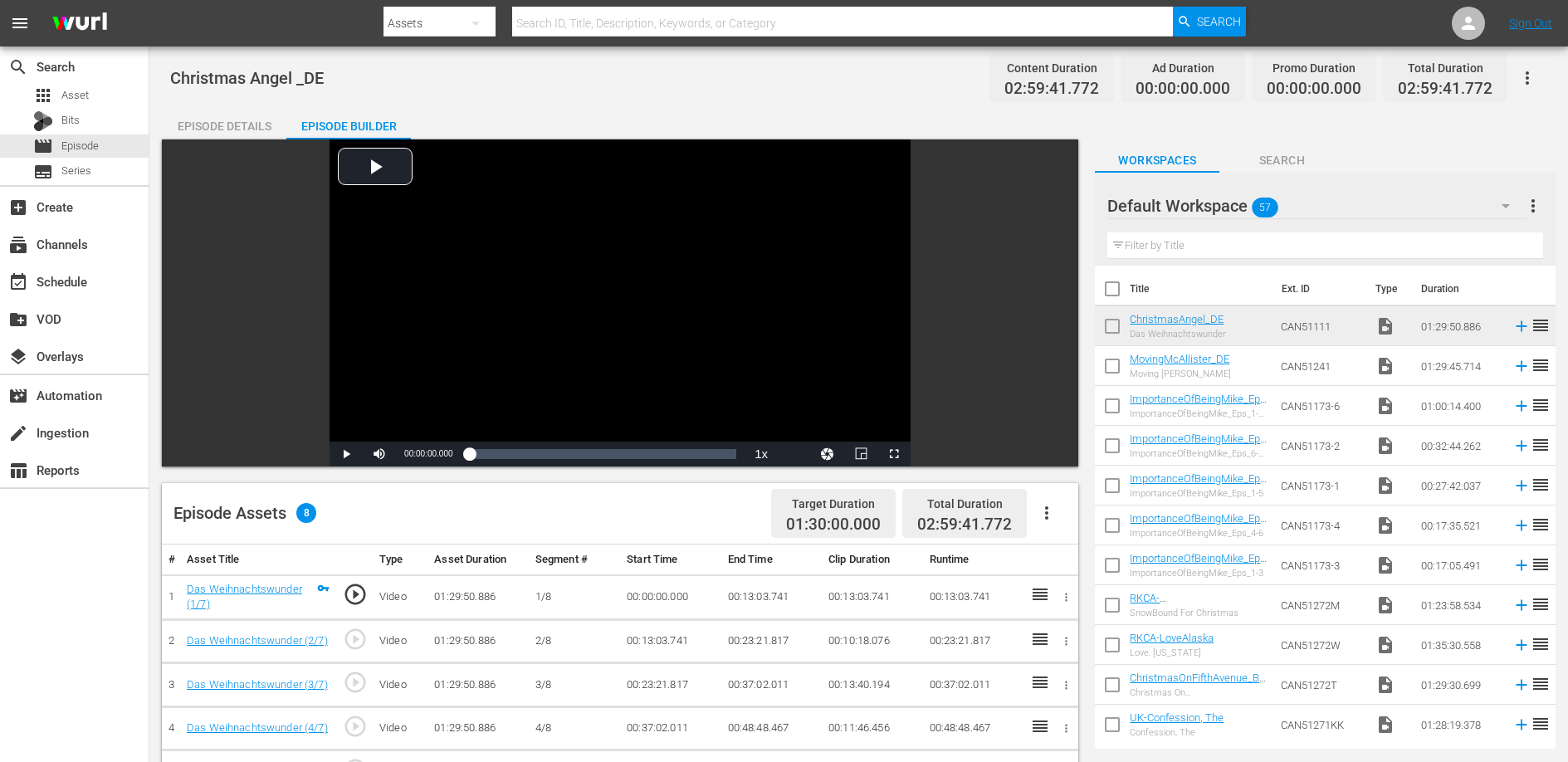
click at [914, 88] on div "Christmas Angel _DE Content Duration 02:59:41.772 Ad Duration 00:00:00.000 Prom…" at bounding box center [858, 77] width 1377 height 37
